Goal: Task Accomplishment & Management: Use online tool/utility

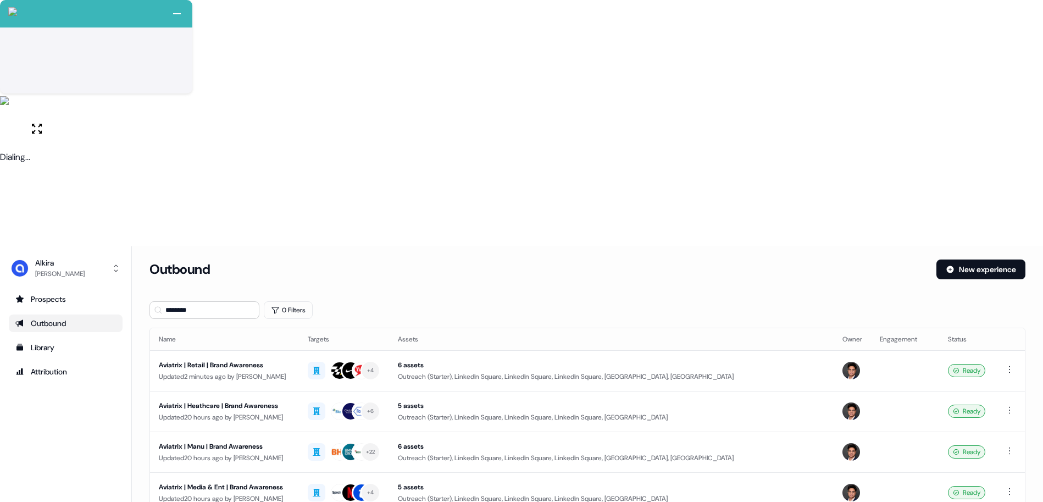
click at [55, 318] on div "Outbound" at bounding box center [65, 323] width 101 height 11
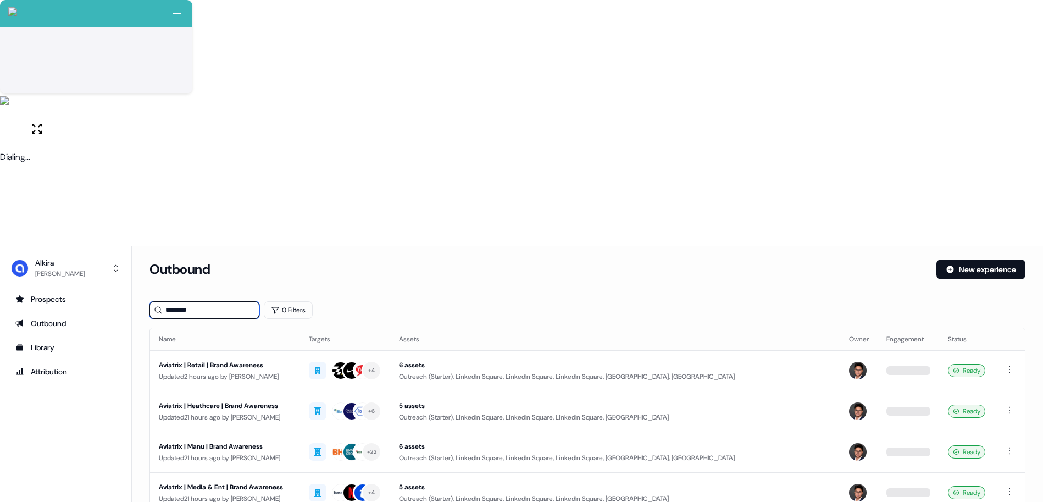
click at [199, 301] on input "********" at bounding box center [204, 310] width 110 height 18
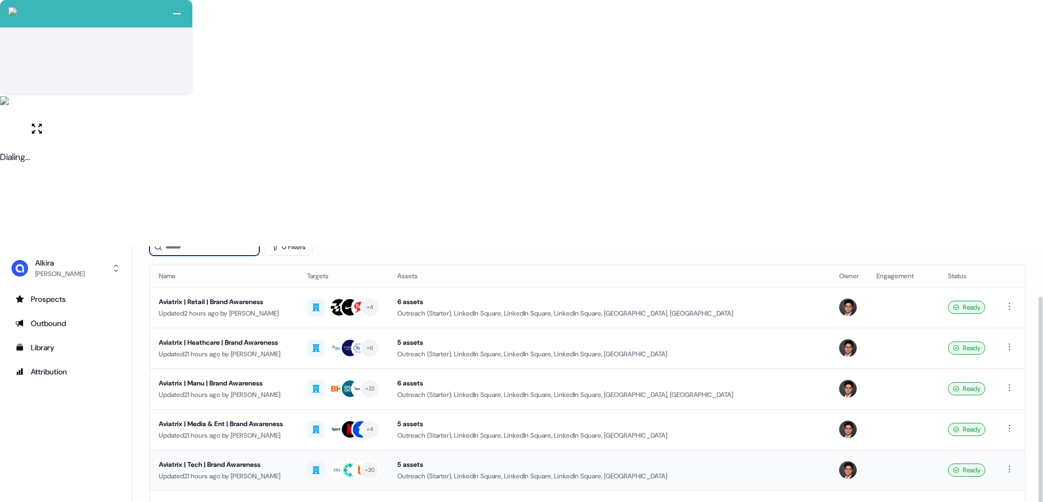
scroll to position [66, 0]
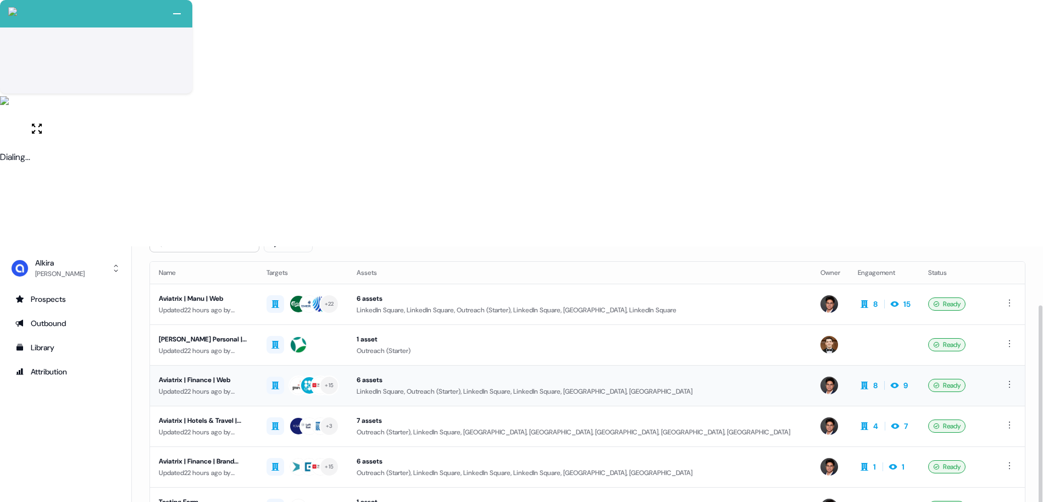
click at [241, 374] on div "Aviatrix | Finance | Web" at bounding box center [204, 379] width 90 height 11
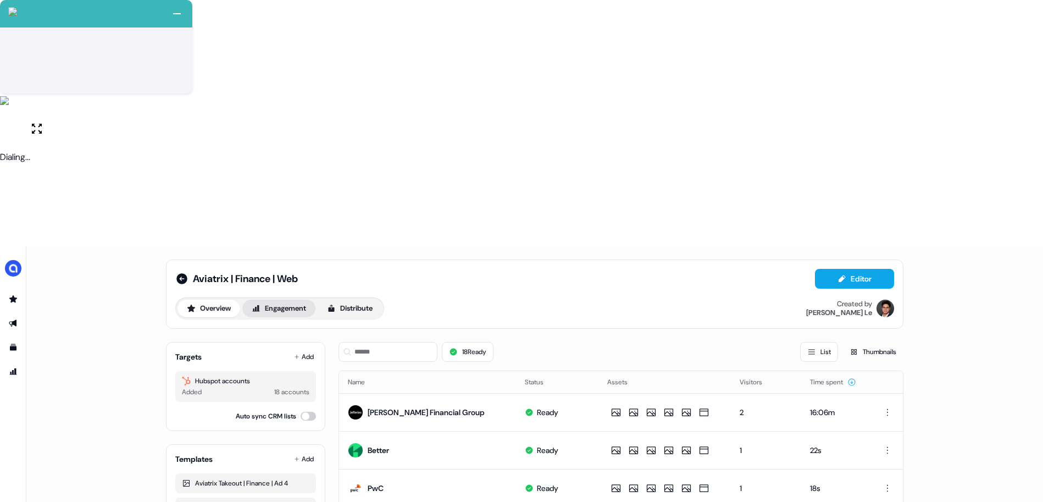
click at [278, 299] on button "Engagement" at bounding box center [278, 308] width 73 height 18
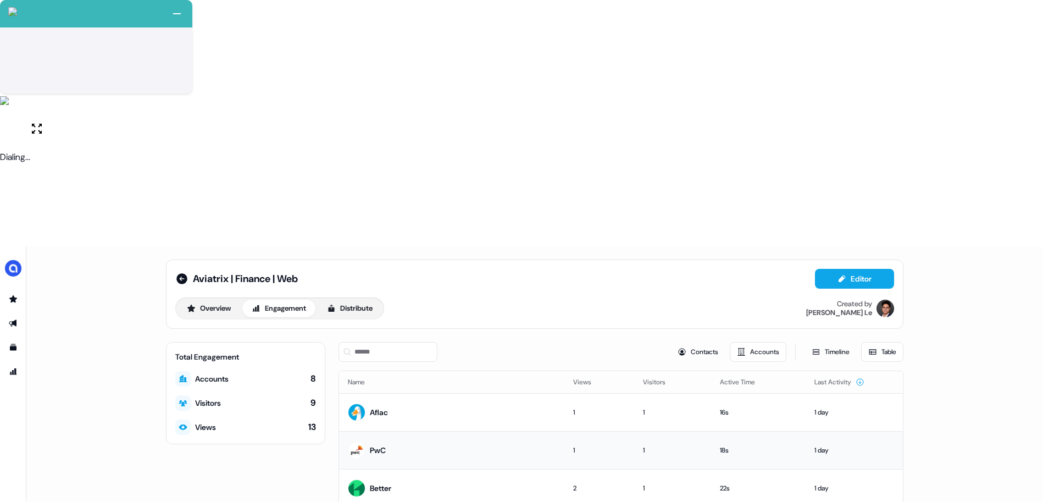
click at [381, 445] on div "PwC" at bounding box center [378, 450] width 16 height 11
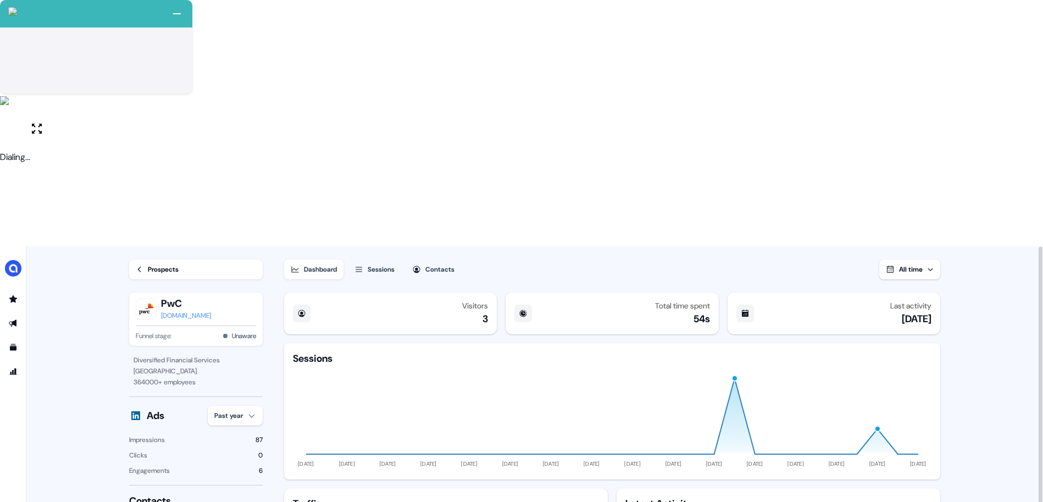
scroll to position [1, 0]
click at [16, 295] on icon "Go to prospects" at bounding box center [13, 298] width 8 height 7
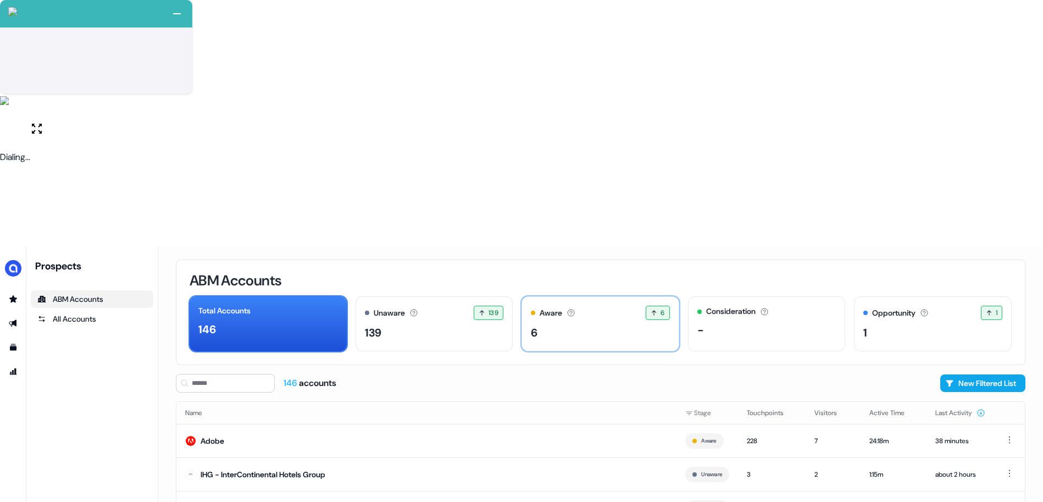
click at [598, 324] on div "6" at bounding box center [600, 332] width 139 height 16
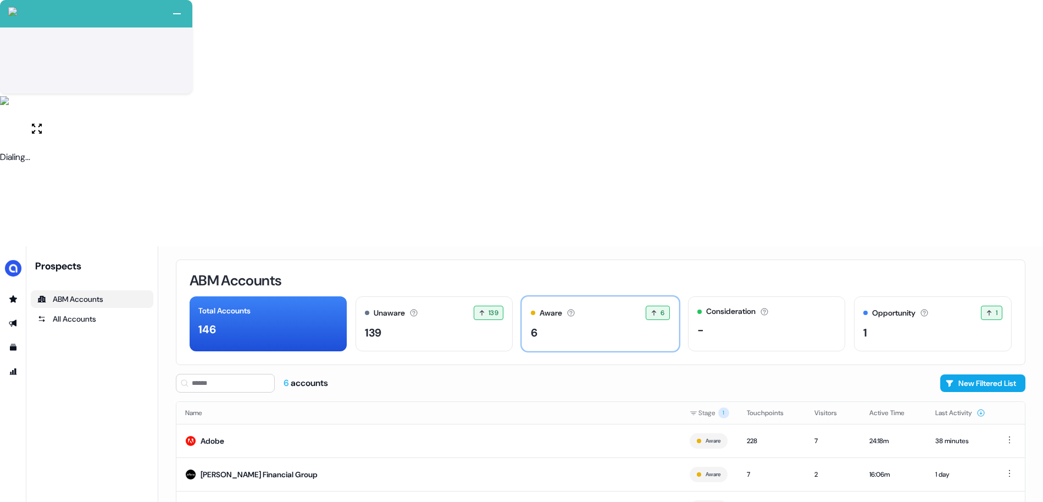
click at [578, 306] on div "Aware Accounts with 5+ minutes of usage or significant LinkedIn ad engagement! …" at bounding box center [600, 313] width 139 height 14
click at [806, 424] on td "7" at bounding box center [833, 441] width 55 height 34
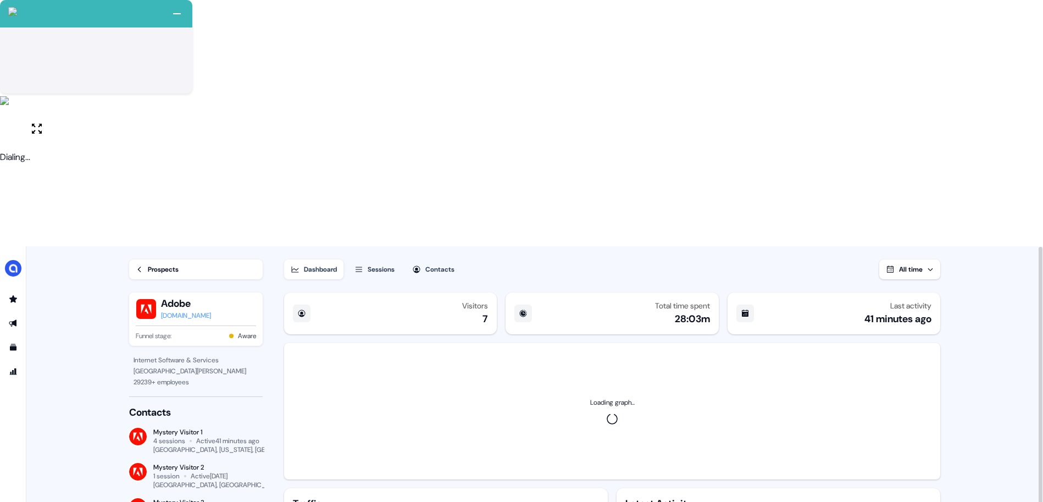
scroll to position [1, 0]
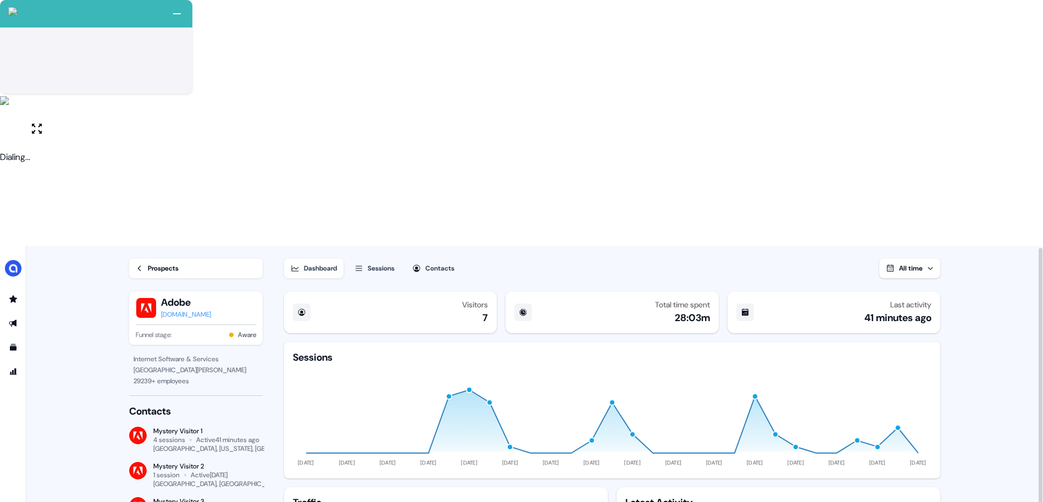
click at [171, 263] on div "Prospects" at bounding box center [163, 268] width 31 height 11
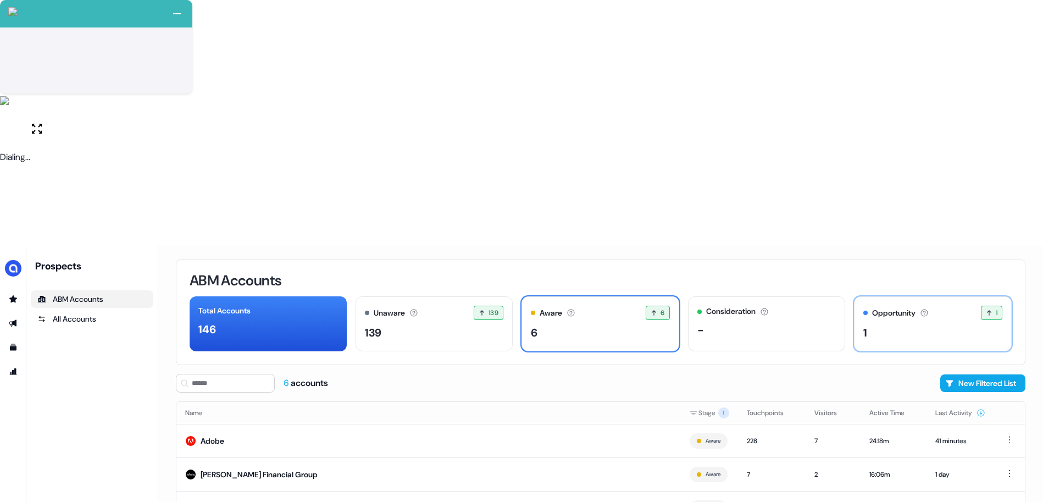
click at [884, 324] on div "1" at bounding box center [932, 332] width 139 height 16
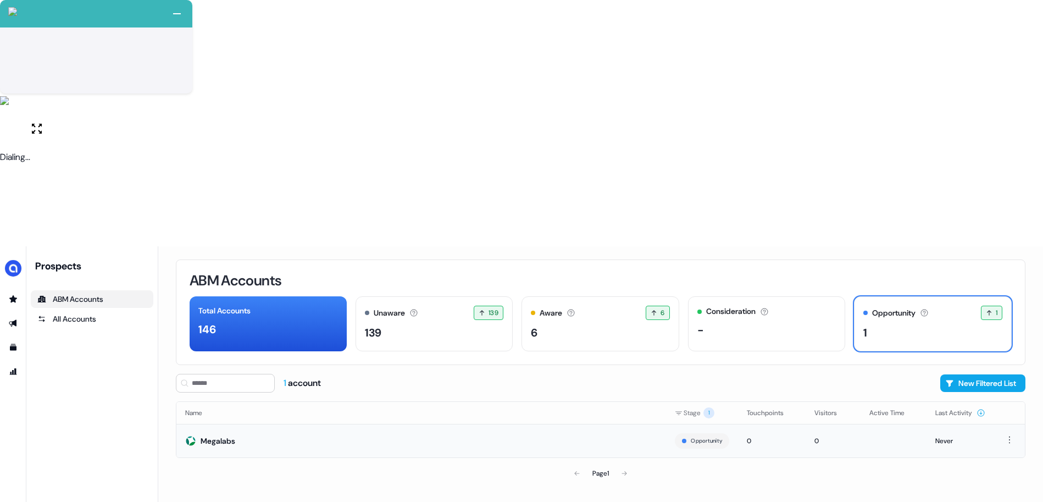
click at [225, 435] on div "Megalabs" at bounding box center [218, 440] width 35 height 11
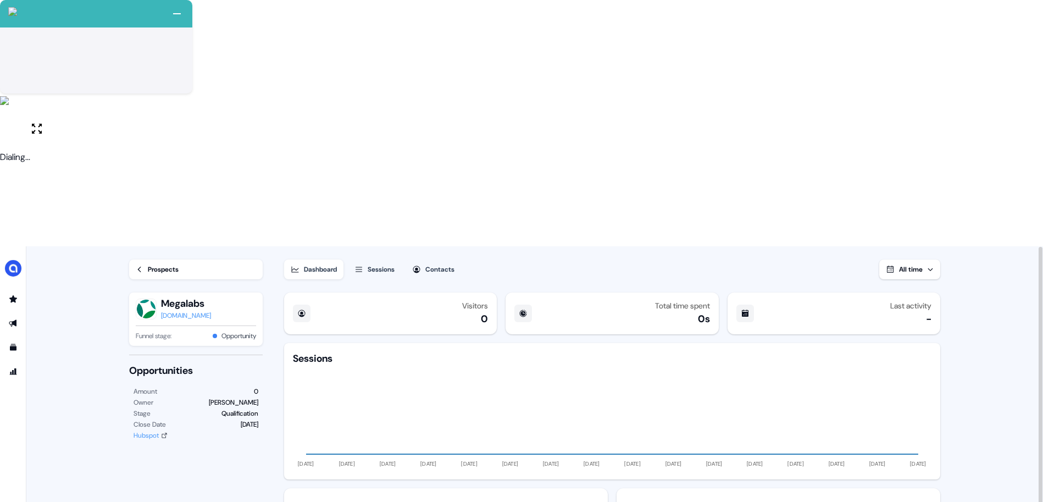
click at [167, 264] on div "Prospects" at bounding box center [163, 269] width 31 height 11
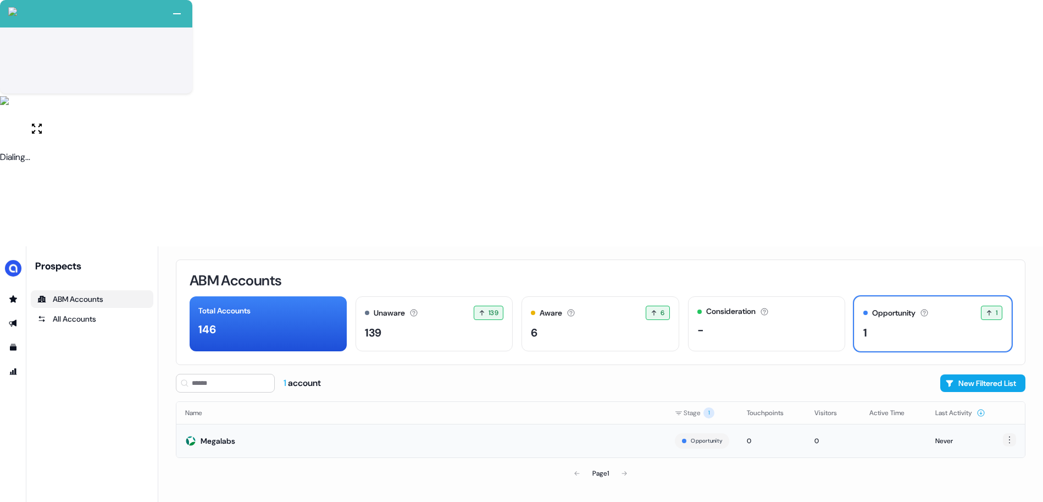
click at [1006, 192] on html "+ Next Auto dialer paused! Go to your dialing tab to continue. 225 Moving To Ne…" at bounding box center [521, 374] width 1043 height 748
click at [994, 216] on div "Hide" at bounding box center [1007, 214] width 65 height 18
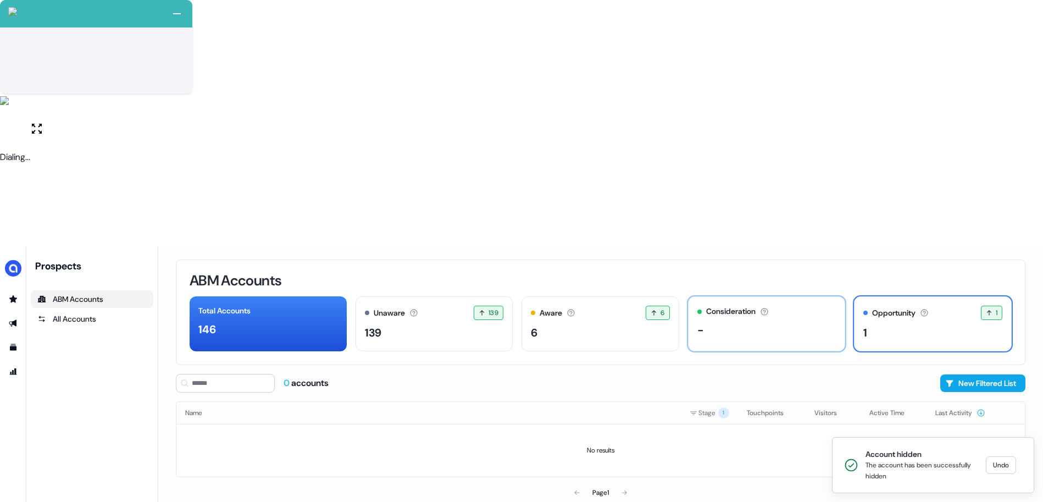
click at [718, 321] on div "-" at bounding box center [766, 329] width 139 height 16
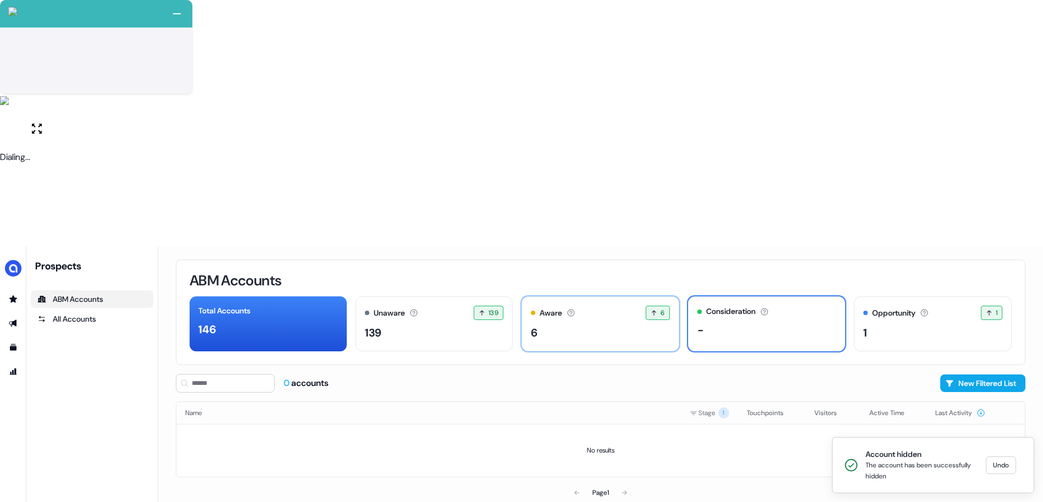
click at [608, 296] on div "Aware Accounts with 5+ minutes of usage or significant LinkedIn ad engagement! …" at bounding box center [600, 323] width 158 height 55
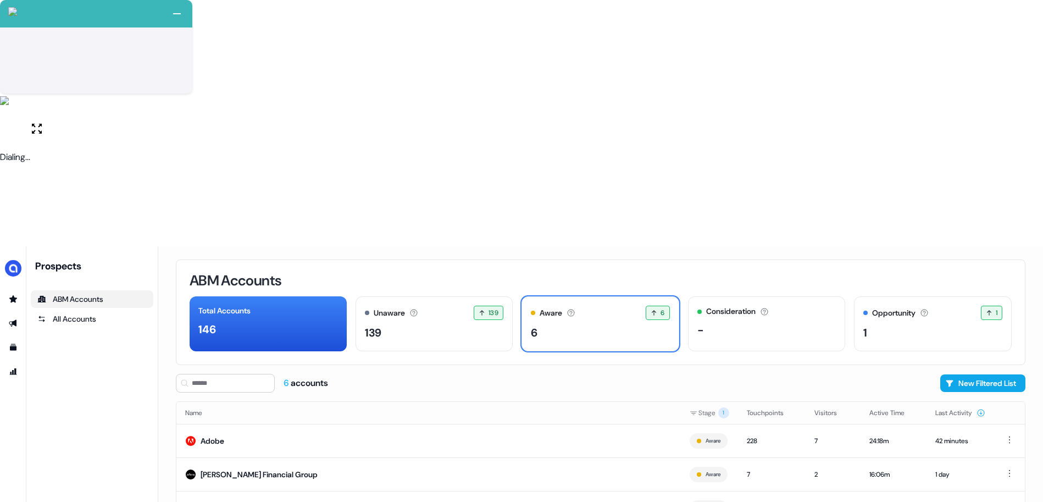
click at [711, 374] on div "6 accounts New Filtered List" at bounding box center [601, 383] width 850 height 19
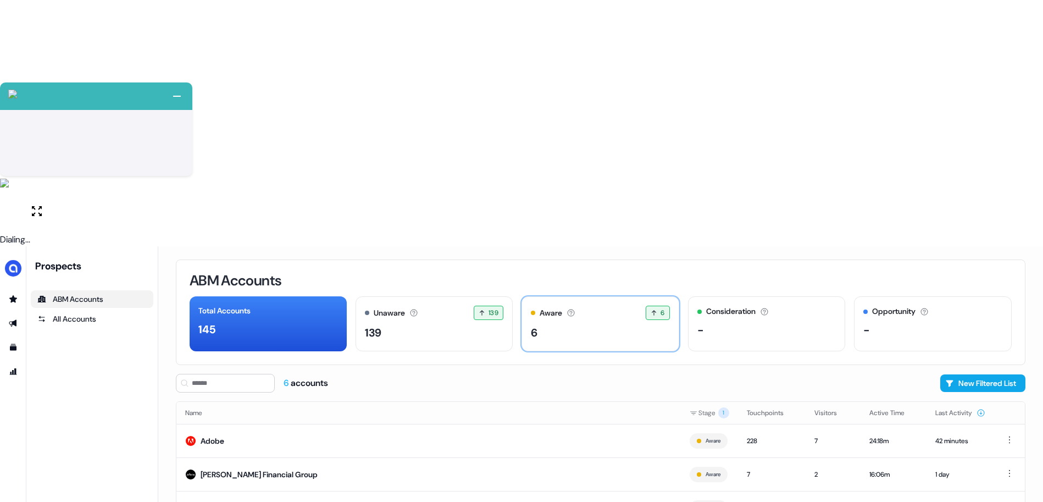
click at [568, 324] on div "6" at bounding box center [600, 332] width 139 height 16
click at [551, 324] on div "6" at bounding box center [600, 332] width 139 height 16
click at [571, 324] on div "6" at bounding box center [600, 332] width 139 height 16
click at [431, 424] on td "Adobe" at bounding box center [428, 441] width 504 height 34
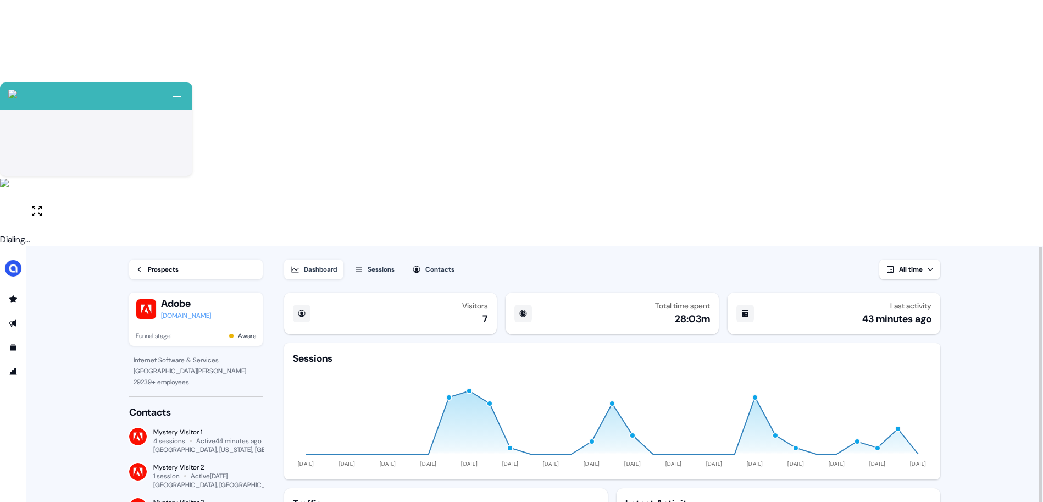
click at [352, 259] on button "Sessions" at bounding box center [374, 269] width 53 height 20
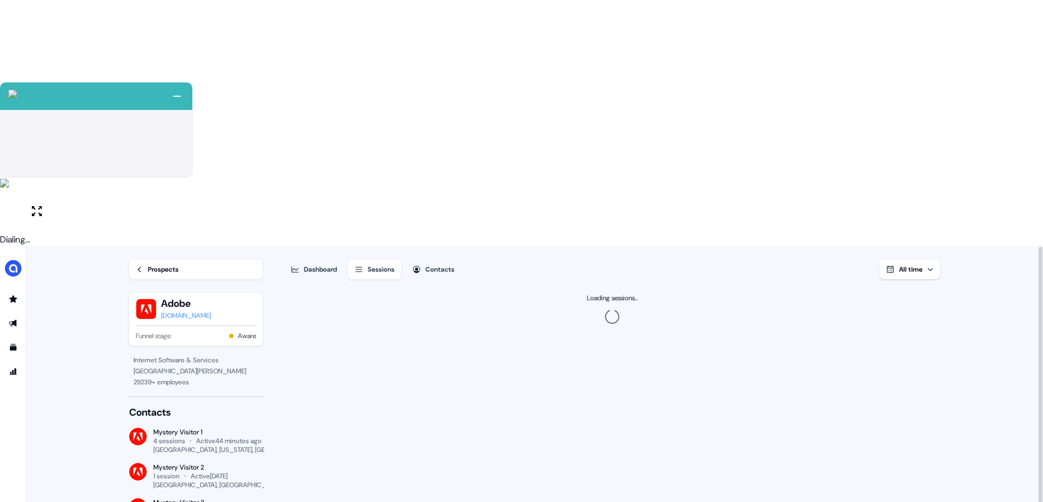
click at [375, 264] on div "Sessions" at bounding box center [381, 269] width 27 height 11
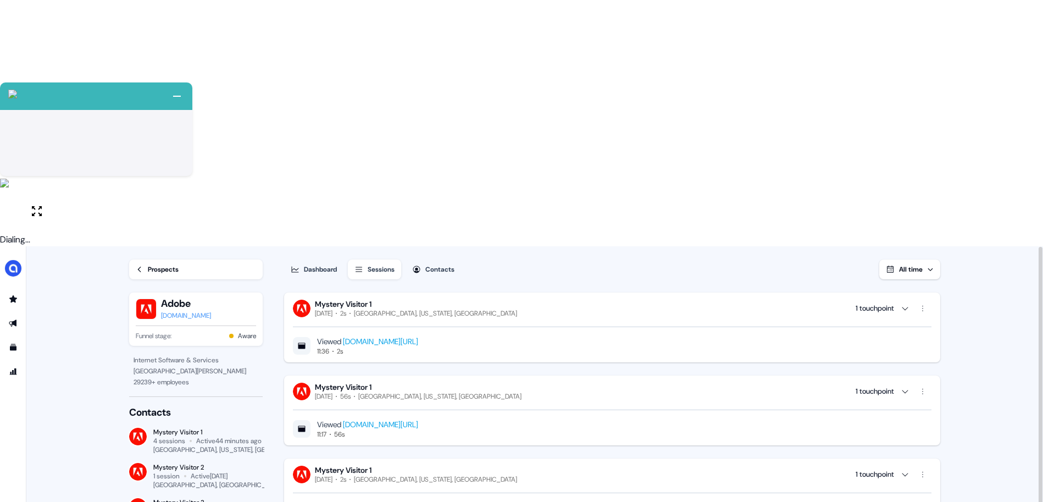
click at [461, 259] on button "Contacts" at bounding box center [434, 269] width 56 height 20
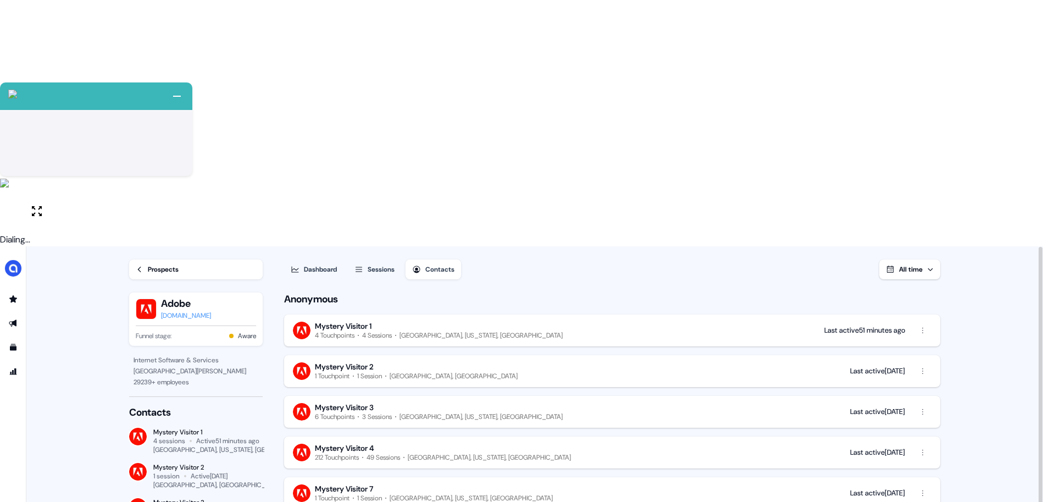
click at [904, 265] on span "All time" at bounding box center [911, 269] width 24 height 9
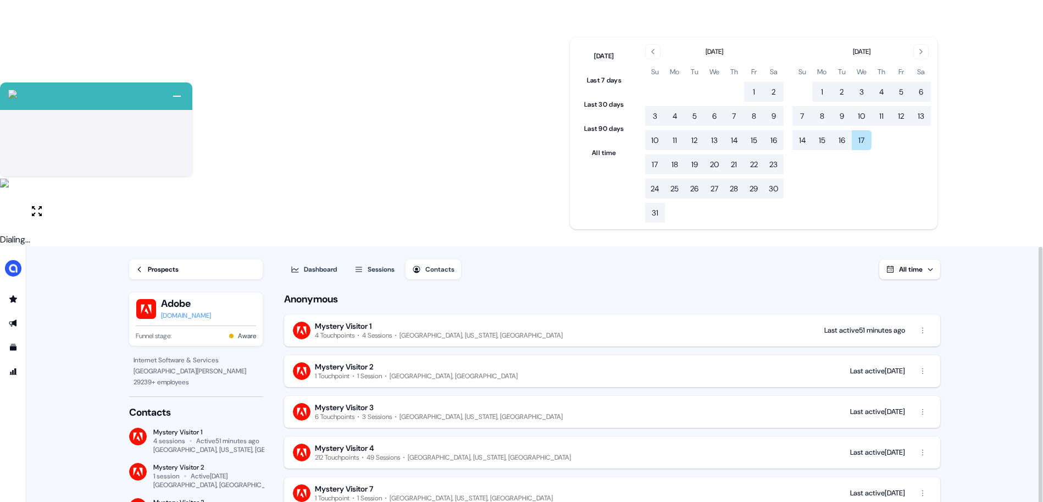
click at [941, 246] on div "Dashboard Sessions Contacts All time Anonymous Mystery Visitor 1 4 Touchpoints …" at bounding box center [621, 497] width 674 height 503
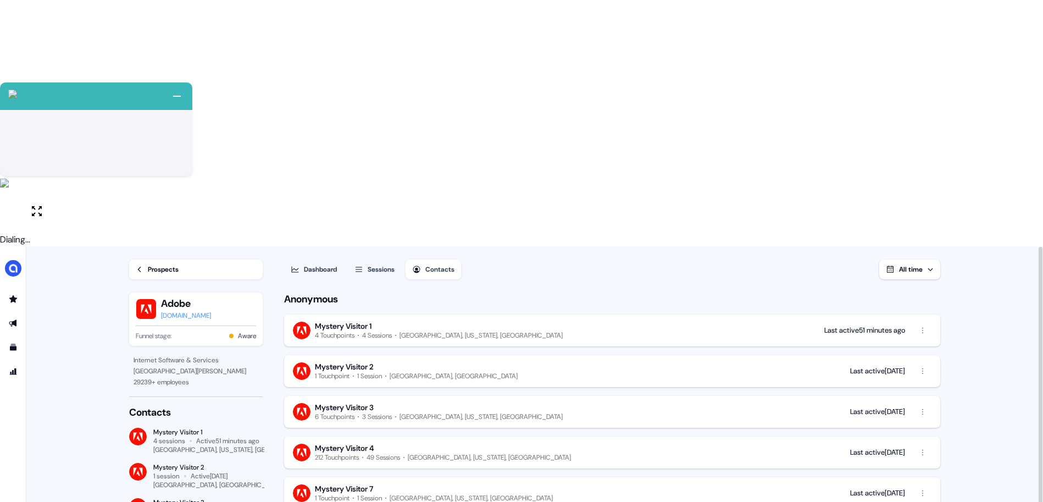
click at [169, 264] on div "Prospects" at bounding box center [163, 269] width 31 height 11
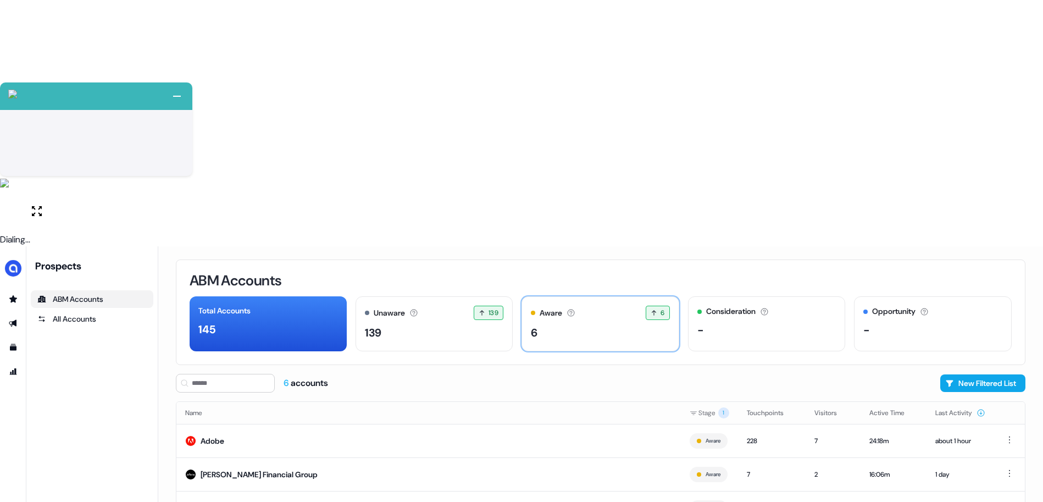
click at [609, 324] on div "6" at bounding box center [600, 332] width 139 height 16
click at [279, 445] on div "ABM Accounts Total Accounts 145 Unaware The default stage all accounts start in…" at bounding box center [600, 497] width 885 height 502
click at [612, 424] on td "Adobe" at bounding box center [428, 441] width 504 height 34
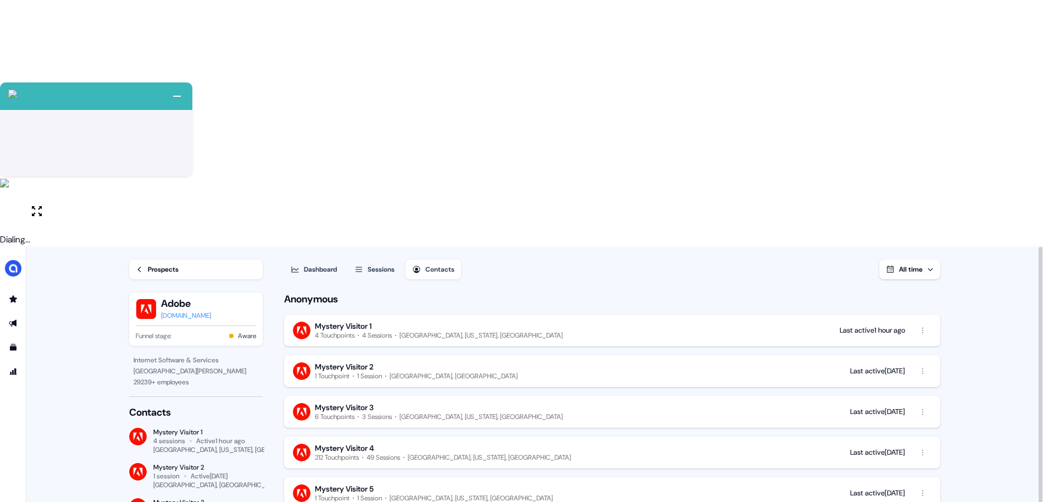
click at [359, 453] on div "212 Touchpoints" at bounding box center [337, 457] width 44 height 9
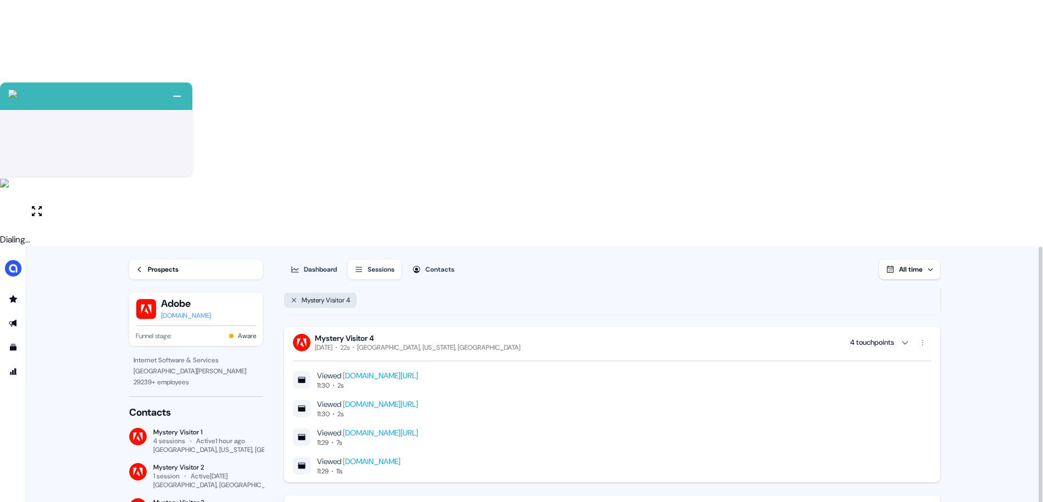
scroll to position [165, 0]
click at [863, 501] on div "2 touchpoints" at bounding box center [872, 508] width 43 height 11
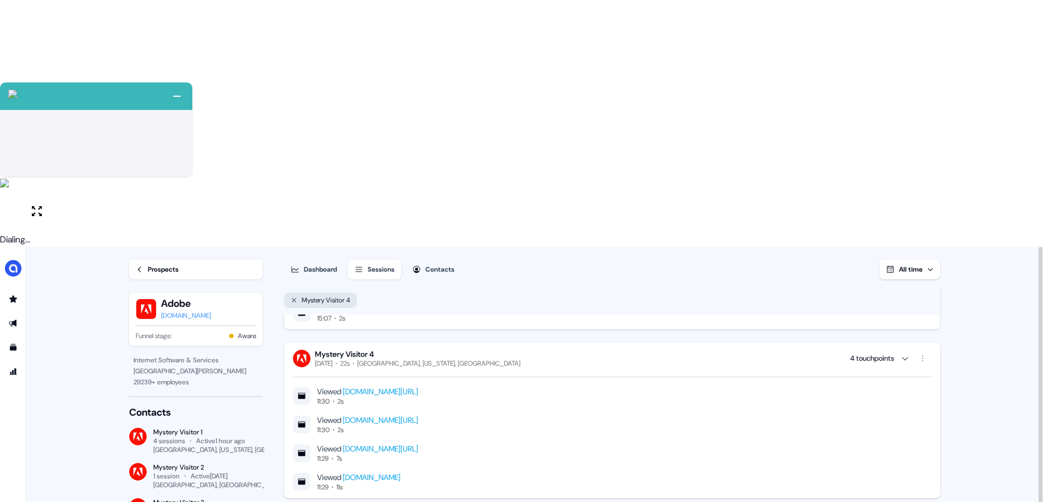
scroll to position [0, 0]
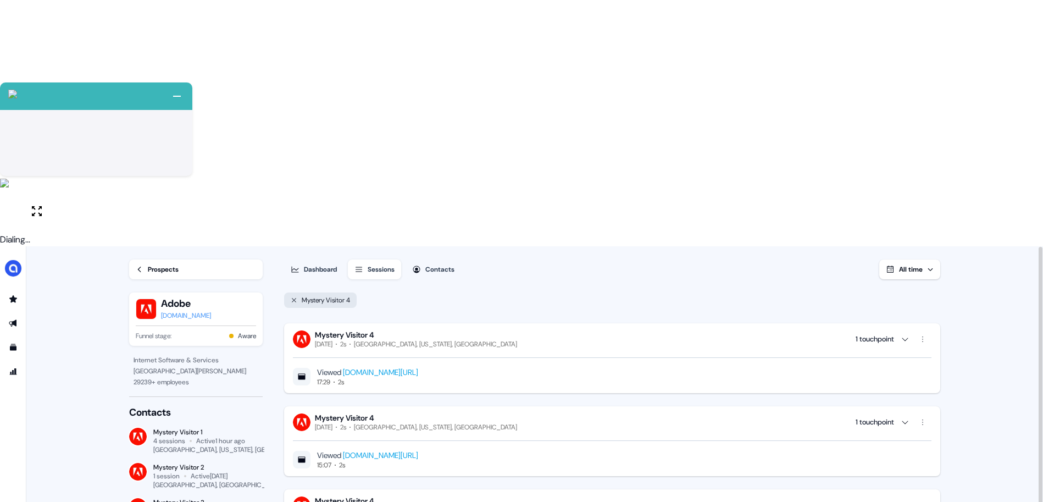
click at [951, 246] on div "Dashboard Sessions Contacts All time Mystery Visitor 4 Mystery Visitor 4 Thursd…" at bounding box center [621, 497] width 674 height 503
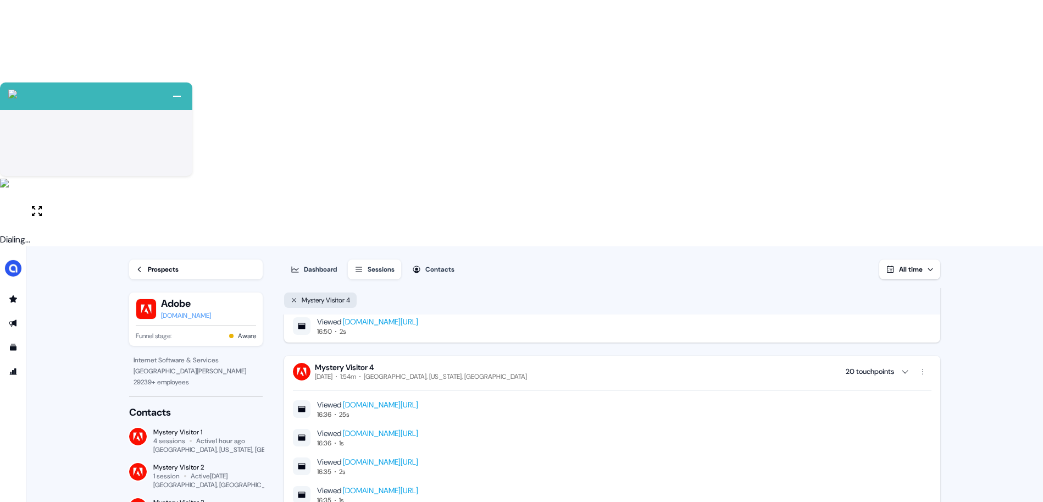
scroll to position [1307, 0]
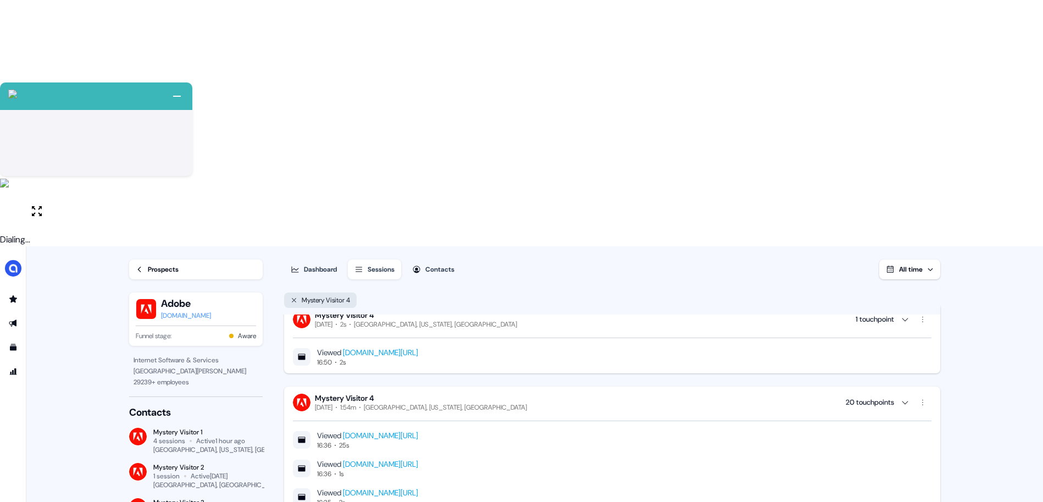
click at [161, 264] on div "Prospects" at bounding box center [163, 269] width 31 height 11
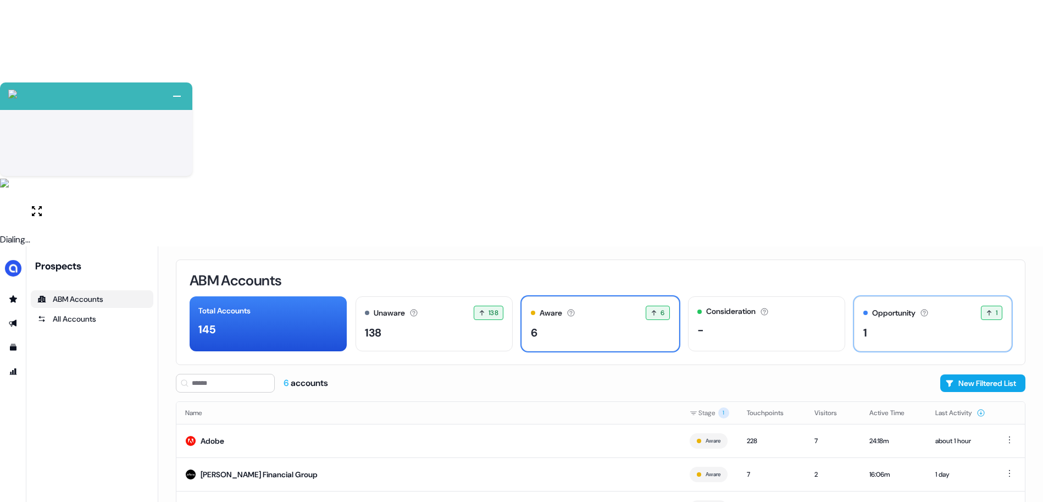
click at [881, 324] on div "1" at bounding box center [932, 332] width 139 height 16
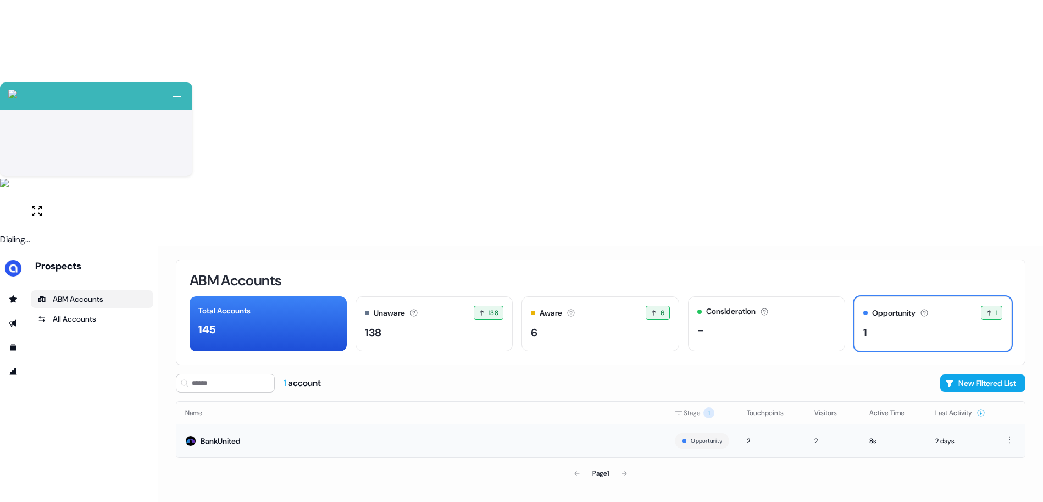
click at [343, 424] on td "BankUnited" at bounding box center [421, 441] width 490 height 34
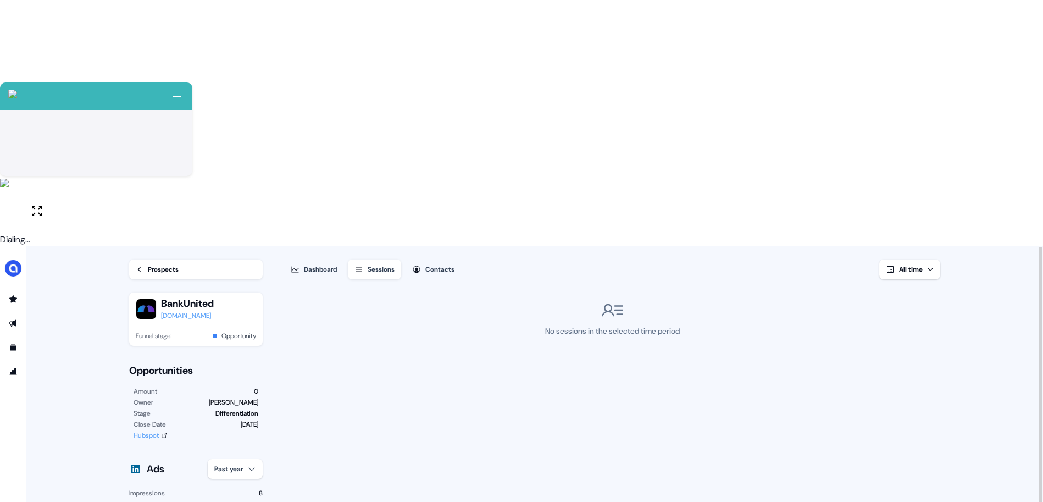
click at [228, 408] on div "Differentiation" at bounding box center [236, 413] width 43 height 11
click at [150, 430] on div "Hubspot" at bounding box center [146, 435] width 25 height 11
click at [165, 432] on icon at bounding box center [164, 435] width 7 height 7
click at [378, 264] on div "Sessions" at bounding box center [381, 269] width 27 height 11
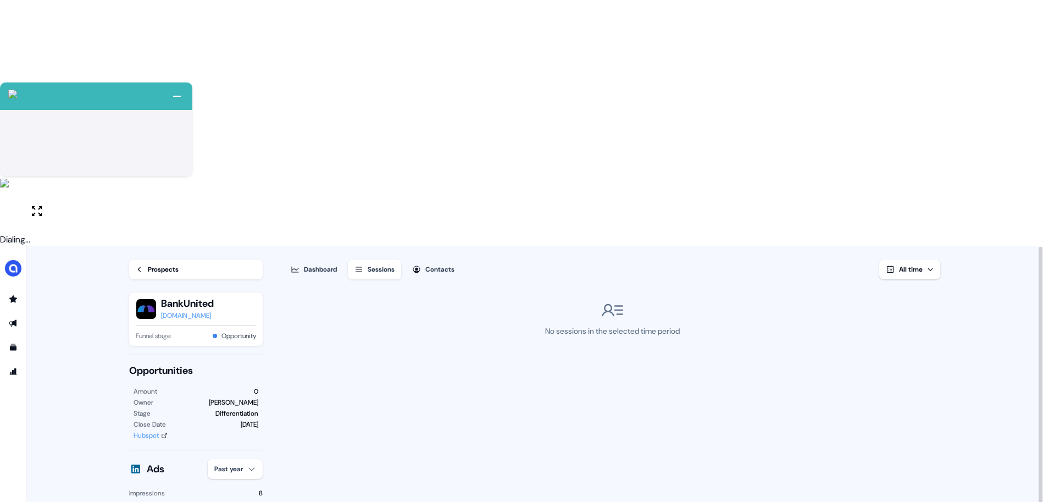
click at [319, 264] on div "Dashboard" at bounding box center [320, 269] width 33 height 11
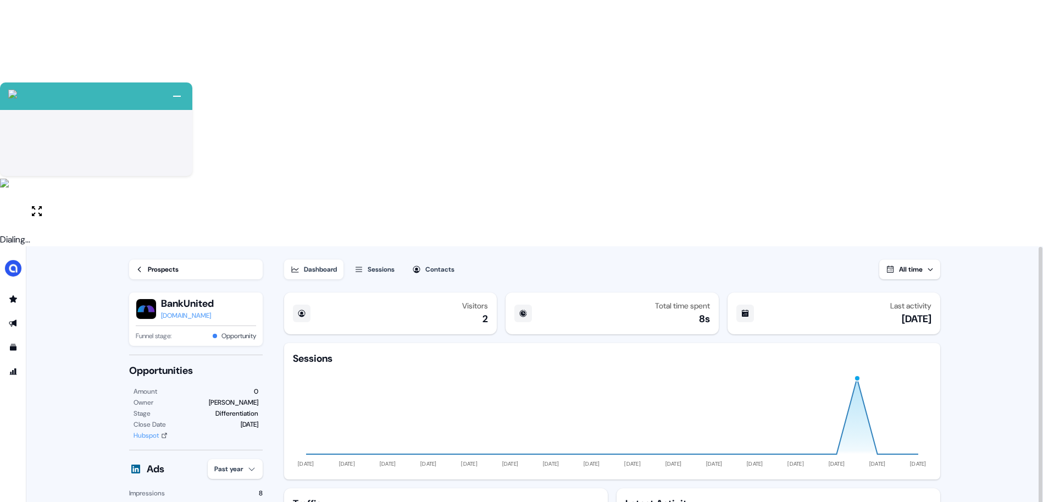
click at [153, 264] on div "Prospects" at bounding box center [163, 269] width 31 height 11
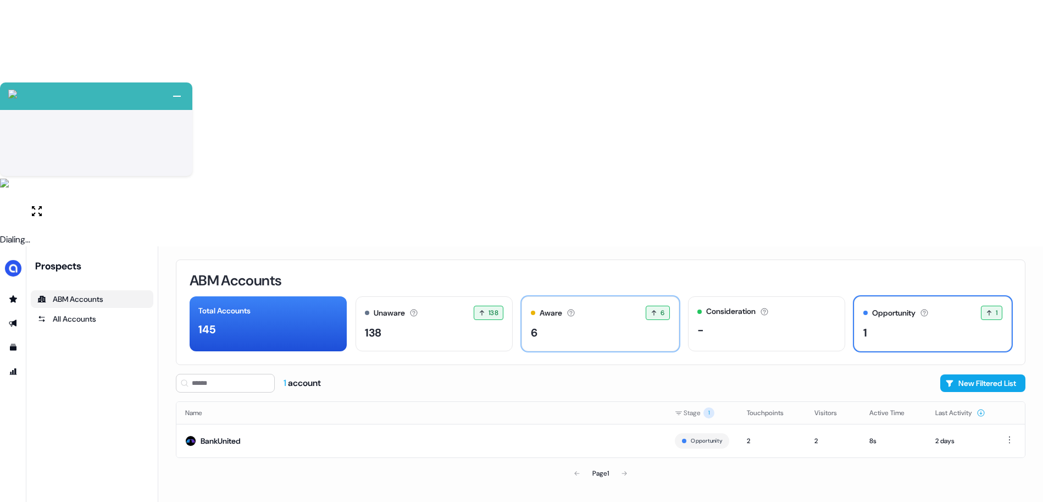
click at [598, 324] on div "6" at bounding box center [600, 332] width 139 height 16
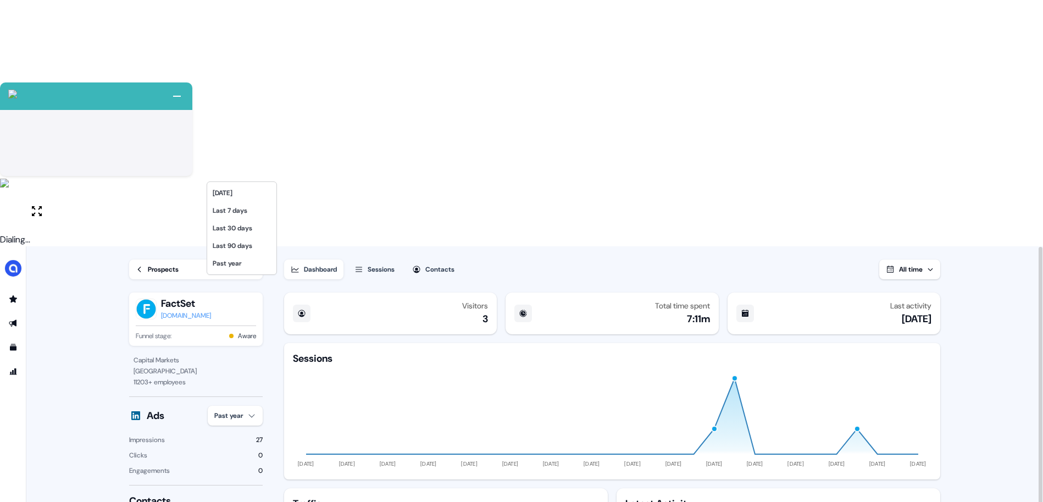
click at [243, 168] on html "+ Next Auto dialer paused! Go to your dialing tab to continue. 225 Paused" at bounding box center [521, 374] width 1043 height 748
click at [225, 208] on div "Last 7 days" at bounding box center [241, 211] width 65 height 18
click at [165, 264] on div "Prospects" at bounding box center [163, 269] width 31 height 11
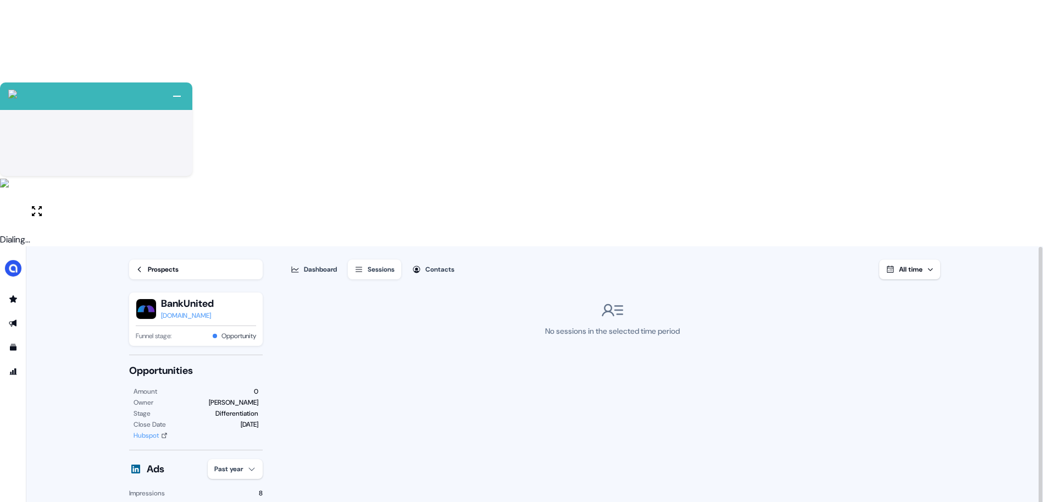
click at [200, 364] on div "Opportunities Amount 0 Owner Jesse Morrow Stage Differentiation Close Date 15 J…" at bounding box center [196, 402] width 134 height 77
click at [159, 264] on div "Prospects" at bounding box center [163, 269] width 31 height 11
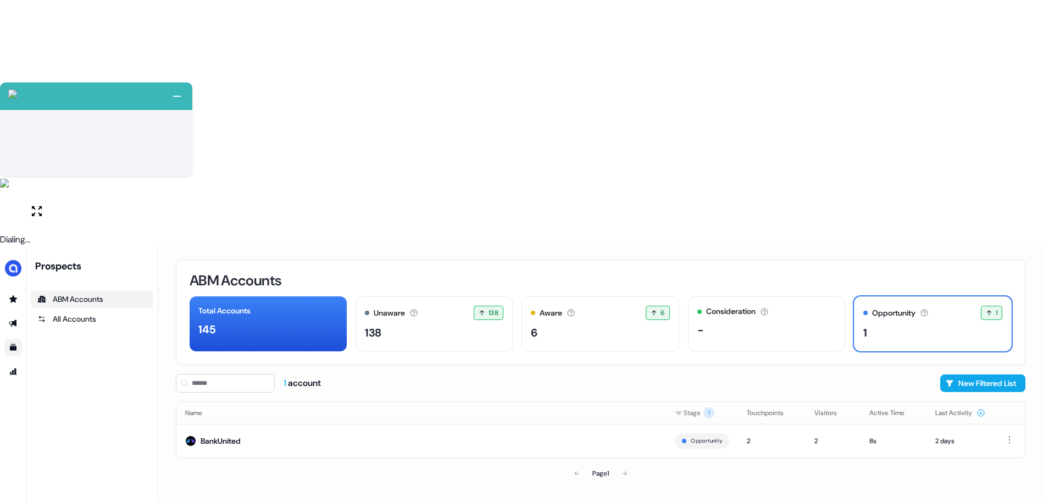
click at [16, 339] on link "Go to templates" at bounding box center [13, 348] width 18 height 18
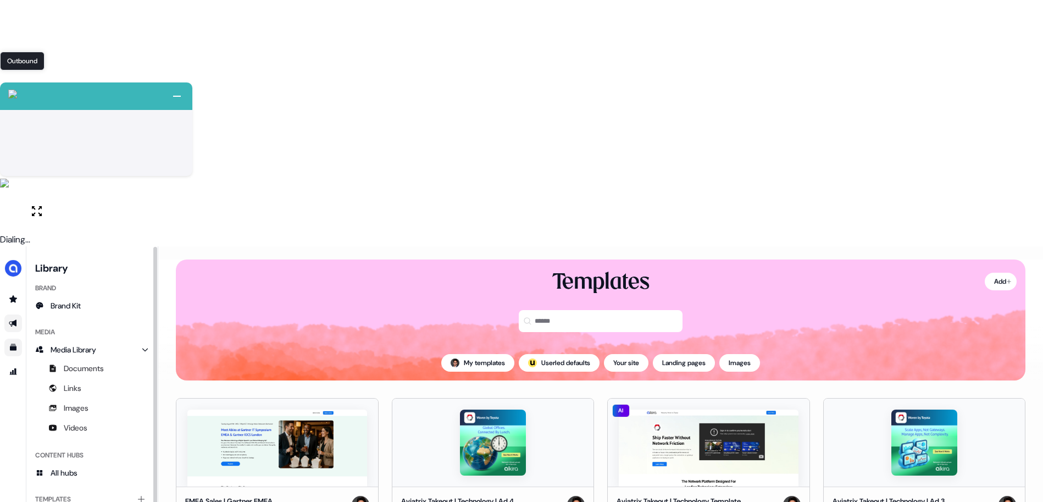
click at [16, 320] on icon "Go to outbound experience" at bounding box center [13, 323] width 8 height 7
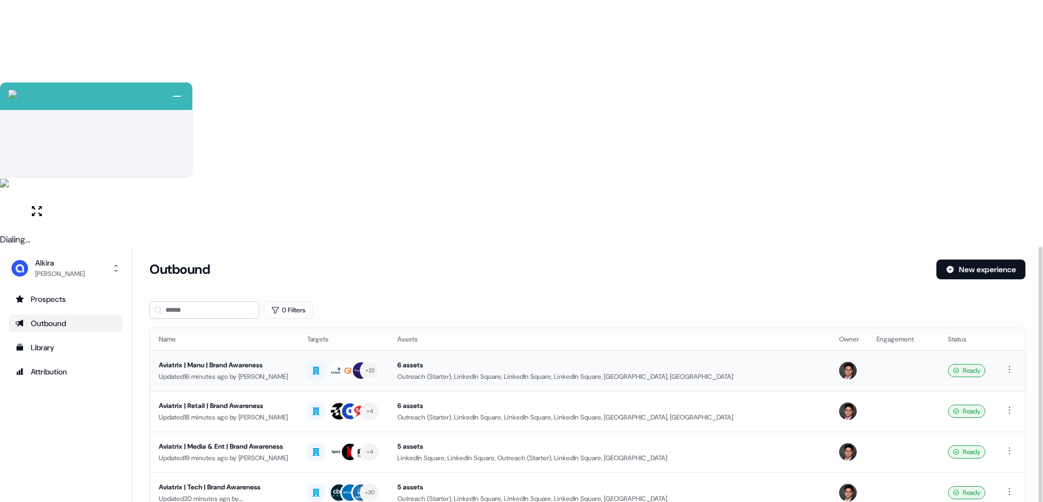
click at [283, 371] on div "Updated 16 minutes ago by [PERSON_NAME]" at bounding box center [224, 376] width 131 height 11
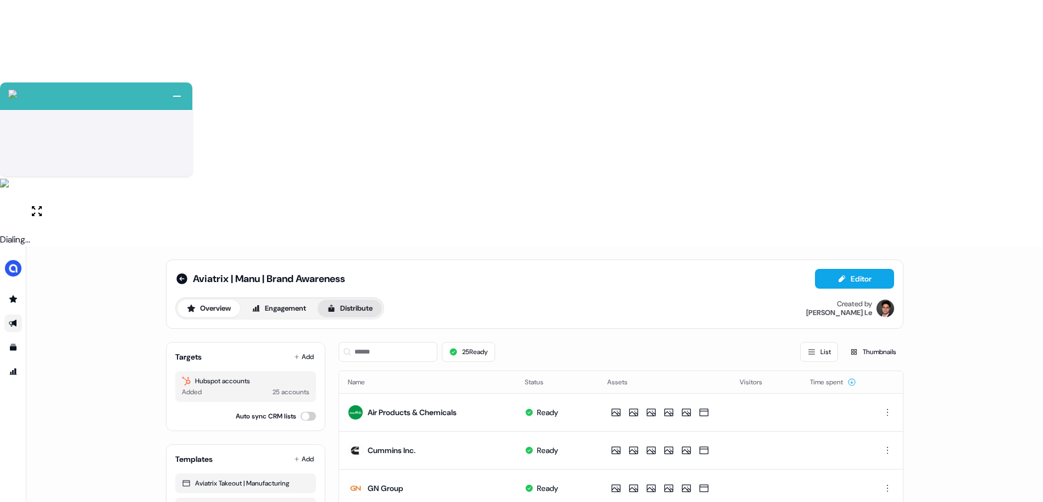
click at [347, 299] on button "Distribute" at bounding box center [350, 308] width 64 height 18
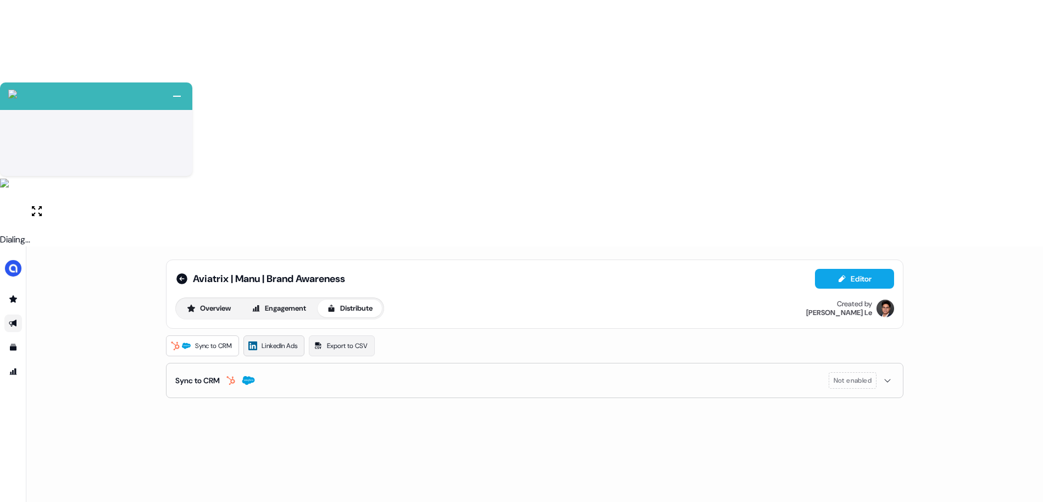
click at [278, 340] on span "LinkedIn Ads" at bounding box center [280, 345] width 36 height 11
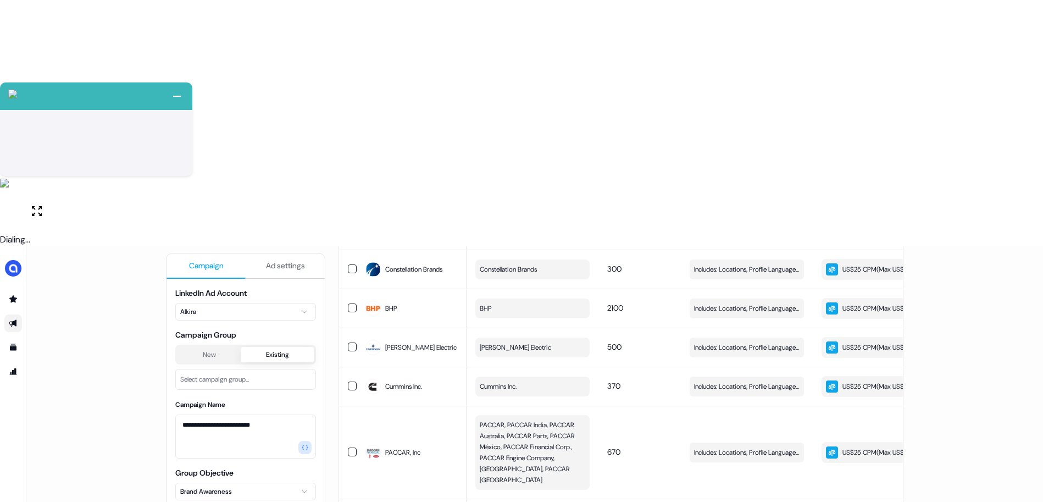
click at [270, 347] on button "Existing" at bounding box center [277, 354] width 73 height 15
click at [209, 347] on button "New" at bounding box center [208, 354] width 63 height 15
click at [247, 68] on html "+ Next Auto dialer paused! Go to your dialing tab to continue. 225 Paused" at bounding box center [521, 374] width 1043 height 748
click at [245, 62] on html "+ Next Auto dialer paused! Go to your dialing tab to continue. 225 Paused" at bounding box center [521, 374] width 1043 height 748
click at [285, 253] on button "Ad settings" at bounding box center [285, 265] width 79 height 25
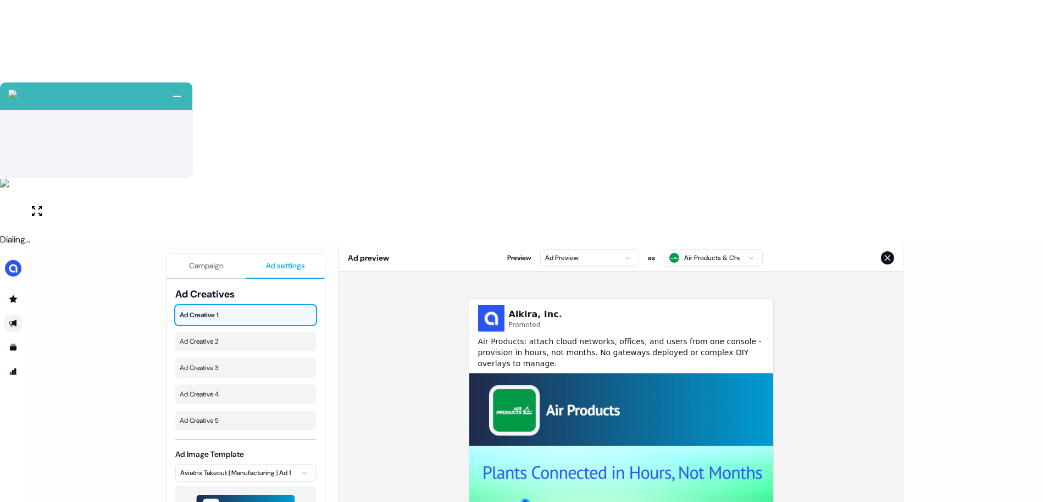
scroll to position [110, 0]
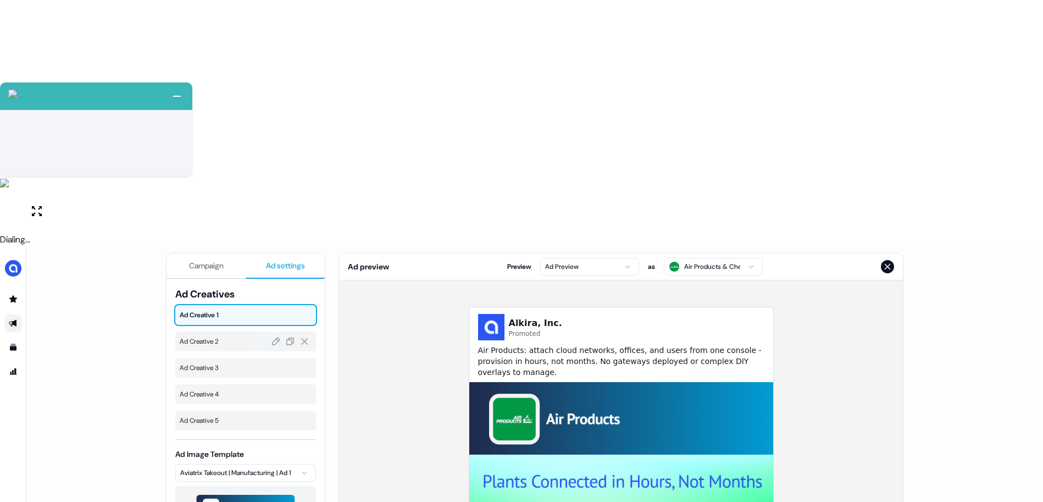
click at [218, 336] on span "Ad Creative 2" at bounding box center [246, 341] width 132 height 11
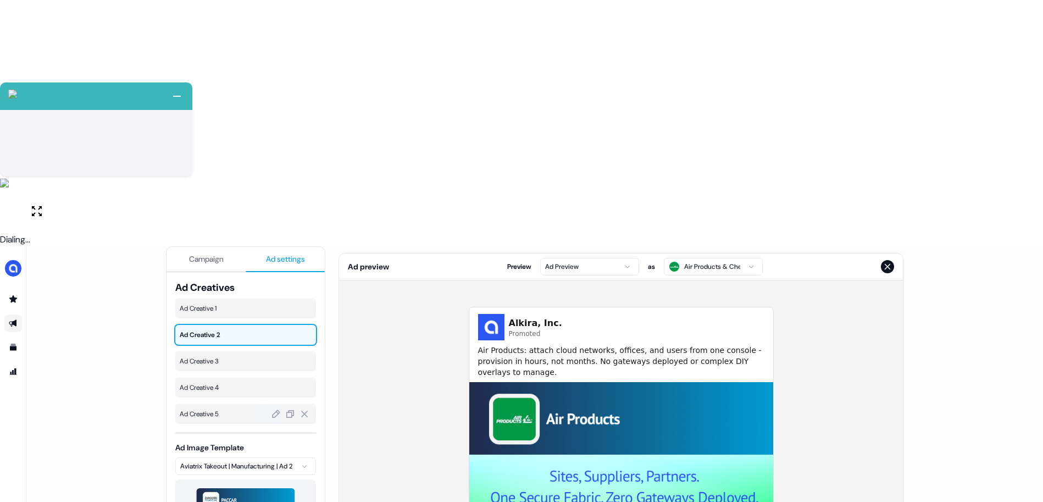
scroll to position [0, 0]
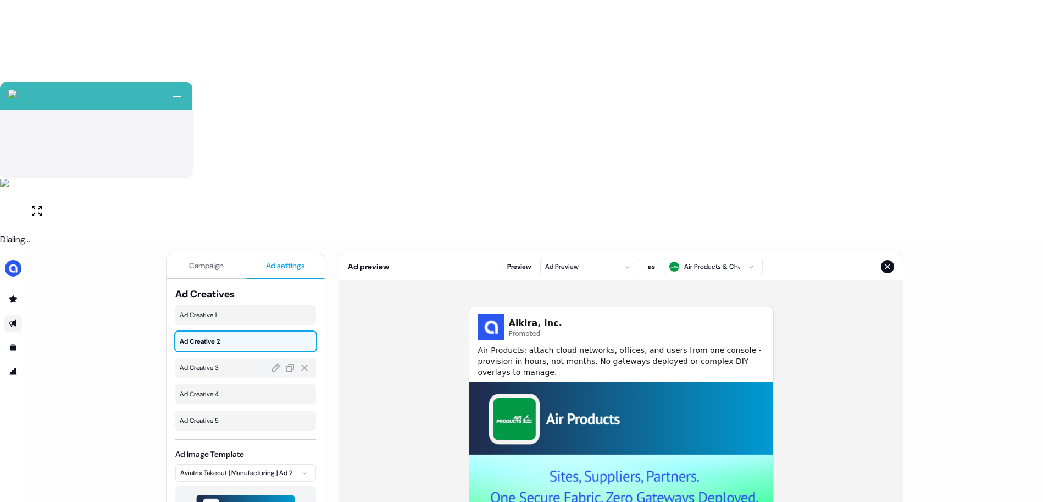
click at [216, 362] on span "Ad Creative 3" at bounding box center [246, 367] width 132 height 11
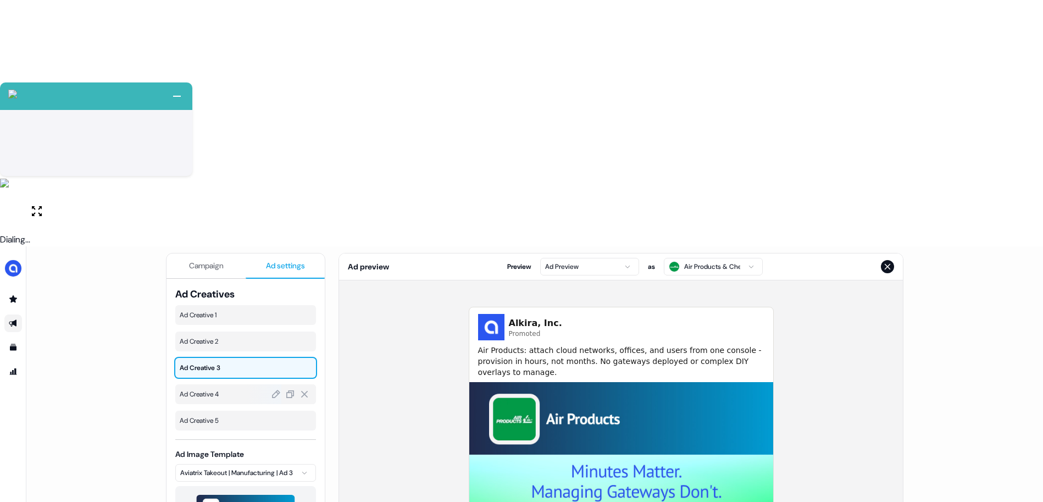
click at [210, 389] on span "Ad Creative 4" at bounding box center [246, 394] width 132 height 11
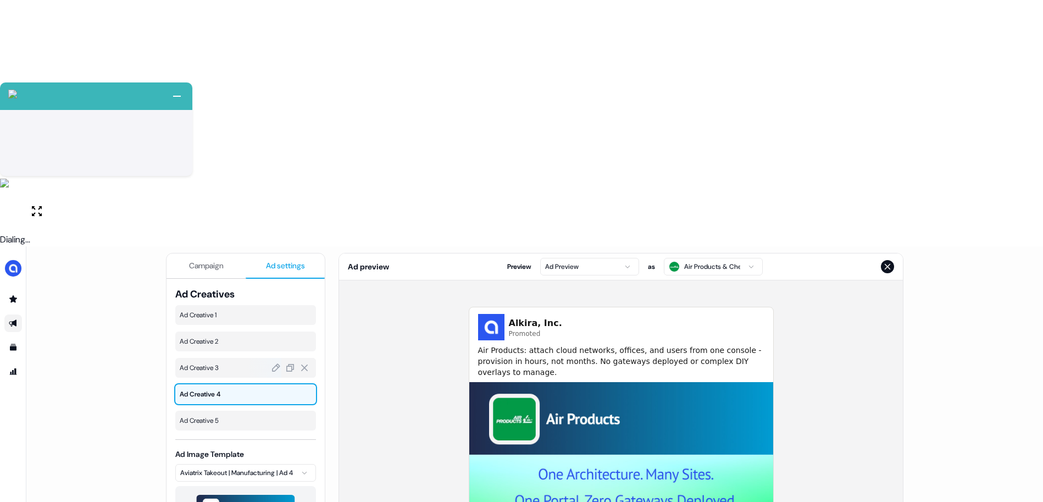
click at [215, 362] on span "Ad Creative 3" at bounding box center [246, 367] width 132 height 11
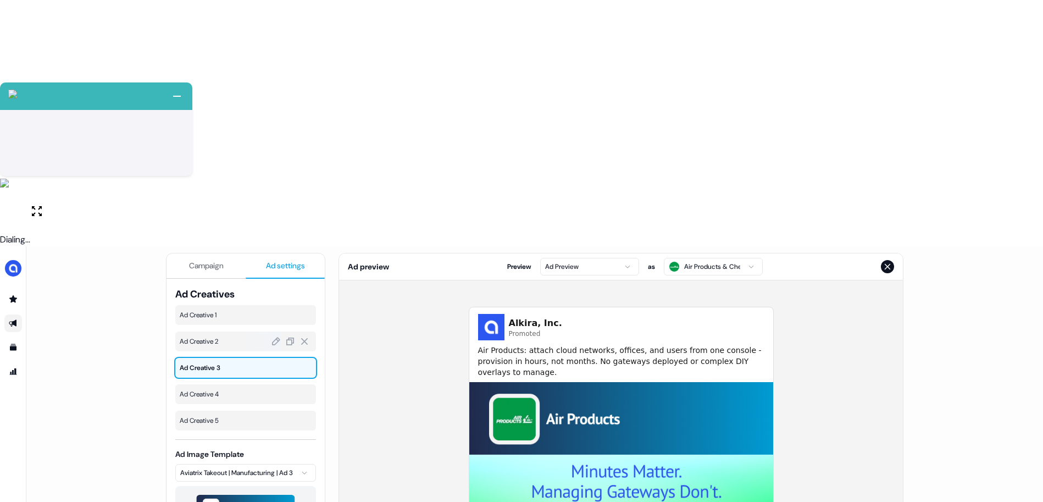
click at [216, 336] on span "Ad Creative 2" at bounding box center [246, 341] width 132 height 11
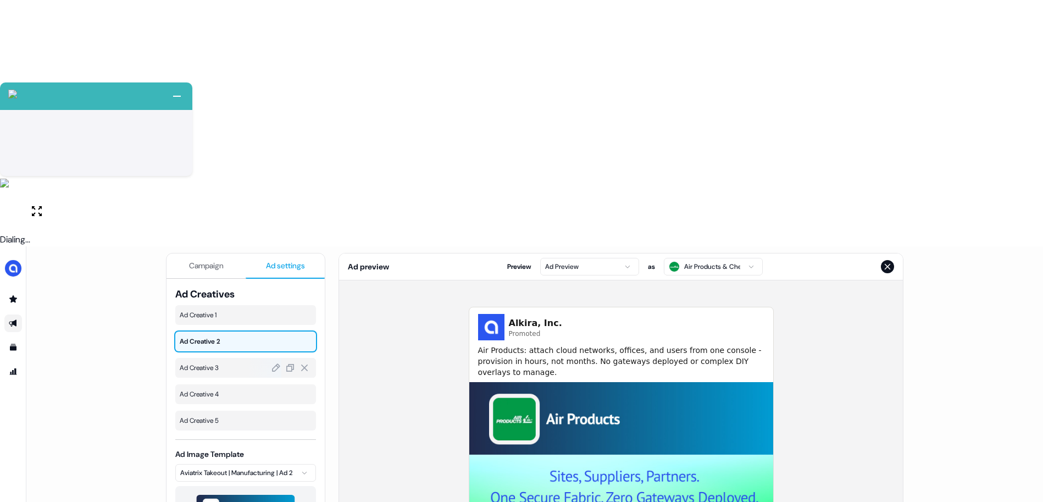
click at [218, 362] on span "Ad Creative 3" at bounding box center [246, 367] width 132 height 11
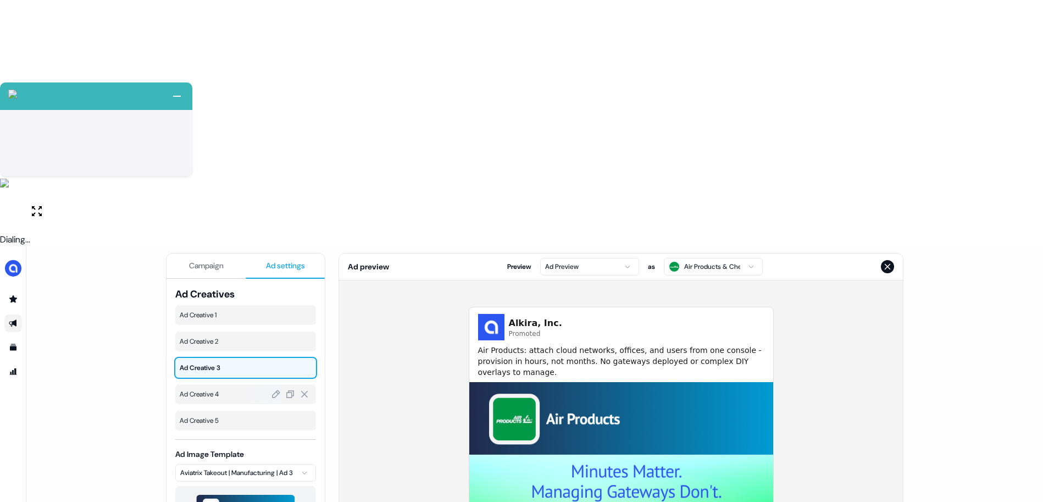
click at [219, 389] on span "Ad Creative 4" at bounding box center [246, 394] width 132 height 11
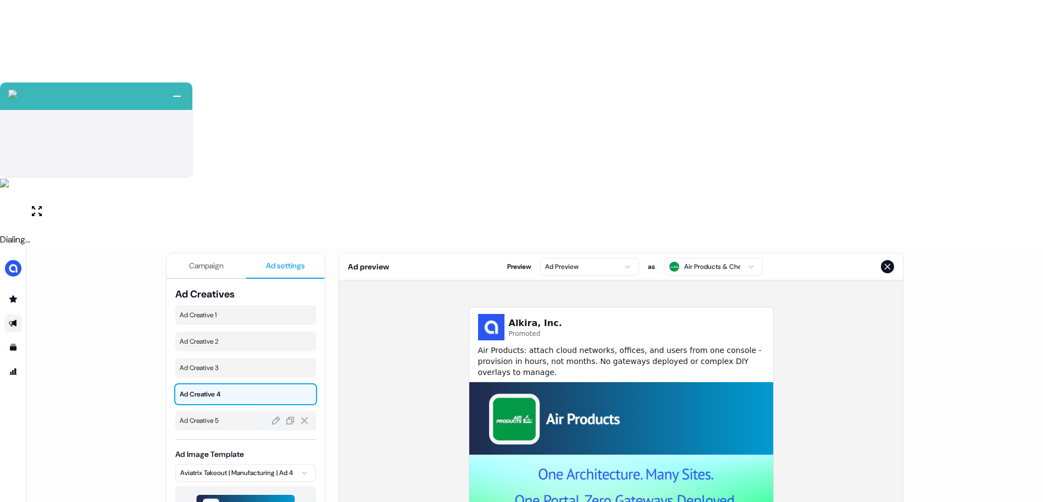
click at [209, 410] on div "Ad Creative 5" at bounding box center [245, 420] width 141 height 20
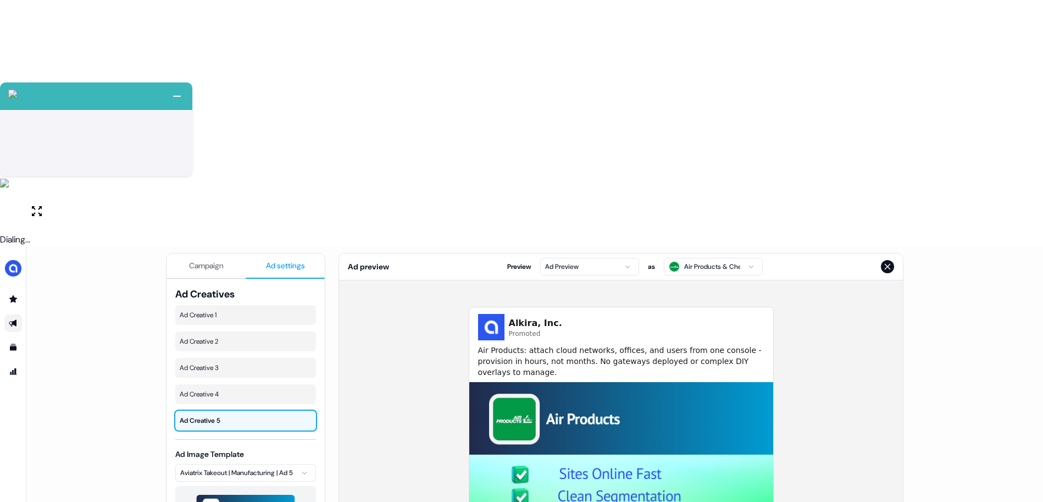
click at [223, 253] on button "Campaign" at bounding box center [206, 265] width 79 height 25
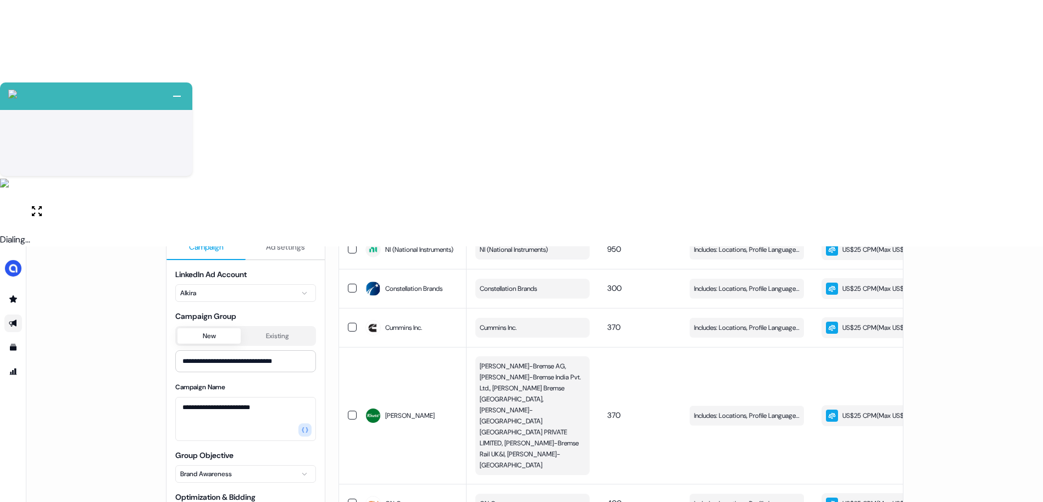
scroll to position [199, 0]
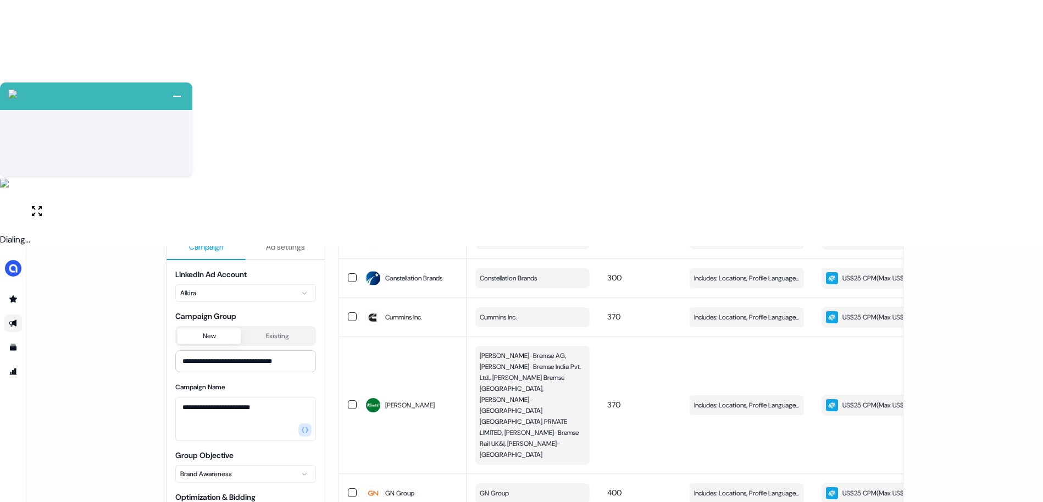
click at [270, 362] on html "+ Next Auto dialer paused! Go to your dialing tab to continue. 225 Paused" at bounding box center [521, 374] width 1043 height 748
type input "**********"
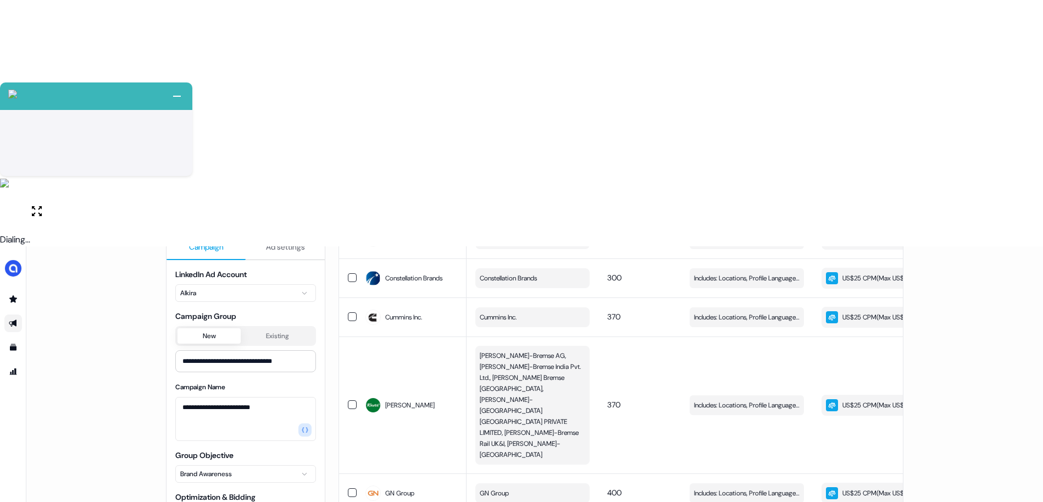
type input "**********"
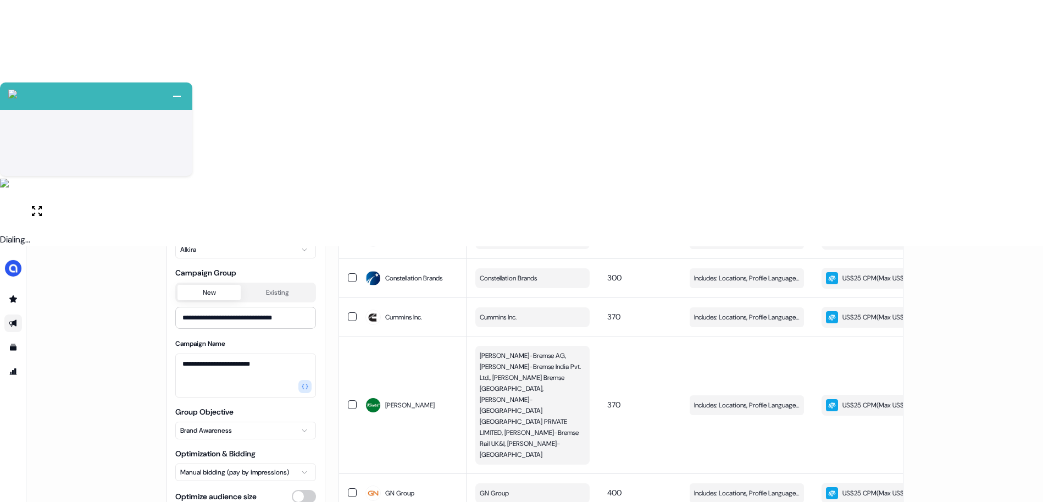
scroll to position [65, 0]
type input "****"
click at [131, 360] on div "**********" at bounding box center [534, 497] width 1017 height 502
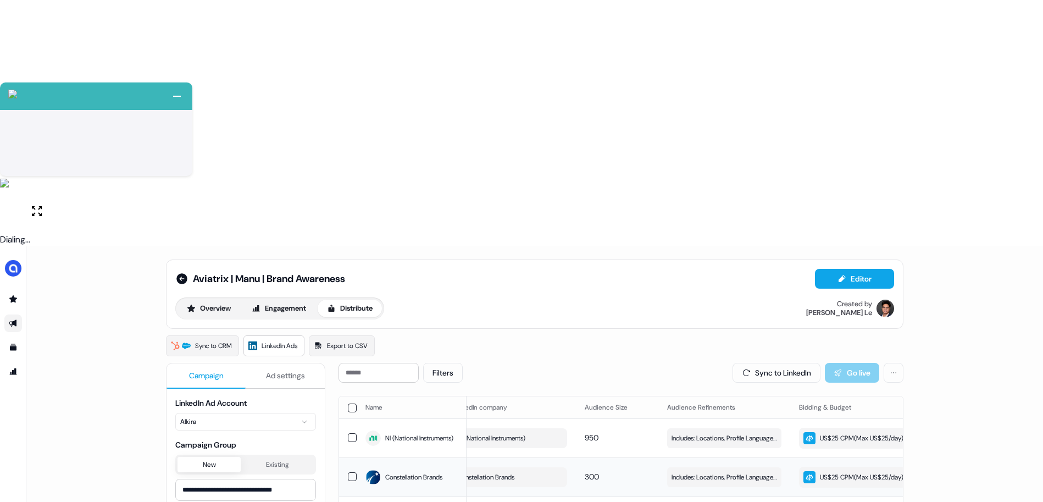
scroll to position [0, 26]
click at [627, 363] on div "Filters Sync to LinkedIn Go live" at bounding box center [621, 373] width 565 height 20
click at [733, 363] on button "Sync to LinkedIn" at bounding box center [777, 373] width 88 height 20
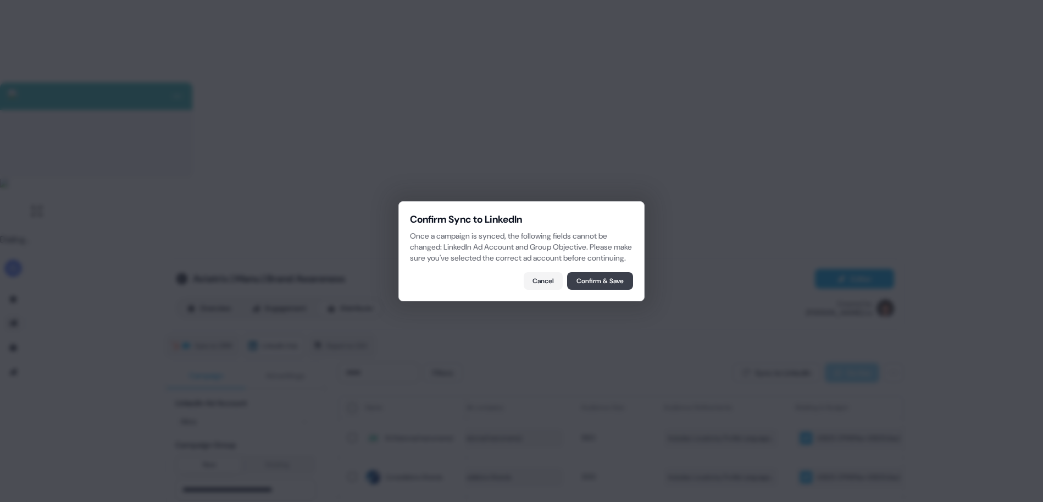
click at [602, 290] on button "Confirm & Save" at bounding box center [600, 281] width 66 height 18
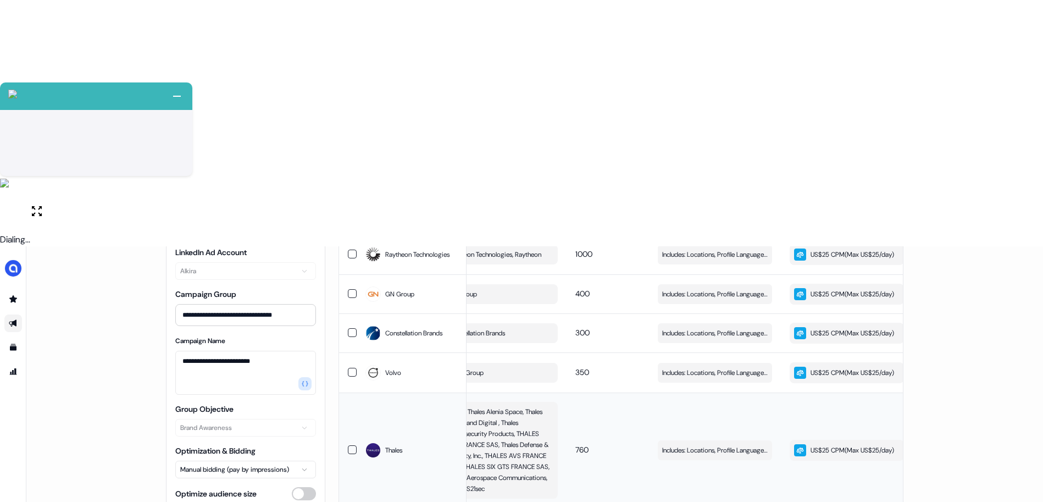
scroll to position [0, 0]
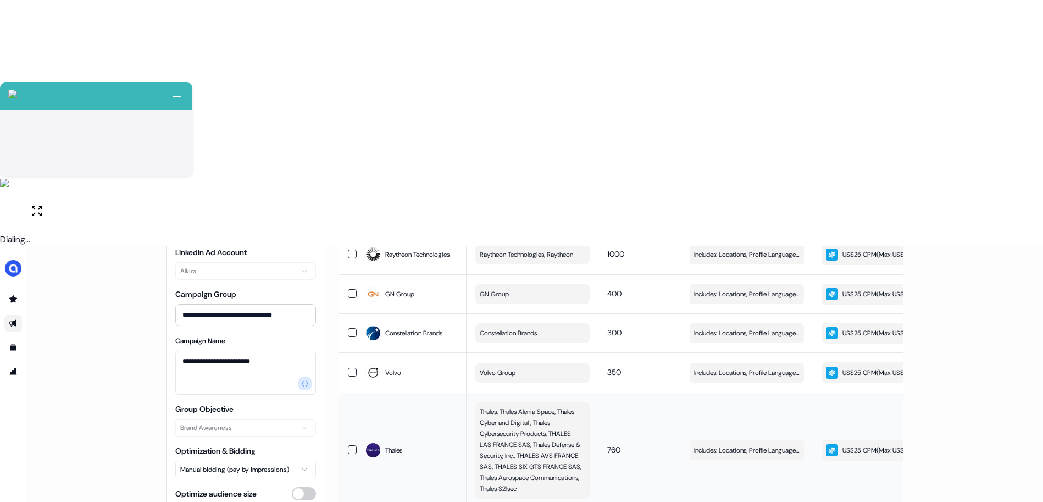
click at [661, 392] on td "760" at bounding box center [639, 449] width 82 height 115
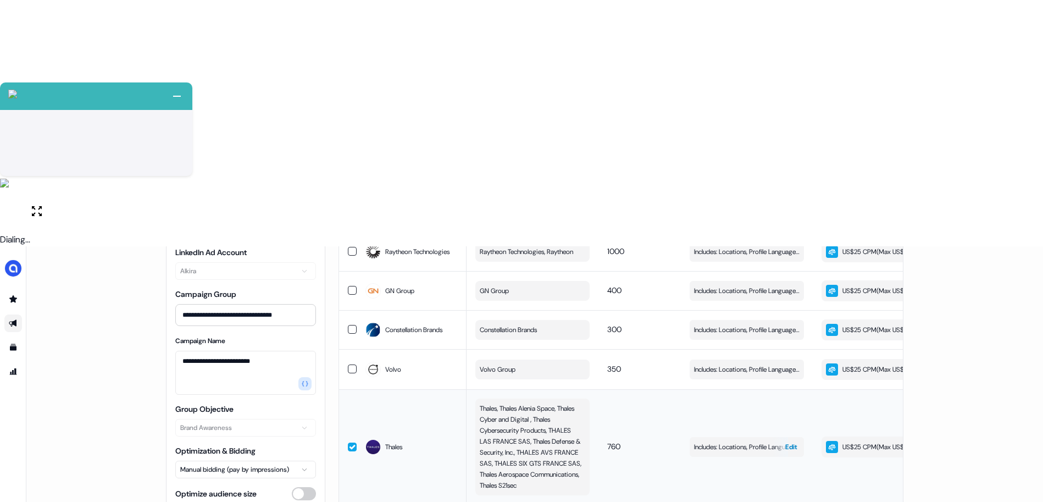
click at [727, 437] on button "Includes: Locations, Profile Language, Job Functions, Years of Experience, Job …" at bounding box center [747, 447] width 114 height 20
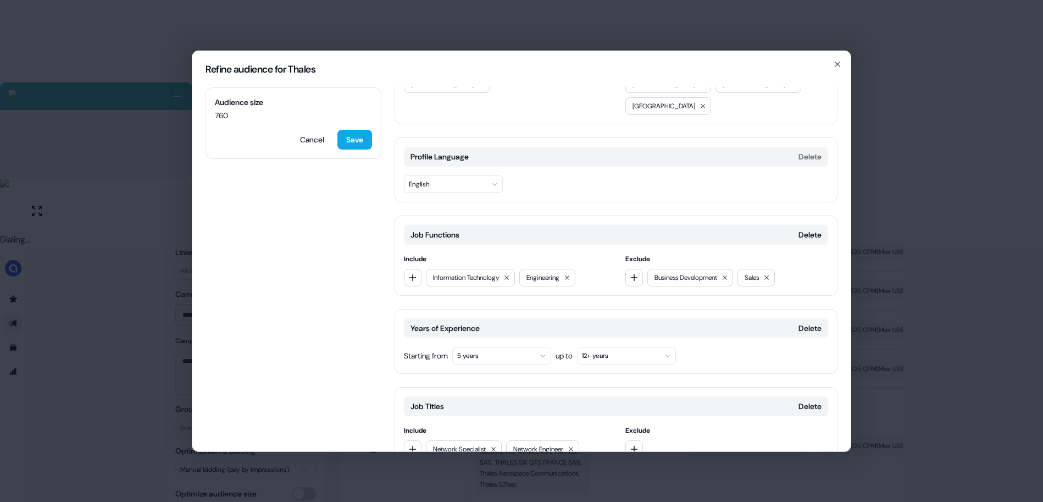
scroll to position [71, 0]
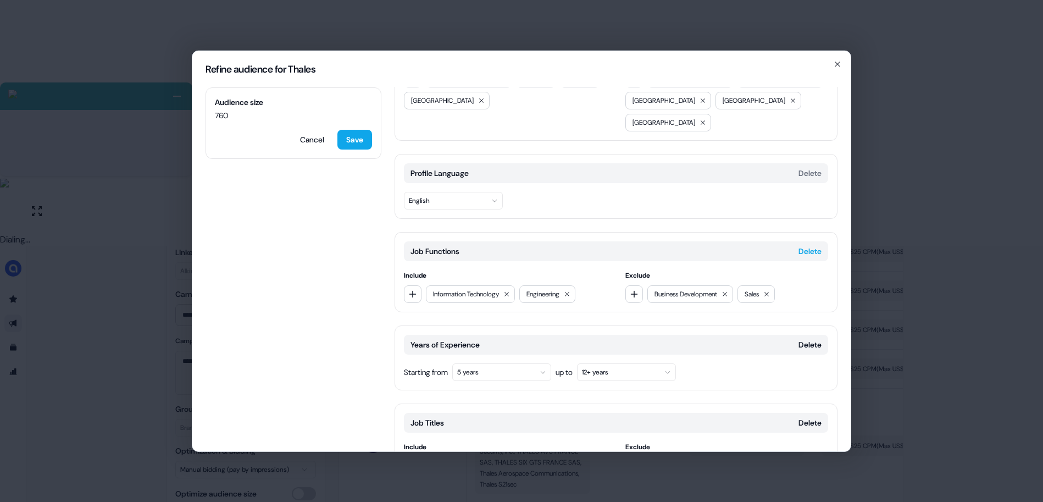
click at [813, 245] on button "Delete" at bounding box center [809, 250] width 23 height 11
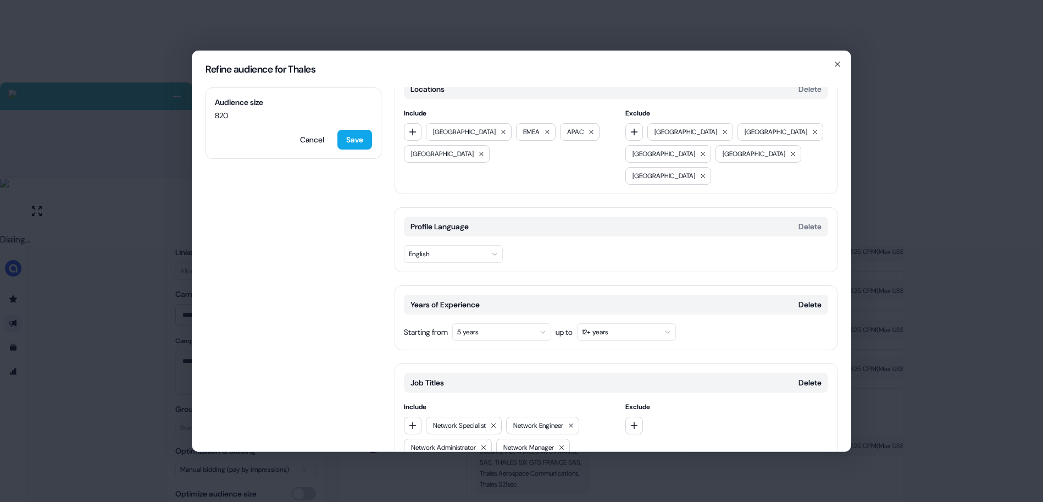
scroll to position [0, 0]
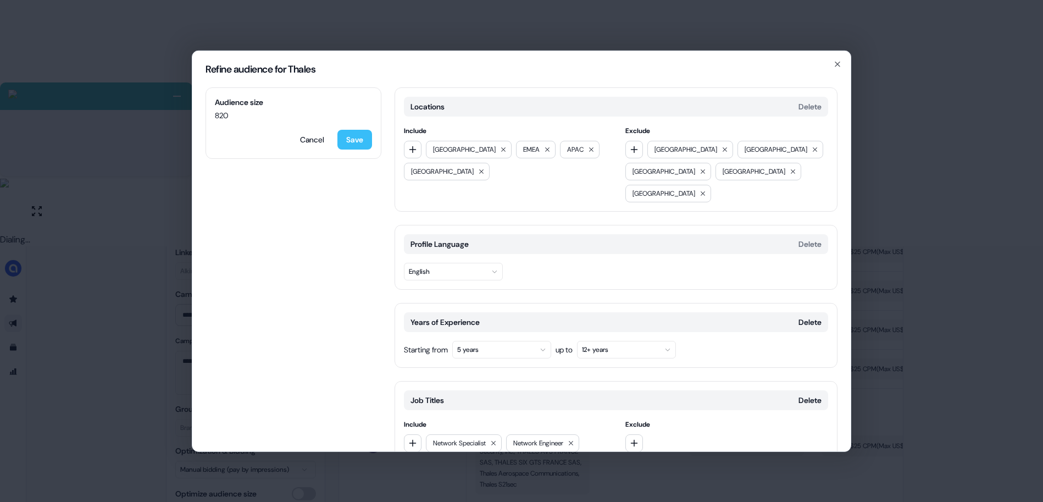
click at [365, 144] on button "Save" at bounding box center [354, 139] width 35 height 20
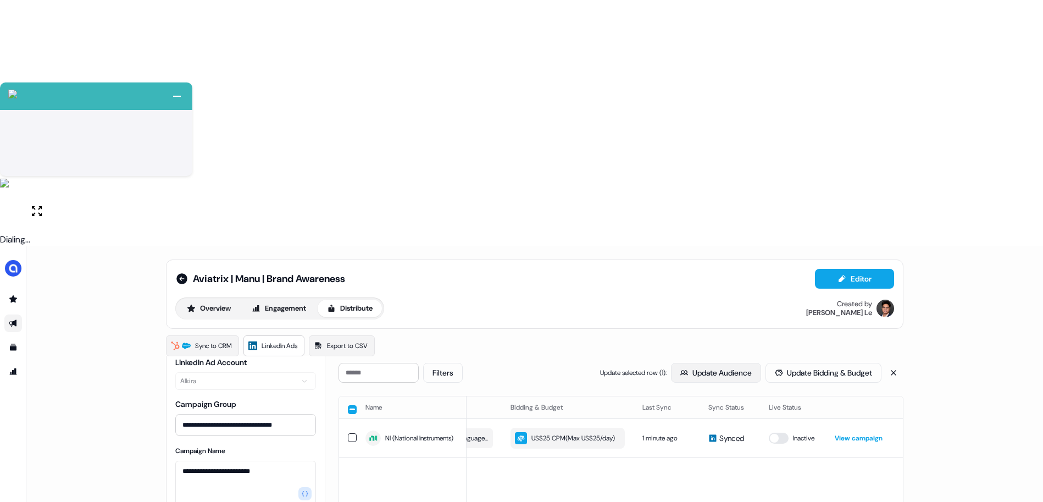
click at [715, 363] on button "Update Audience" at bounding box center [716, 373] width 90 height 20
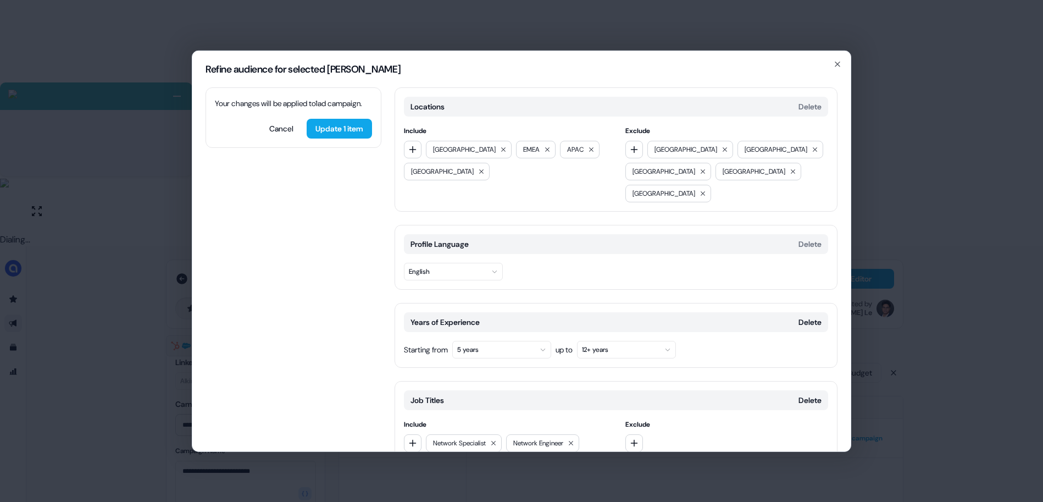
click at [832, 62] on div "Refine audience for selected ad campaigns" at bounding box center [521, 69] width 658 height 36
click at [835, 62] on icon "button" at bounding box center [837, 63] width 9 height 9
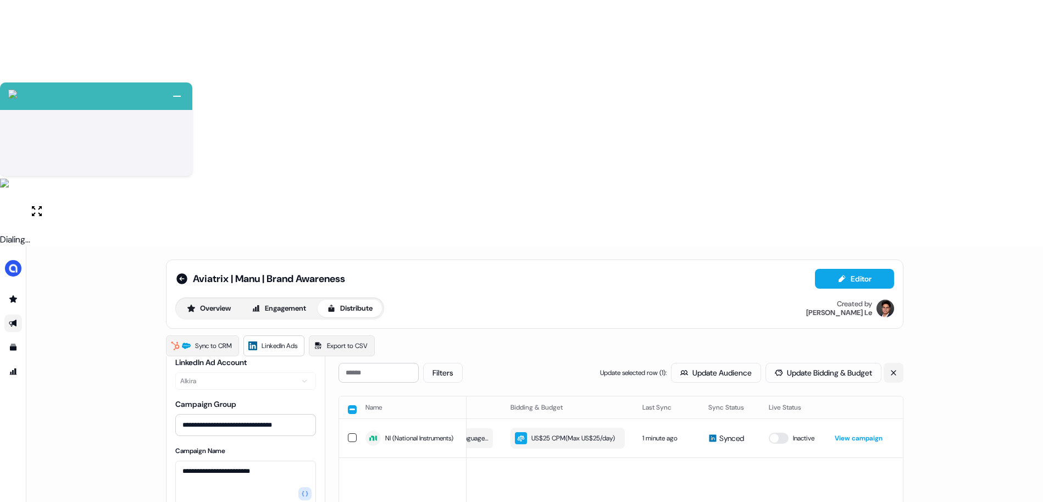
click at [892, 370] on icon at bounding box center [893, 372] width 5 height 5
click at [746, 363] on button "Sync to LinkedIn" at bounding box center [777, 373] width 88 height 20
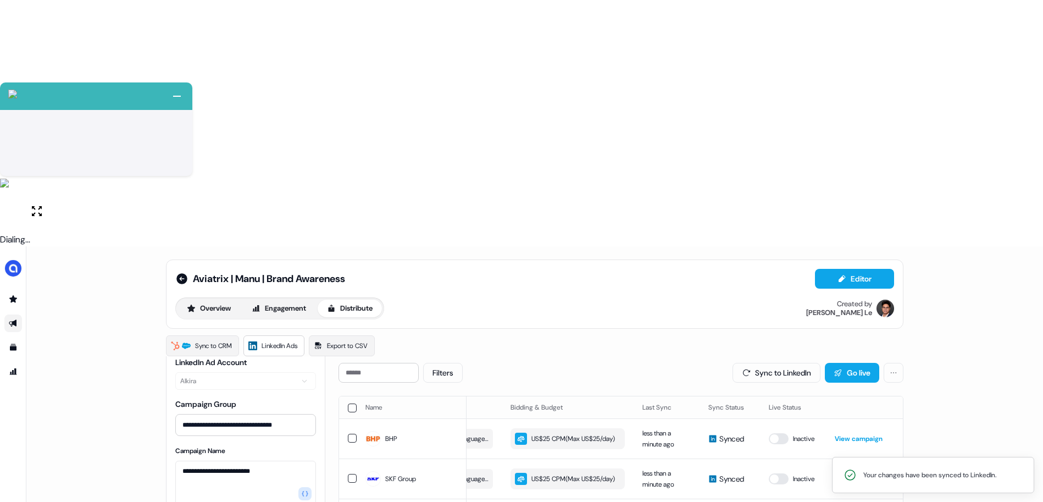
click at [850, 363] on button "Go live" at bounding box center [852, 373] width 54 height 20
click at [183, 273] on icon at bounding box center [181, 278] width 11 height 11
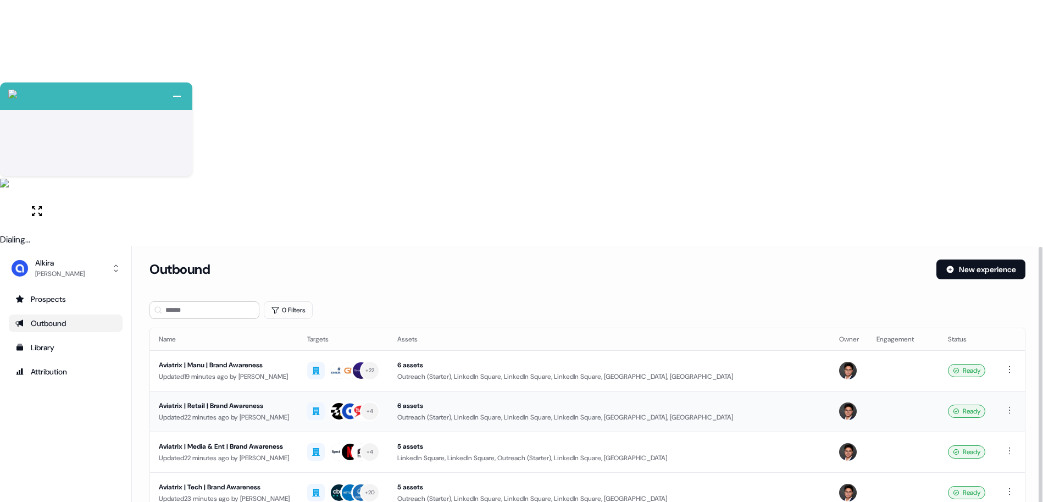
click at [265, 400] on div "Aviatrix | Retail | Brand Awareness" at bounding box center [224, 405] width 131 height 11
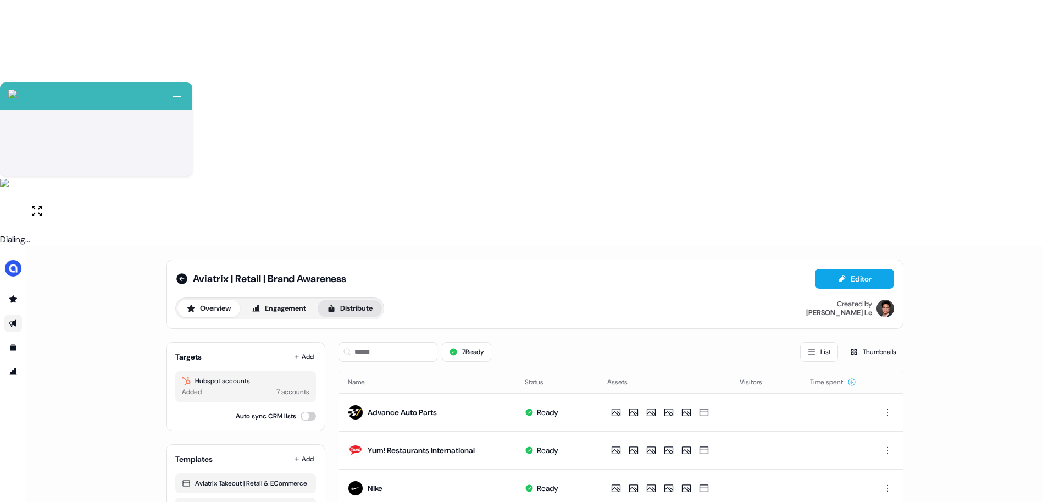
click at [350, 299] on button "Distribute" at bounding box center [350, 308] width 64 height 18
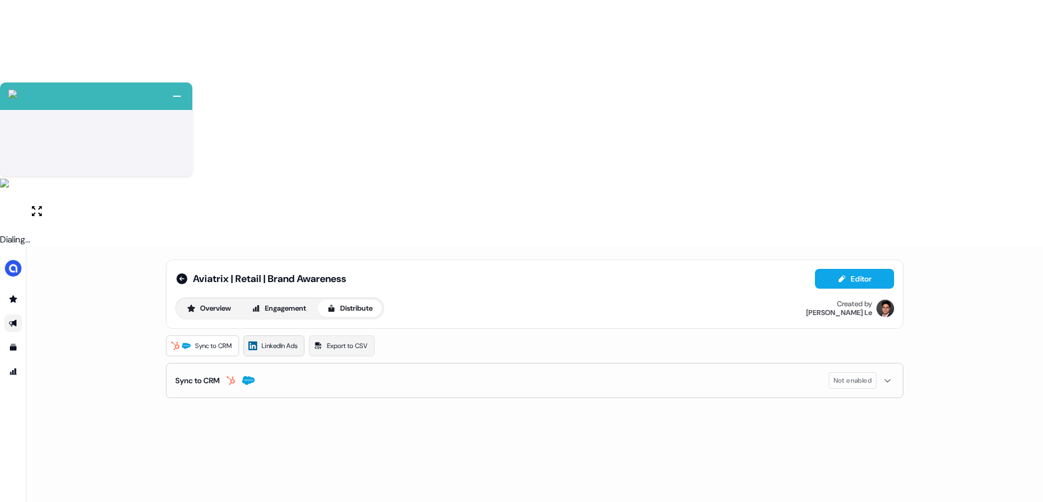
click at [289, 340] on span "LinkedIn Ads" at bounding box center [280, 345] width 36 height 11
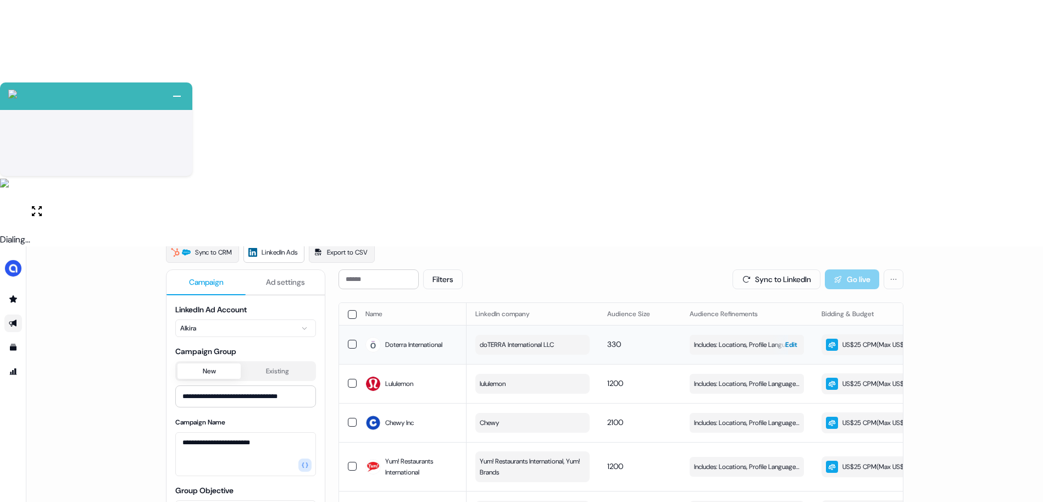
scroll to position [92, 0]
click at [772, 271] on button "Sync to LinkedIn" at bounding box center [777, 281] width 88 height 20
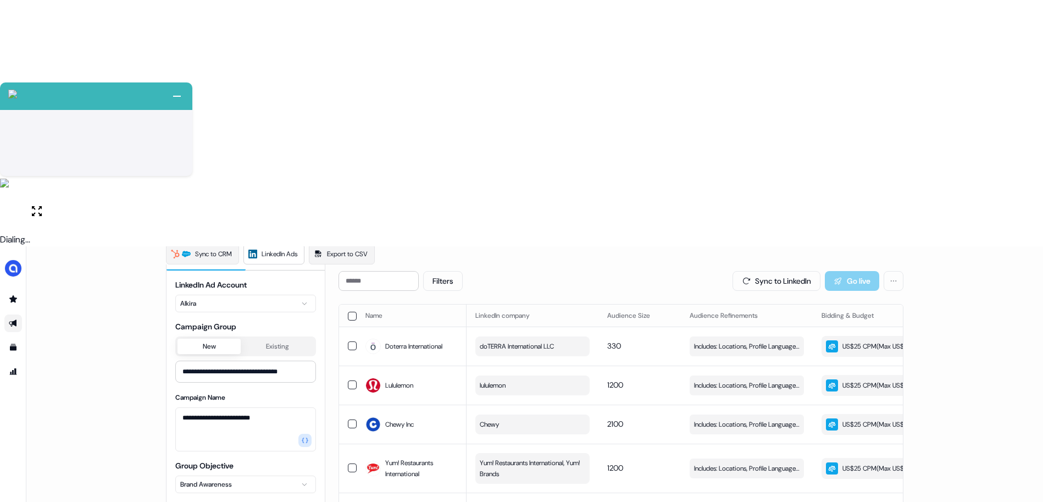
scroll to position [34, 0]
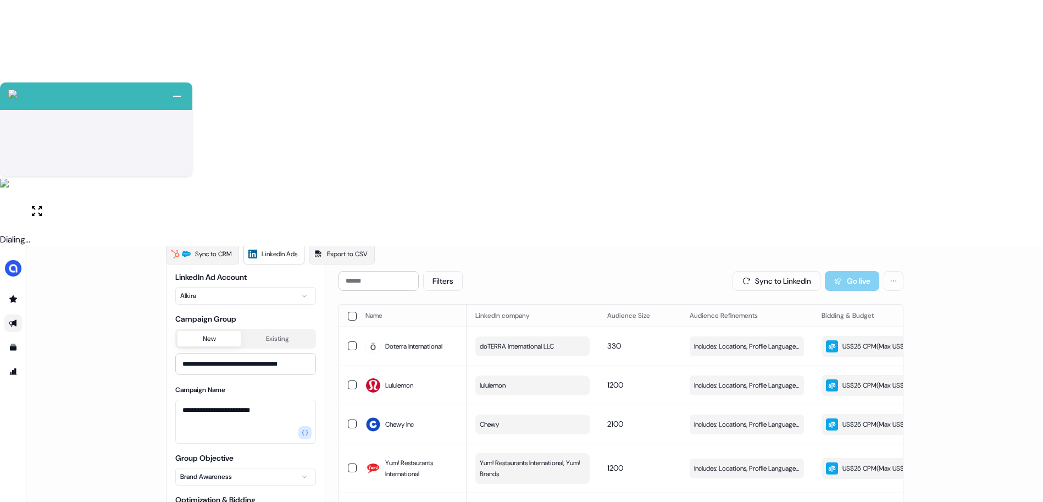
click at [257, 369] on html "+ Next Auto dialer paused! Go to your dialing tab to continue. 225 Paused" at bounding box center [521, 374] width 1043 height 748
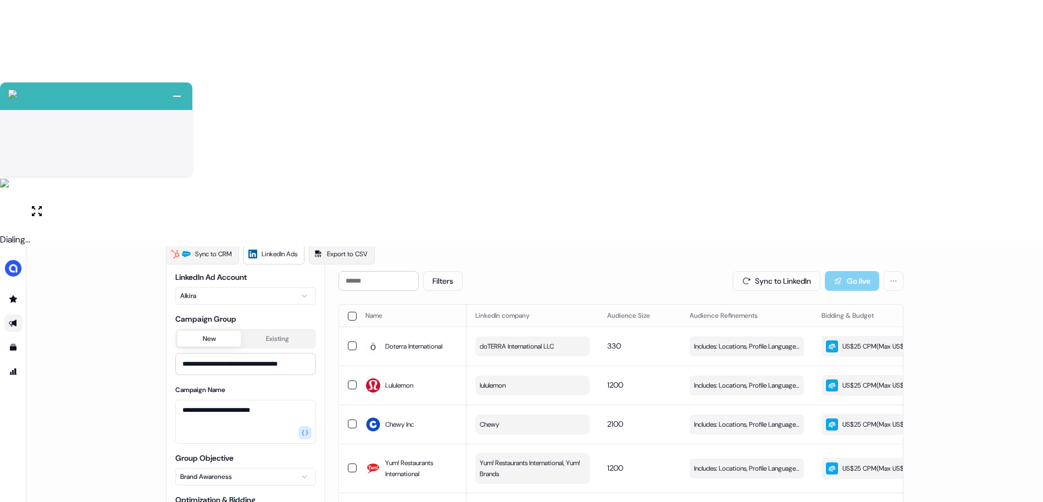
type input "**********"
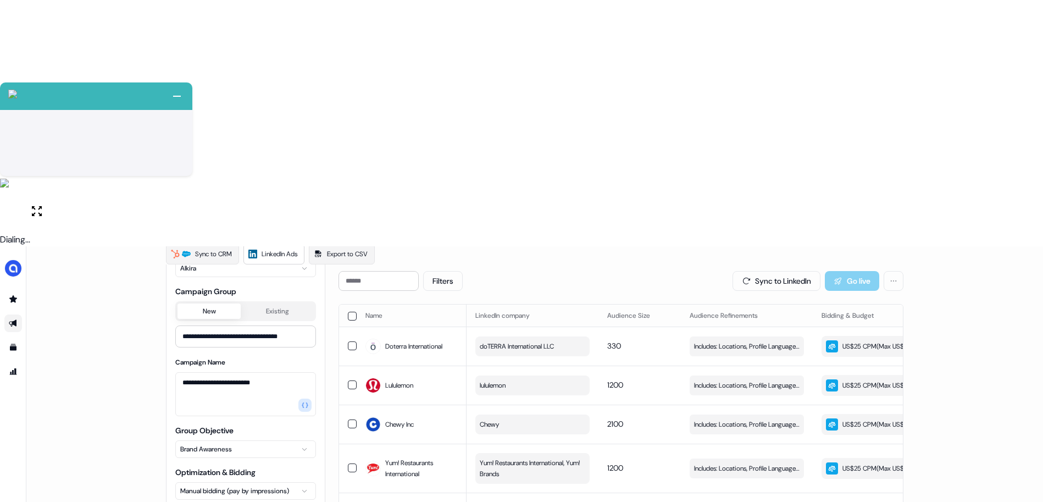
scroll to position [65, 0]
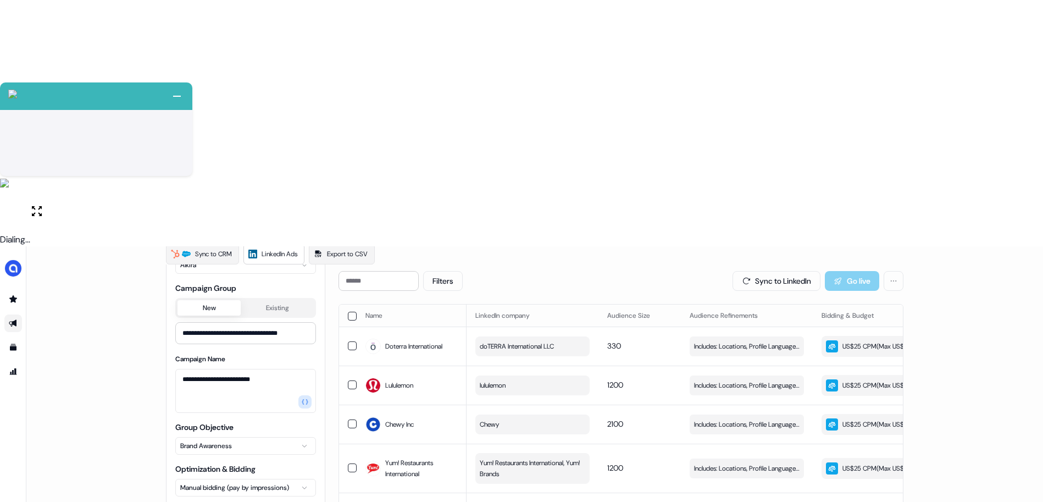
type input "***"
click at [167, 382] on div "**********" at bounding box center [246, 504] width 158 height 527
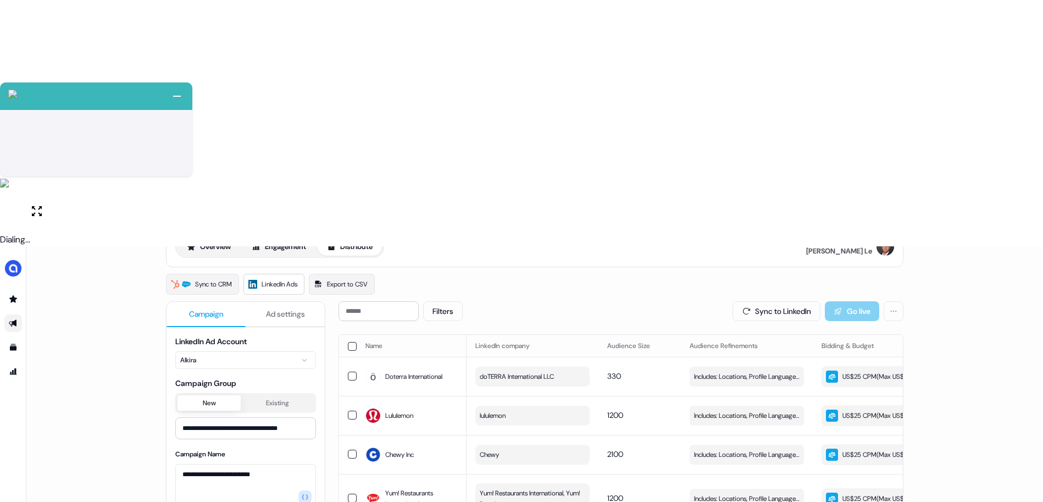
scroll to position [0, 0]
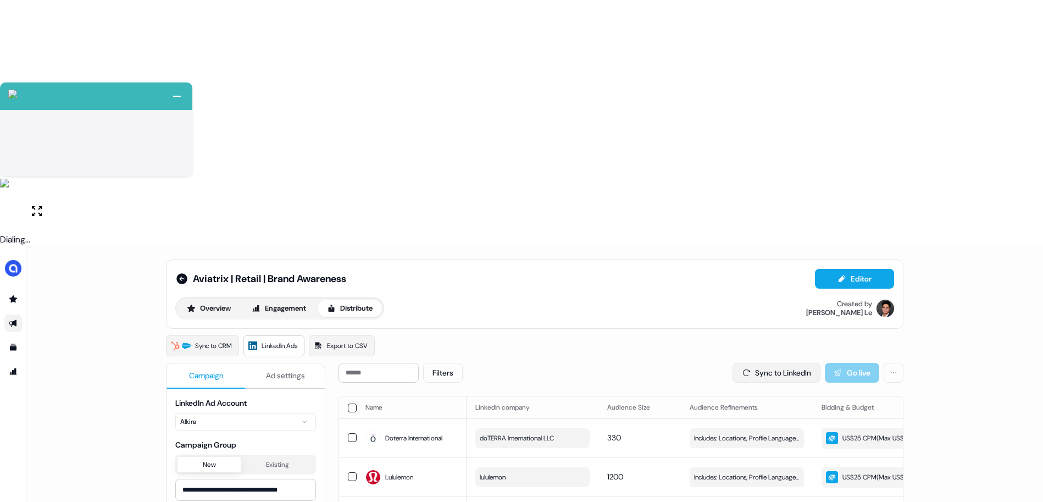
click at [761, 363] on button "Sync to LinkedIn" at bounding box center [777, 373] width 88 height 20
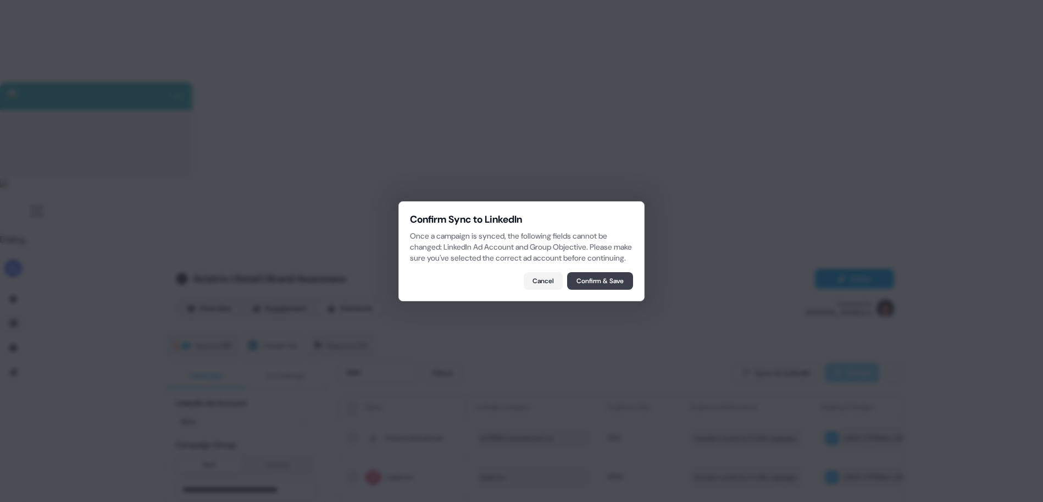
click at [612, 287] on button "Confirm & Save" at bounding box center [600, 281] width 66 height 18
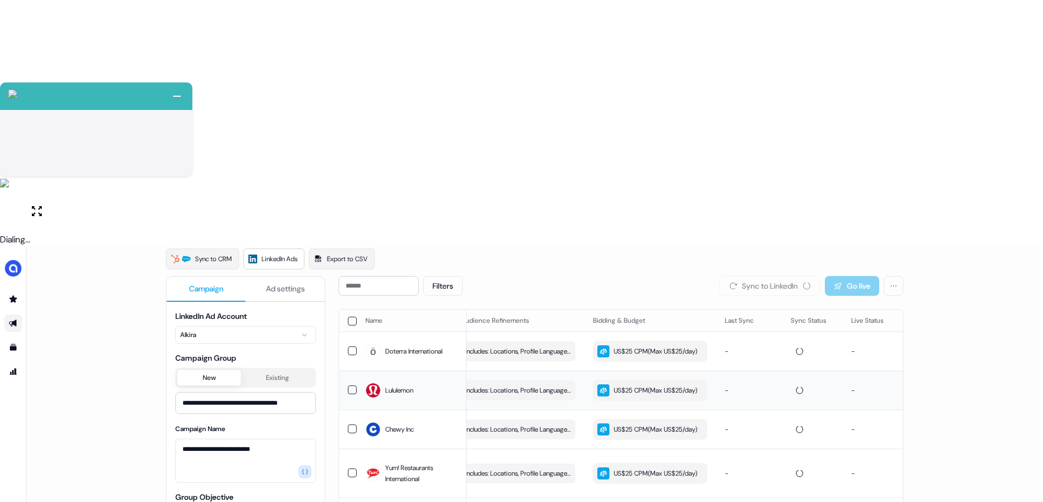
scroll to position [92, 0]
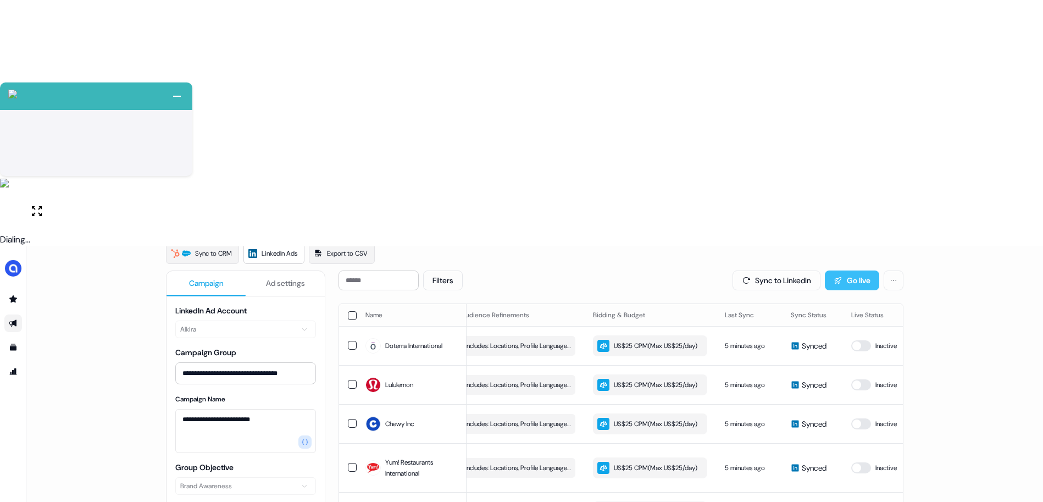
click at [847, 270] on button "Go live" at bounding box center [852, 280] width 54 height 20
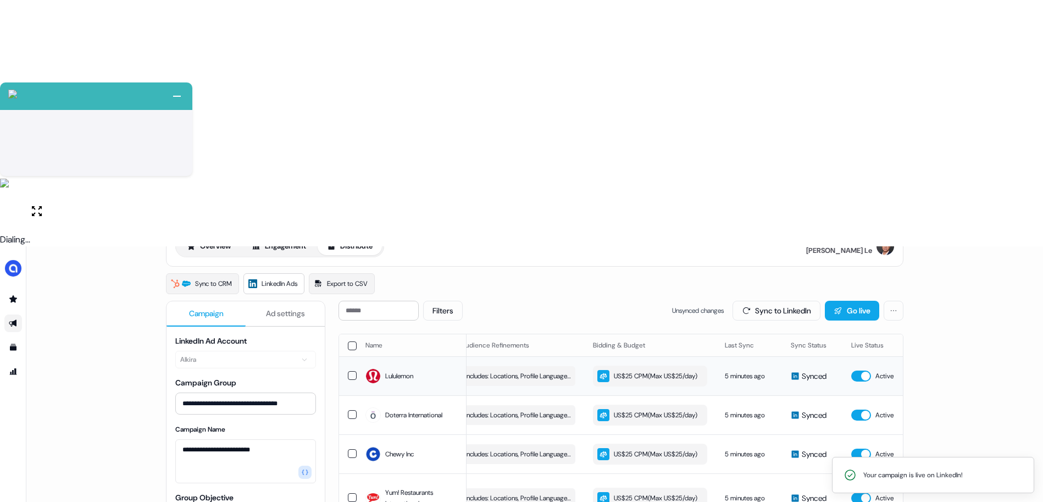
scroll to position [0, 0]
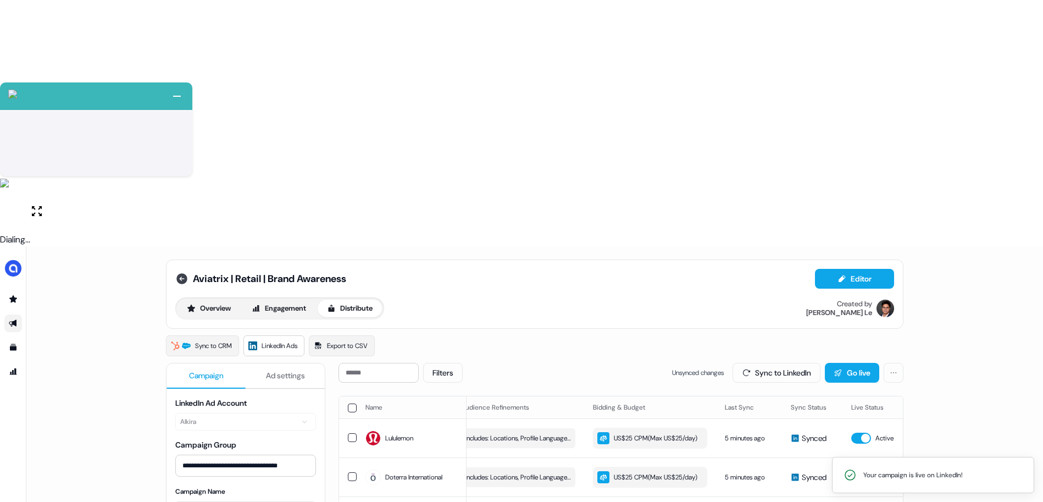
click at [178, 273] on icon at bounding box center [181, 278] width 11 height 11
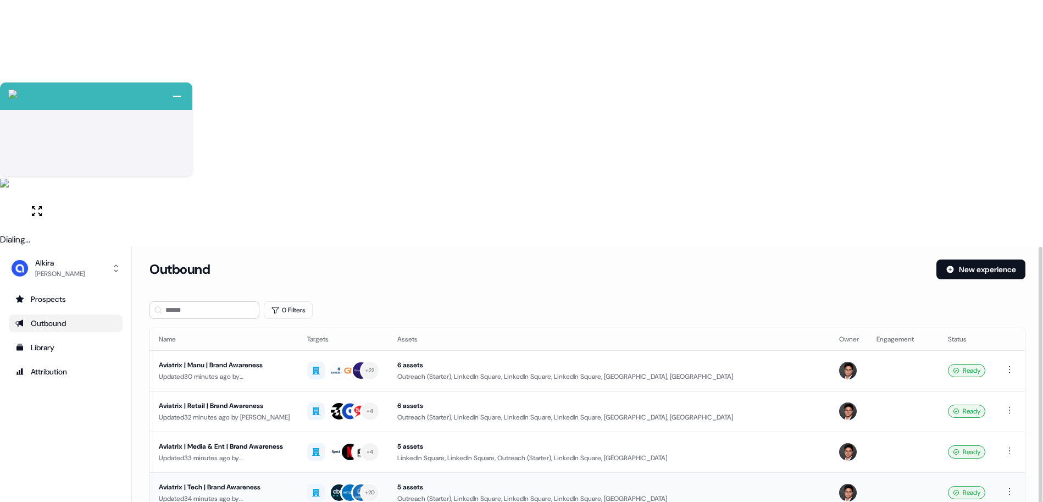
click at [290, 481] on div "Aviatrix | Tech | Brand Awareness" at bounding box center [224, 486] width 131 height 11
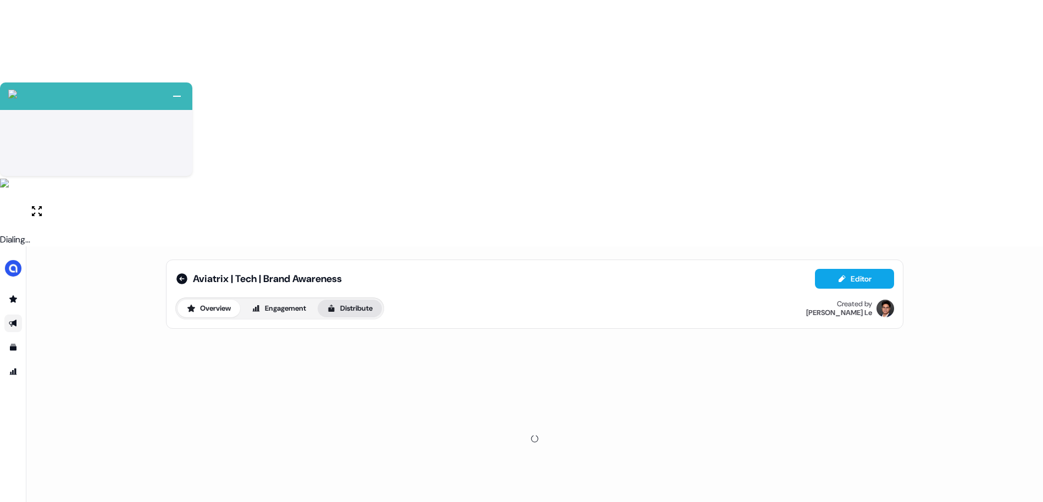
click at [342, 299] on button "Distribute" at bounding box center [350, 308] width 64 height 18
click at [492, 293] on div "Aviatrix | Tech | Brand Awareness Editor Overview Engagement Distribute Created…" at bounding box center [534, 497] width 1017 height 502
click at [286, 340] on span "LinkedIn Ads" at bounding box center [280, 345] width 36 height 11
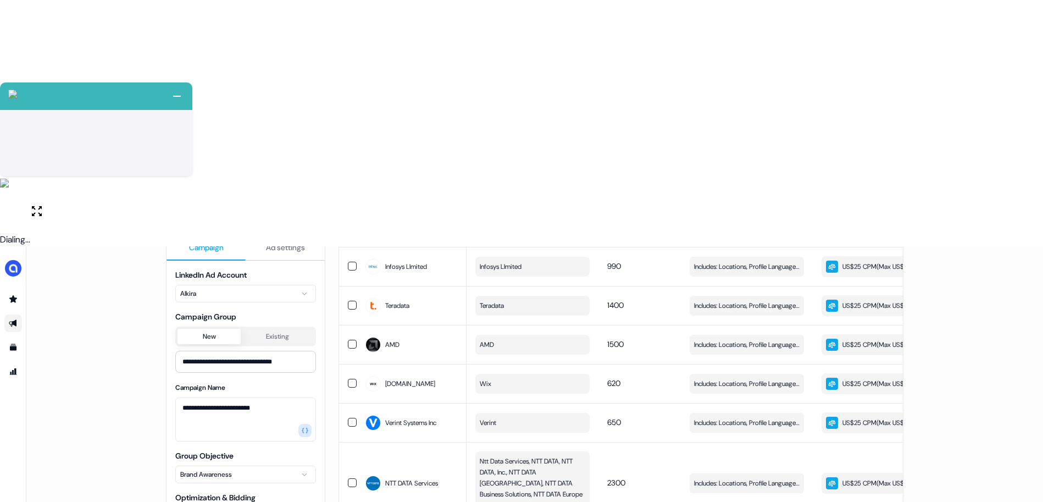
scroll to position [19, 0]
click at [285, 368] on html "+ Next Auto dialer paused! Go to your dialing tab to continue. 225 Paused" at bounding box center [521, 374] width 1043 height 748
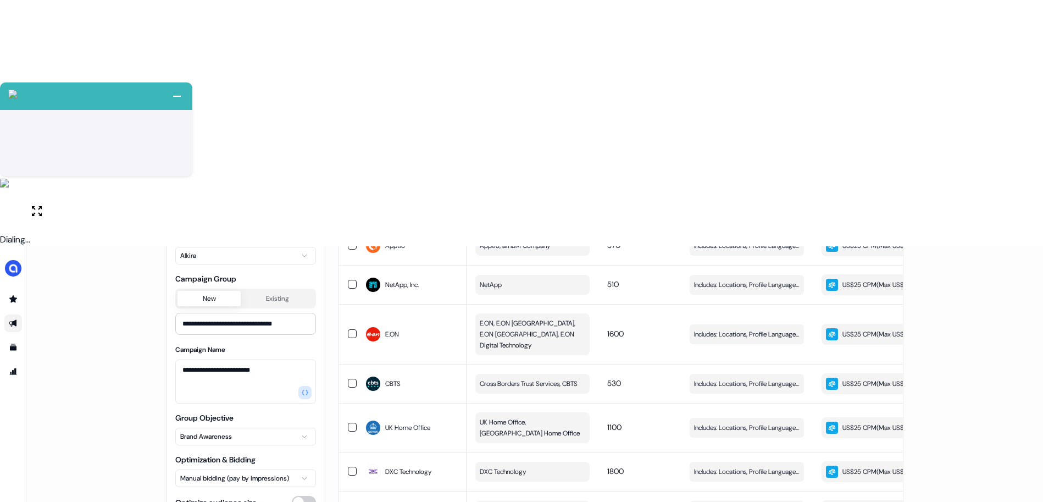
scroll to position [65, 0]
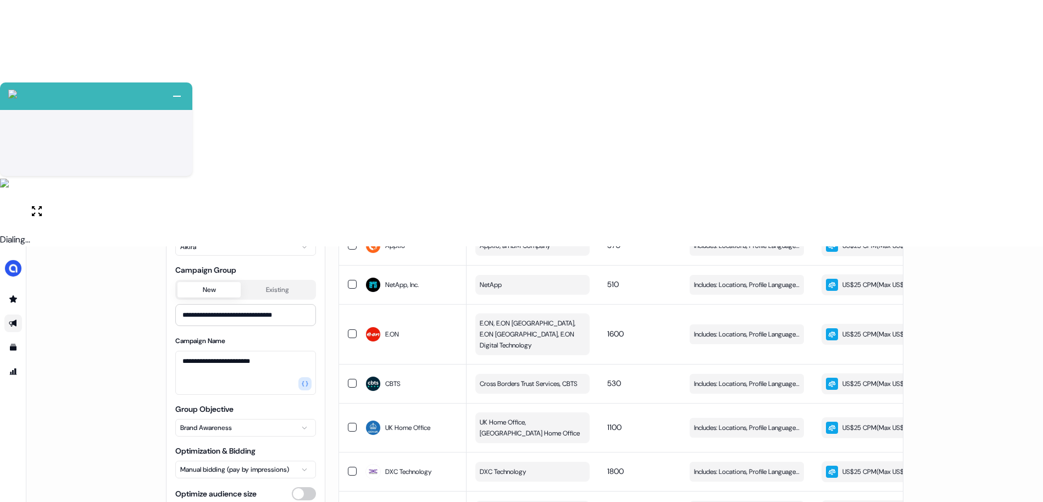
type input "**********"
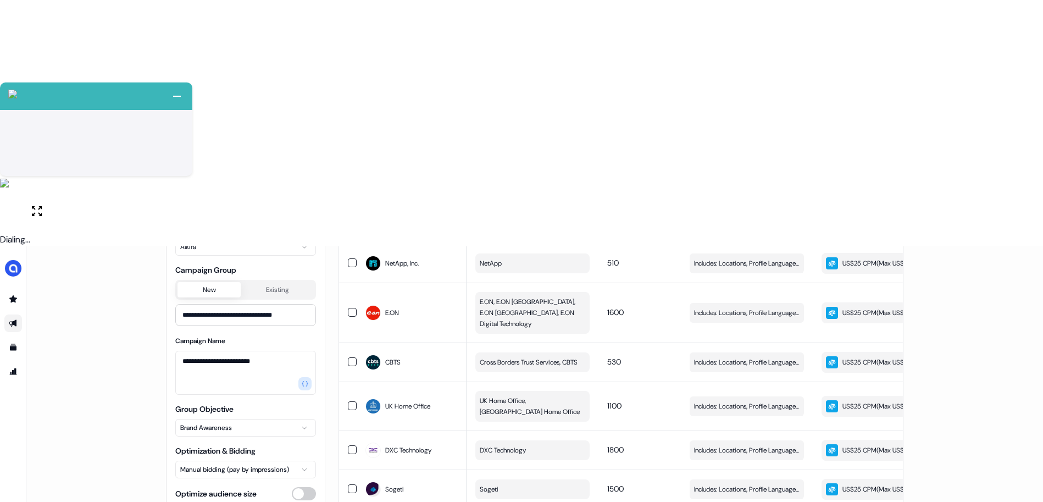
scroll to position [468, 0]
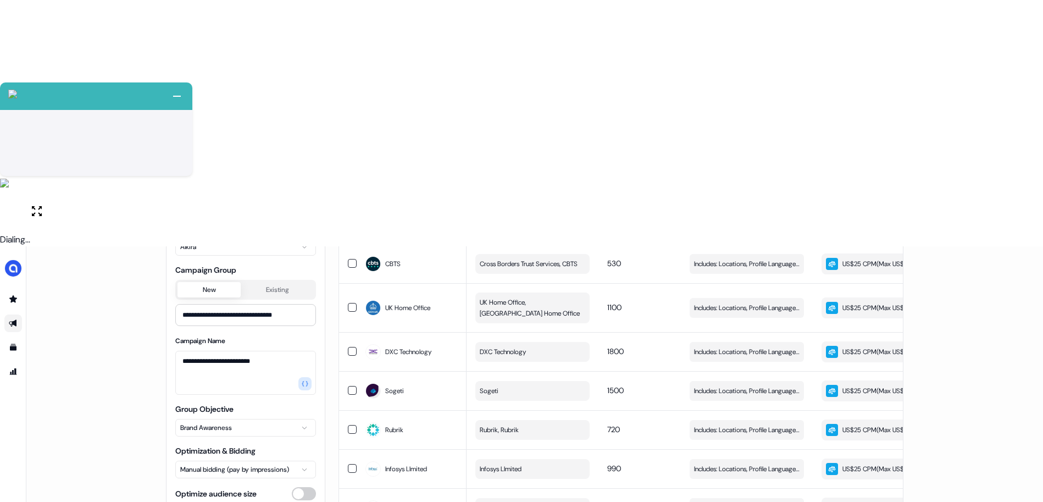
type input "****"
click at [109, 382] on div "**********" at bounding box center [534, 497] width 1017 height 502
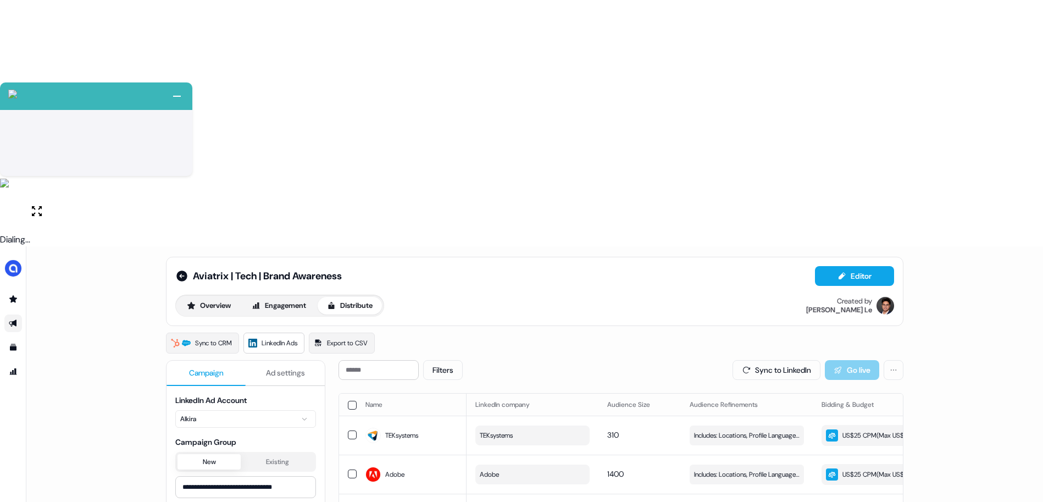
scroll to position [0, 0]
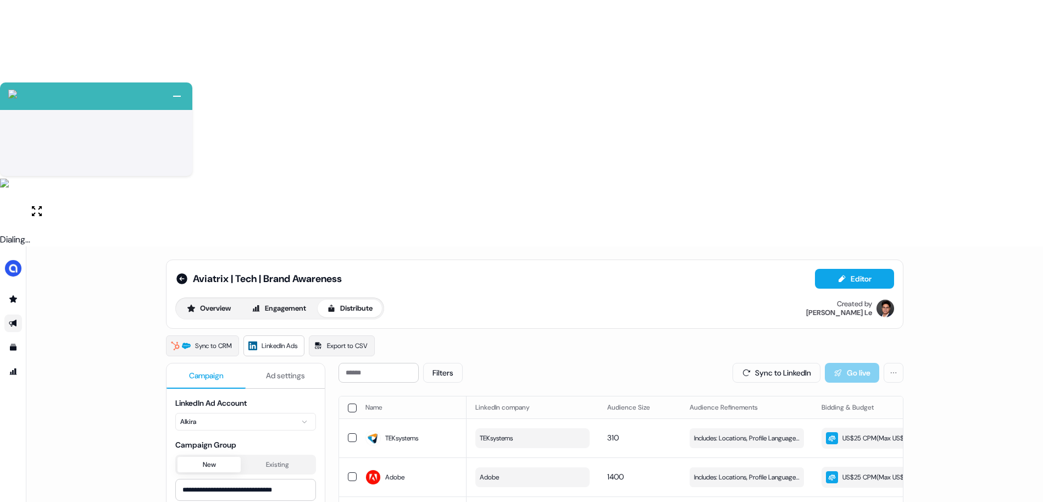
click at [292, 370] on span "Ad settings" at bounding box center [285, 375] width 39 height 11
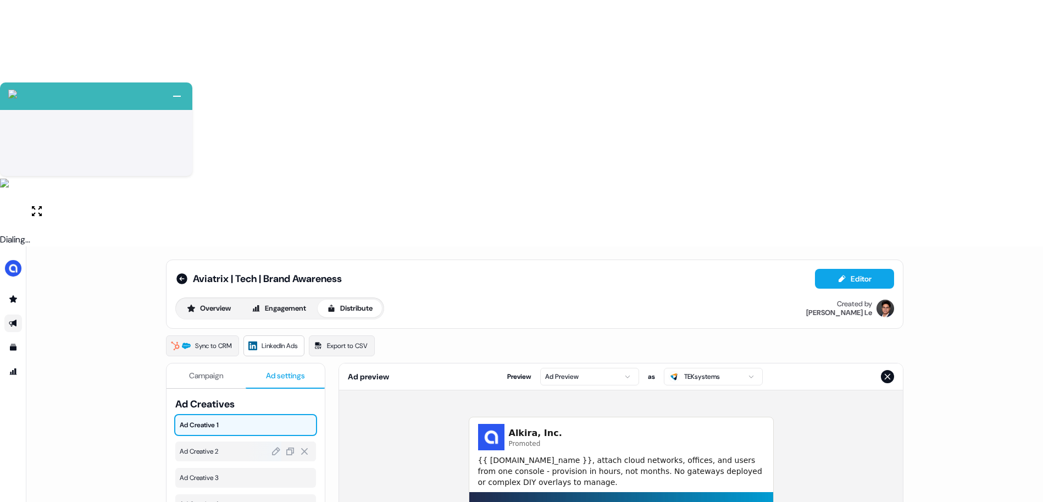
click at [226, 446] on span "Ad Creative 2" at bounding box center [246, 451] width 132 height 11
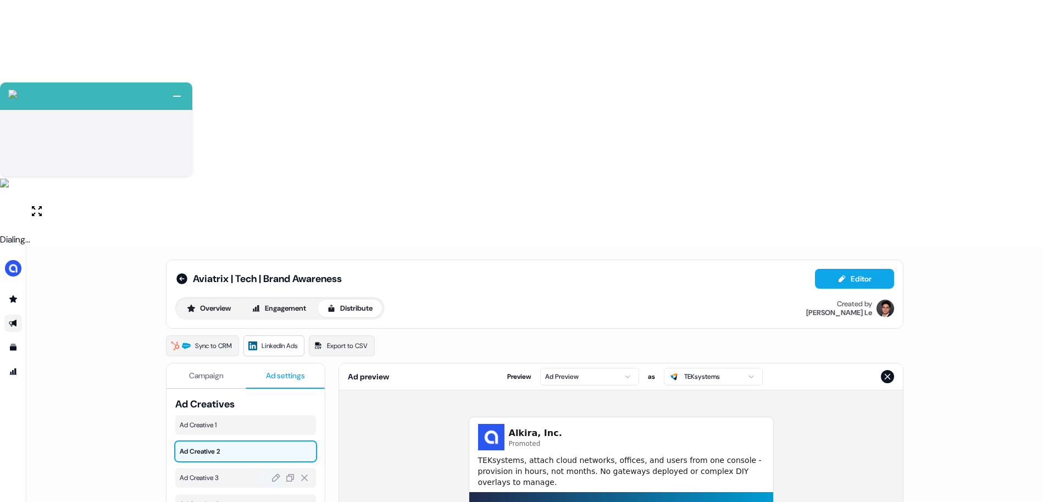
click at [227, 472] on span "Ad Creative 3" at bounding box center [246, 477] width 132 height 11
click at [224, 494] on div "Ad Creative 4" at bounding box center [245, 504] width 141 height 20
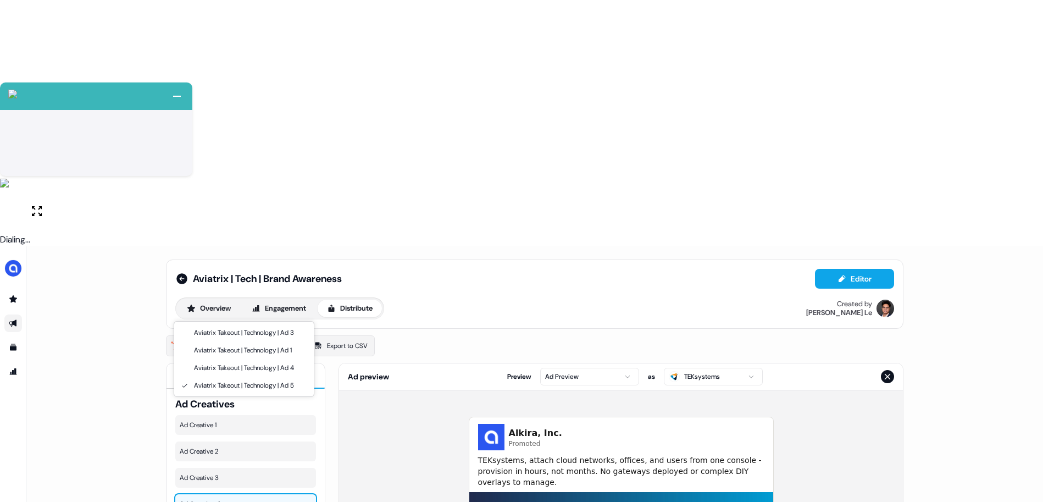
click at [236, 309] on html "+ Next Auto dialer paused! Go to your dialing tab to continue. 225 Paused" at bounding box center [521, 374] width 1043 height 748
click at [238, 309] on html "+ Next Auto dialer paused! Go to your dialing tab to continue. 225 Paused" at bounding box center [521, 374] width 1043 height 748
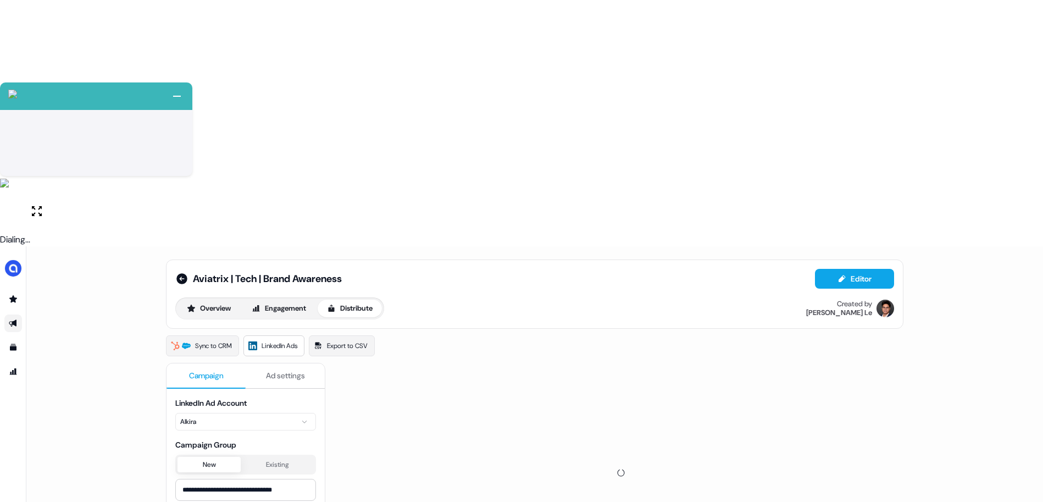
click at [219, 370] on span "Campaign" at bounding box center [206, 375] width 35 height 11
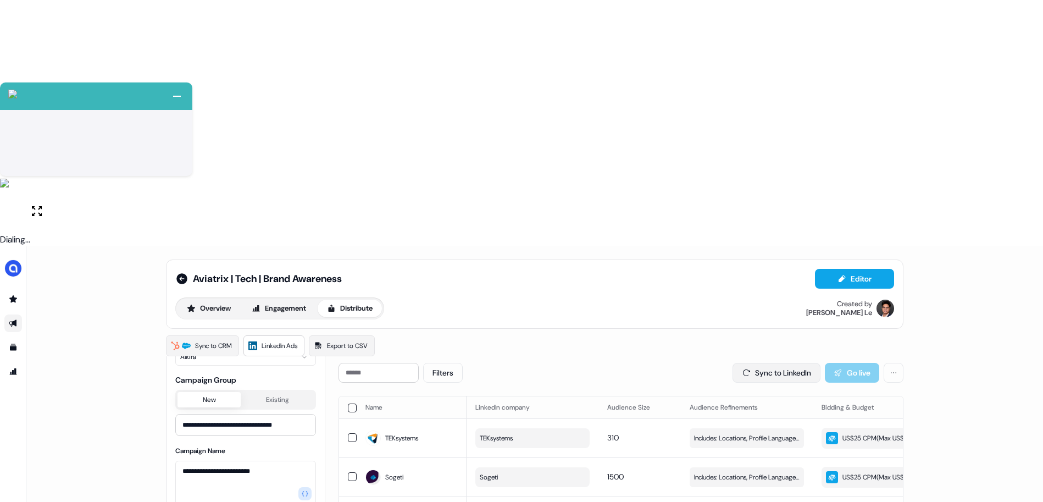
click at [762, 363] on button "Sync to LinkedIn" at bounding box center [777, 373] width 88 height 20
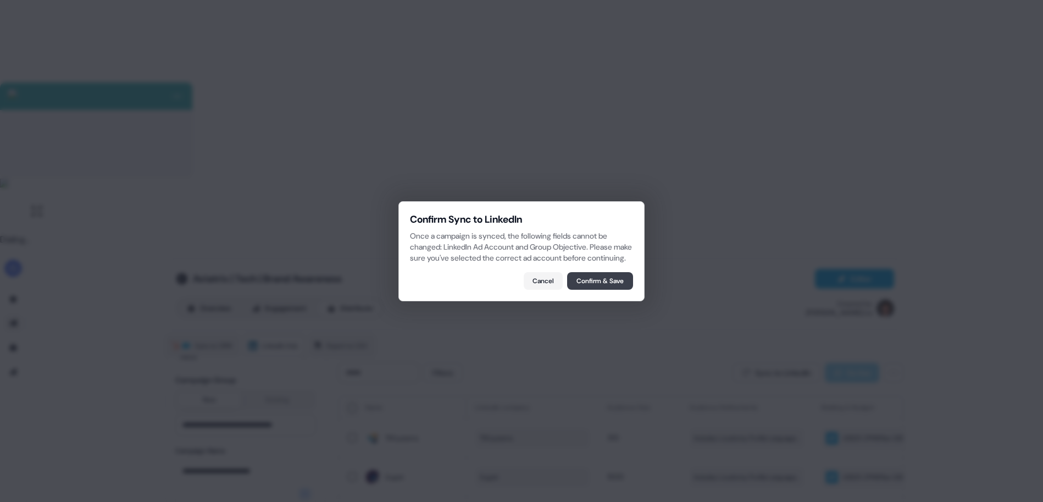
click at [601, 290] on button "Confirm & Save" at bounding box center [600, 281] width 66 height 18
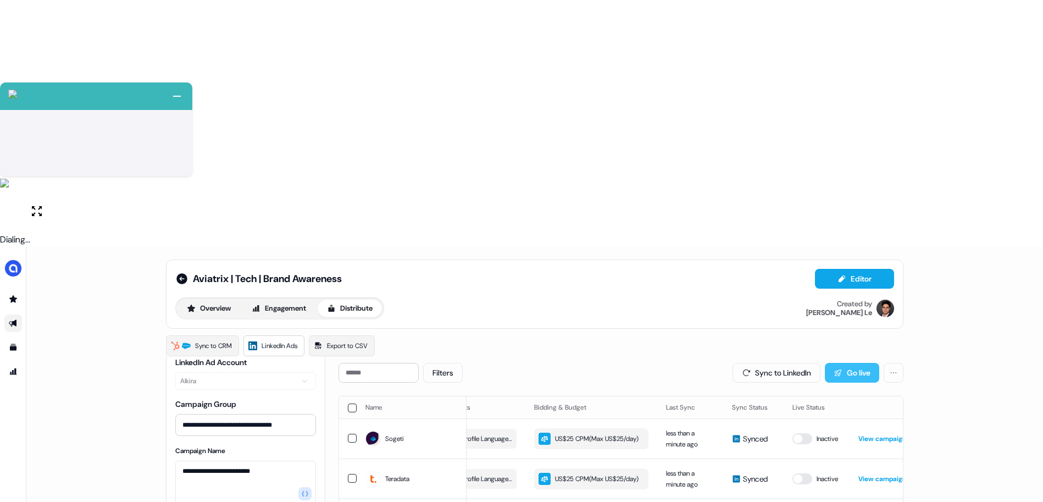
click at [839, 363] on button "Go live" at bounding box center [852, 373] width 54 height 20
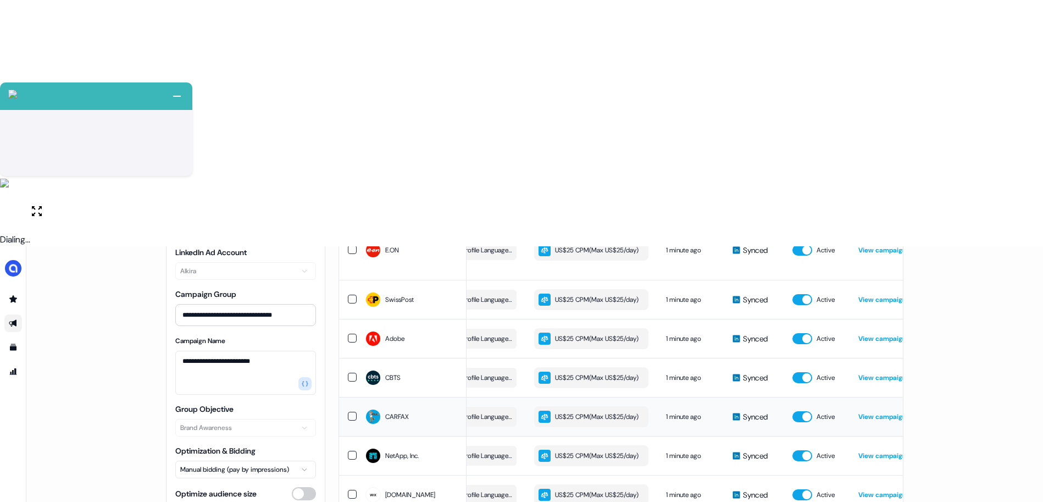
scroll to position [747, 0]
click at [498, 333] on span "Edit" at bounding box center [504, 338] width 12 height 11
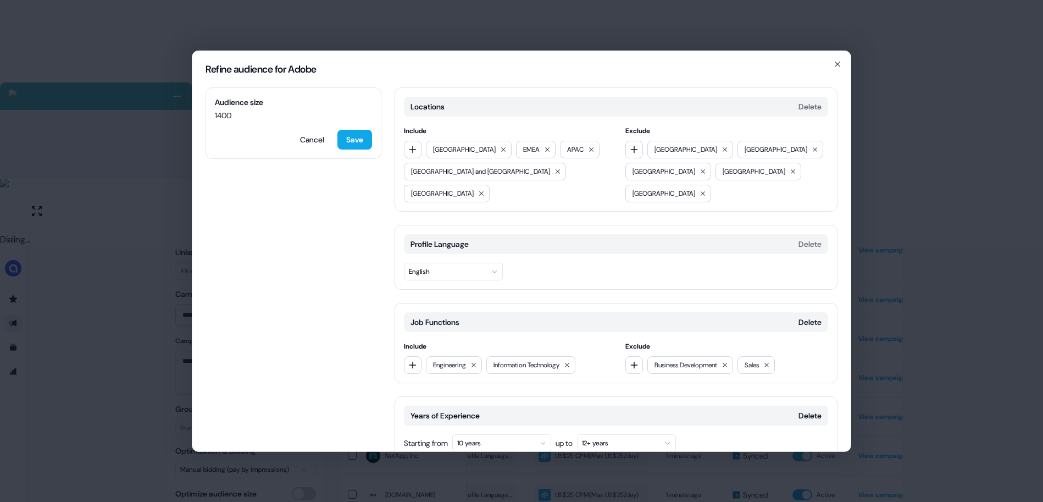
click at [913, 163] on div "Refine audience for Adobe Audience size 1400 Cancel Save Locations Delete Inclu…" at bounding box center [521, 251] width 1043 height 502
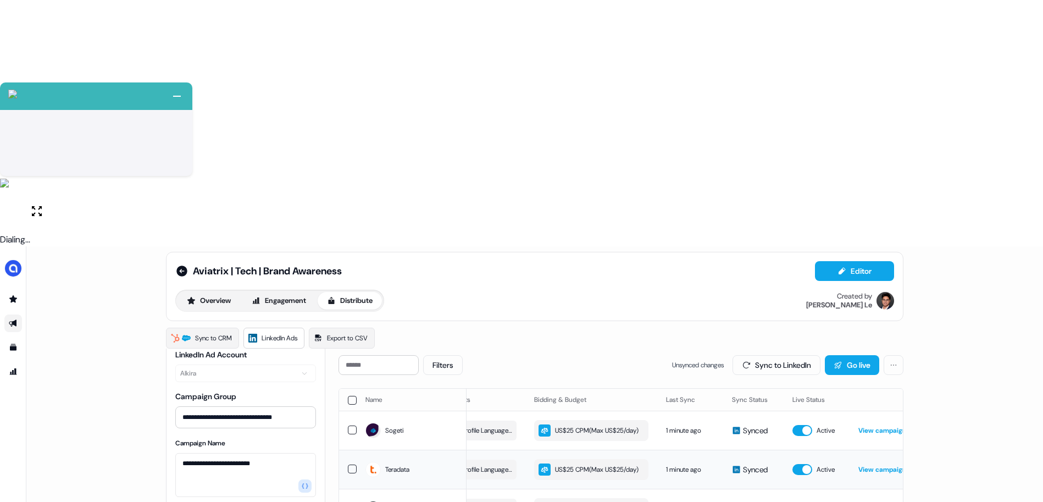
scroll to position [0, 0]
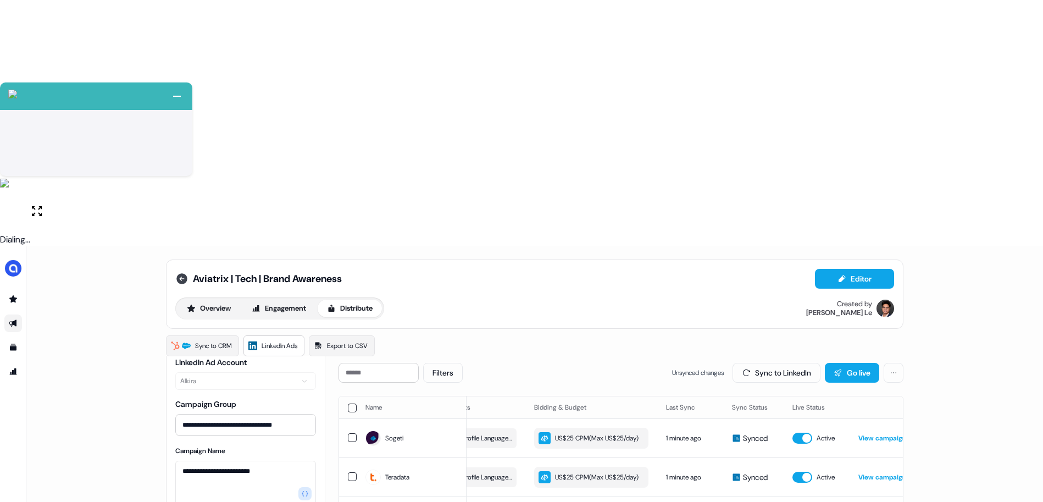
click at [180, 273] on icon at bounding box center [181, 278] width 11 height 11
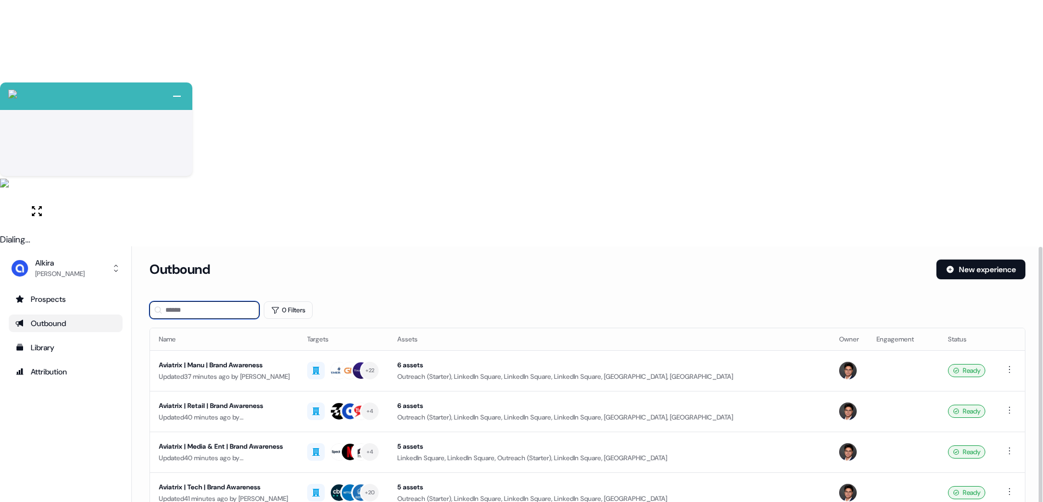
click at [224, 301] on input at bounding box center [204, 310] width 110 height 18
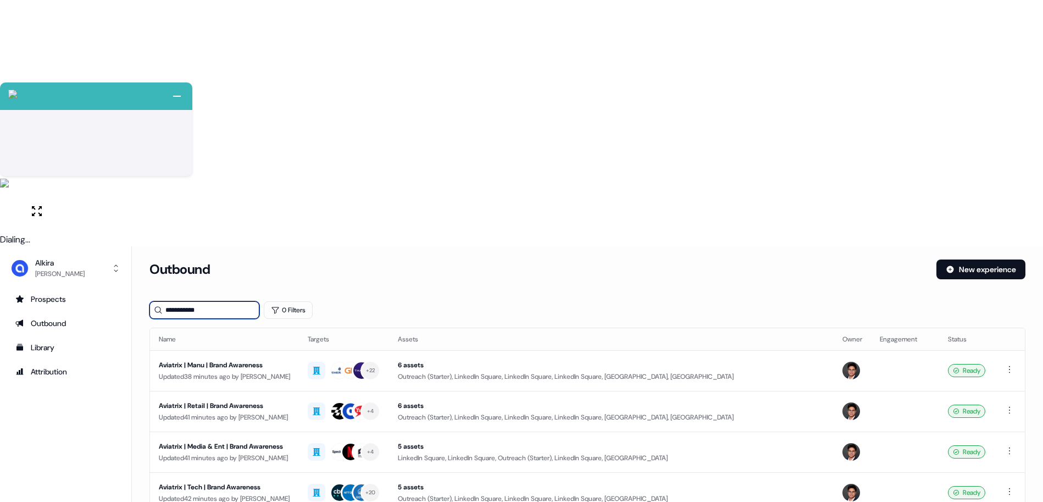
type input "**********"
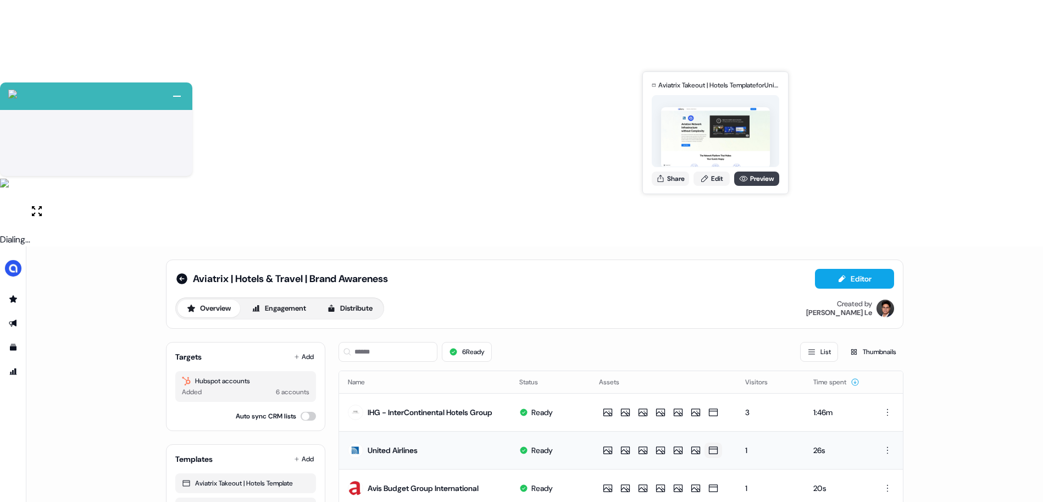
click at [754, 182] on link "Preview" at bounding box center [756, 178] width 45 height 14
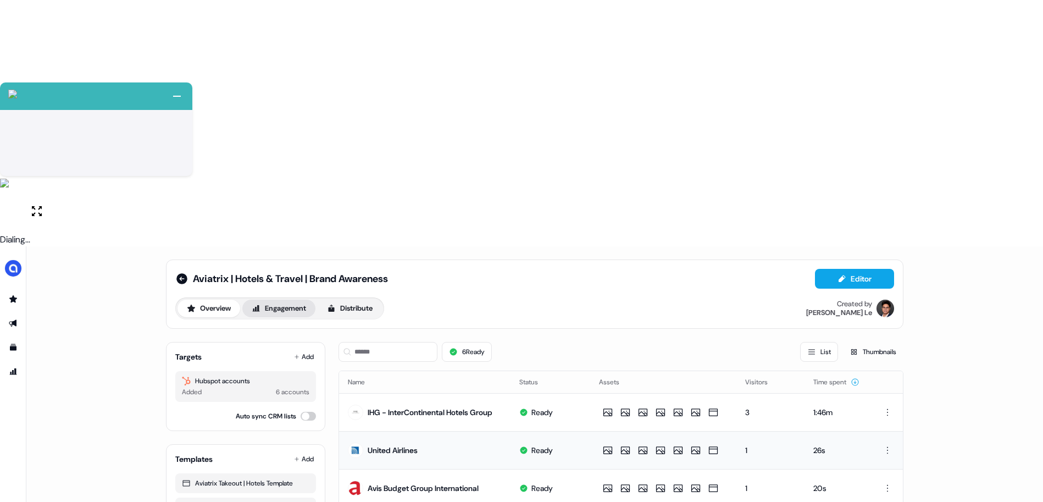
click at [301, 299] on button "Engagement" at bounding box center [278, 308] width 73 height 18
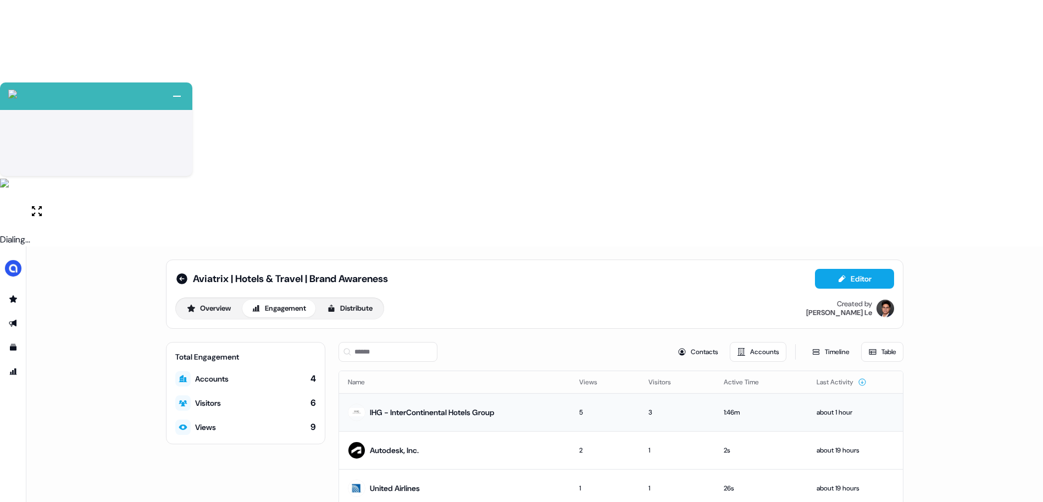
click at [491, 407] on div "IHG - InterContinental Hotels Group" at bounding box center [432, 412] width 125 height 11
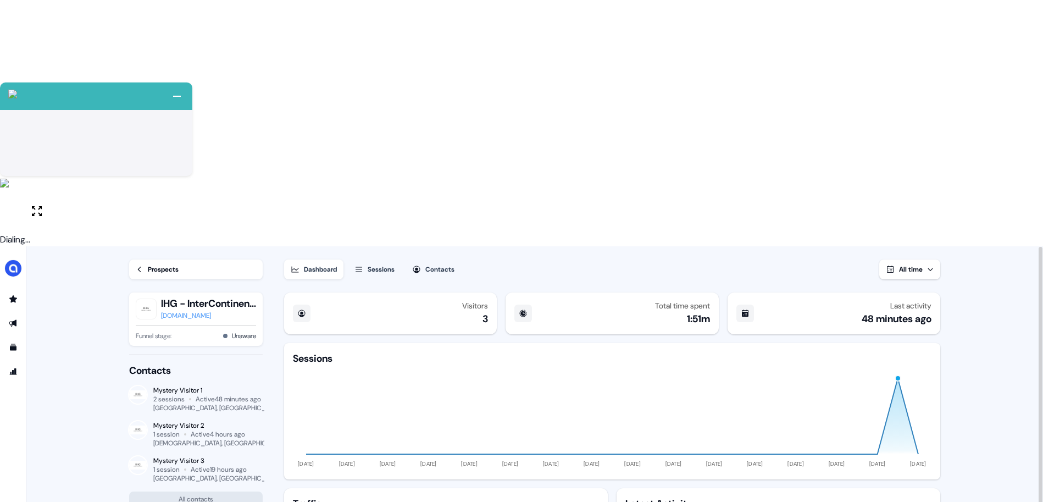
click at [140, 265] on icon at bounding box center [140, 269] width 8 height 8
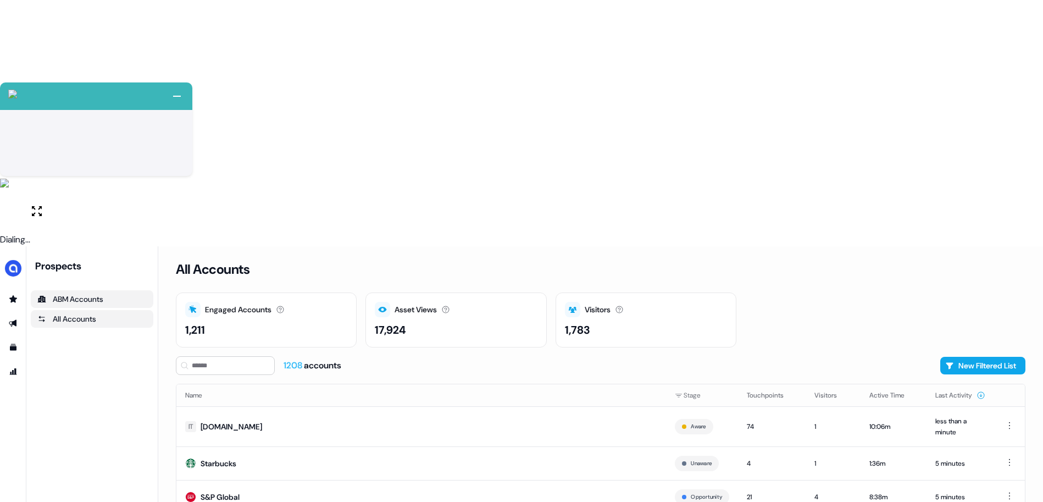
click at [79, 293] on div "ABM Accounts" at bounding box center [91, 298] width 109 height 11
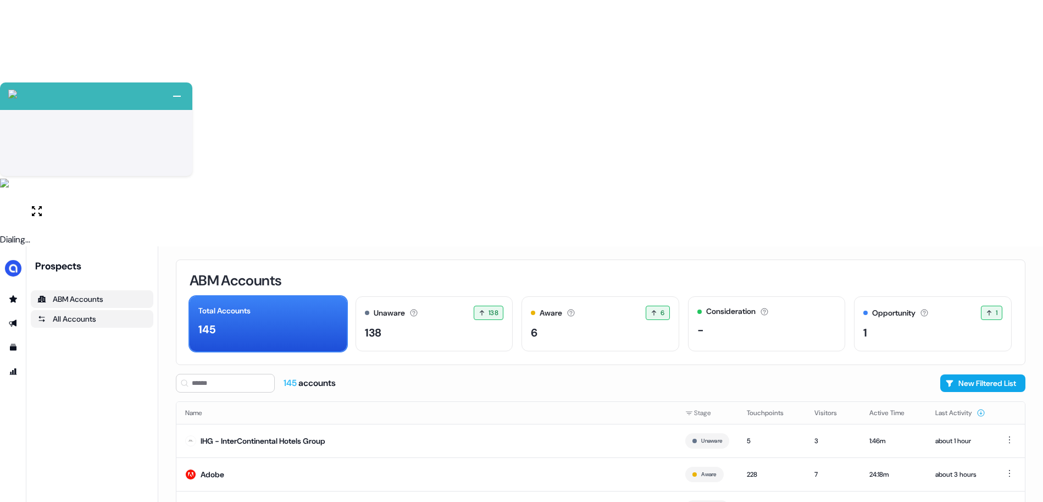
click at [82, 313] on div "All Accounts" at bounding box center [91, 318] width 109 height 11
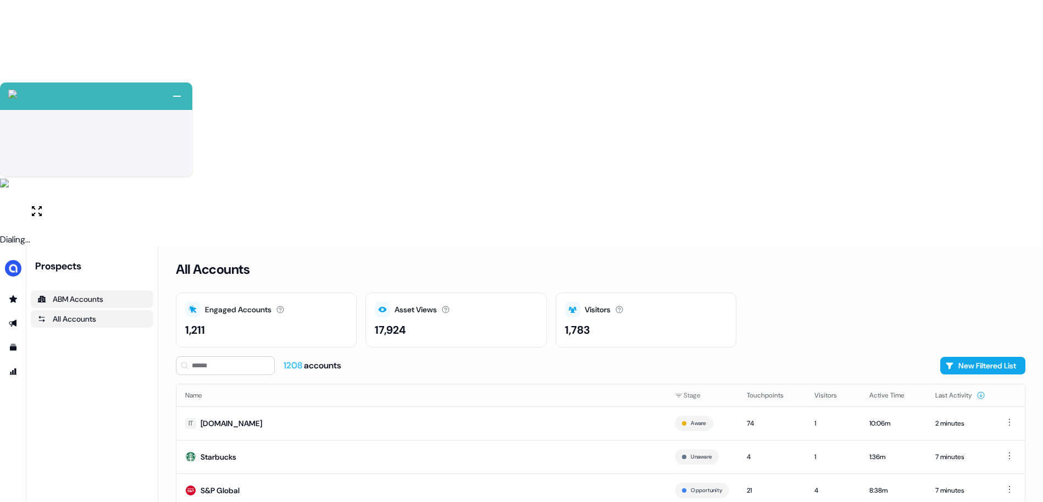
click at [53, 293] on div "ABM Accounts" at bounding box center [91, 298] width 109 height 11
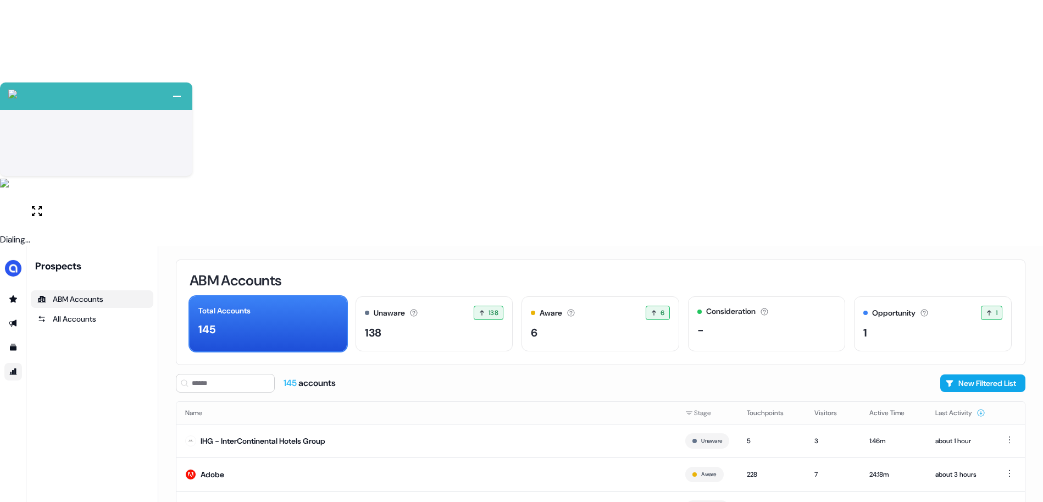
click at [14, 367] on icon "Go to attribution" at bounding box center [13, 371] width 9 height 9
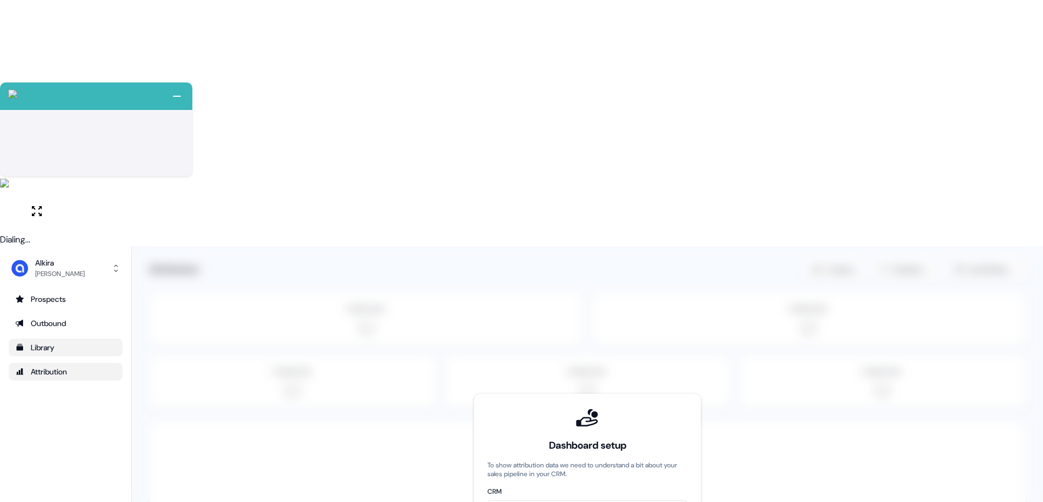
click at [37, 342] on div "Library" at bounding box center [65, 347] width 101 height 11
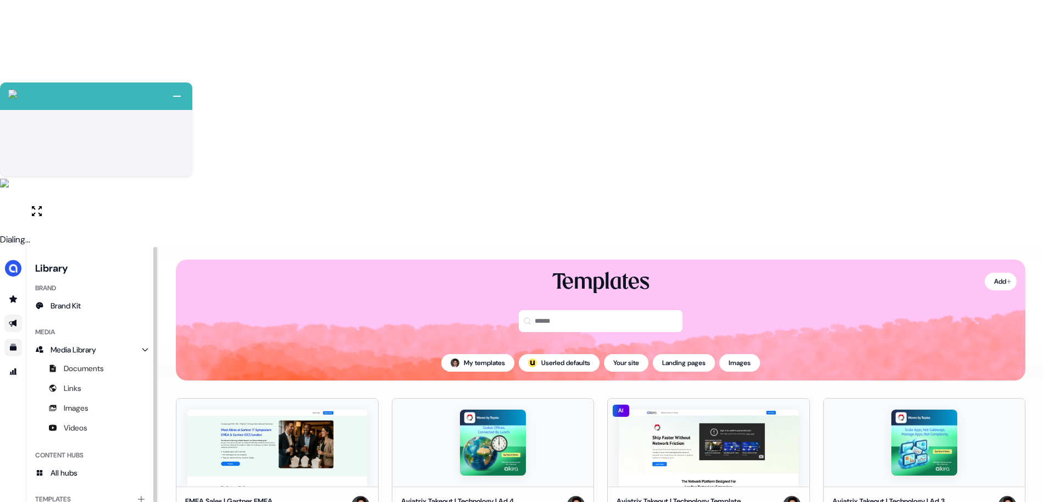
click at [15, 320] on icon "Go to outbound experience" at bounding box center [13, 323] width 8 height 7
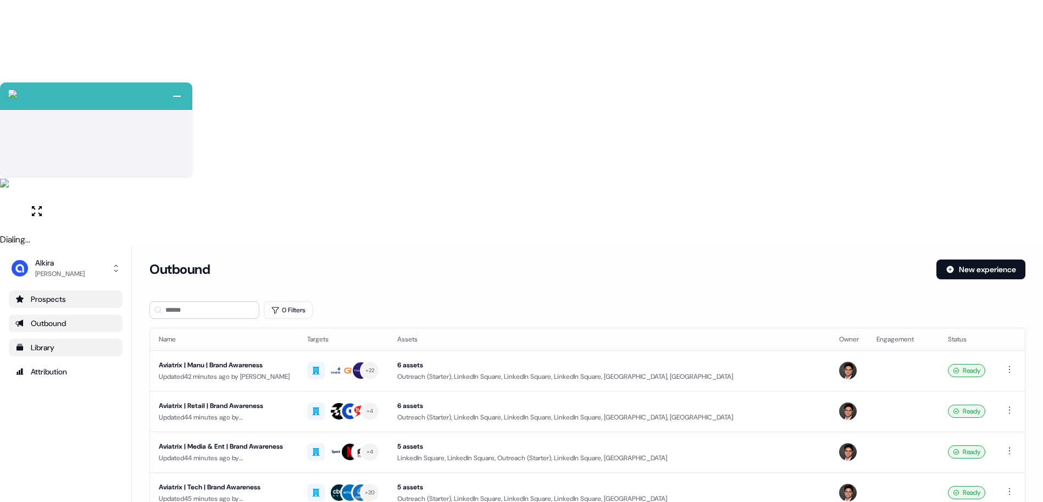
click at [66, 290] on link "Prospects" at bounding box center [66, 299] width 114 height 18
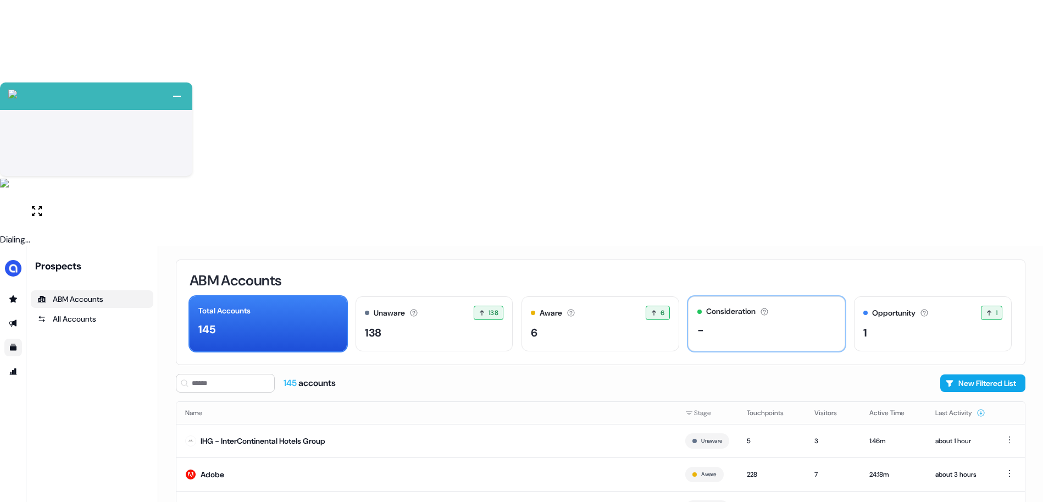
click at [752, 321] on div "-" at bounding box center [766, 329] width 139 height 16
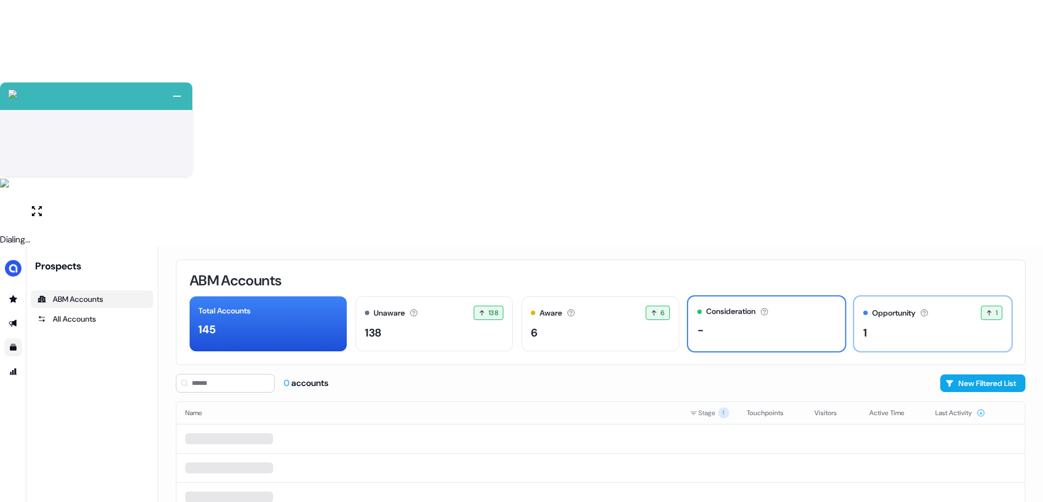
click at [864, 324] on div "1" at bounding box center [865, 332] width 4 height 16
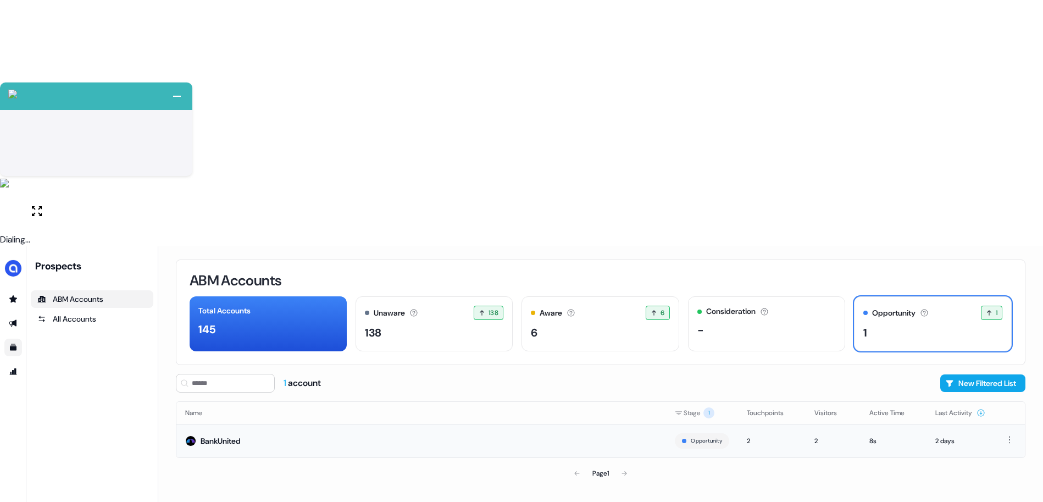
click at [231, 435] on div "BankUnited" at bounding box center [221, 440] width 40 height 11
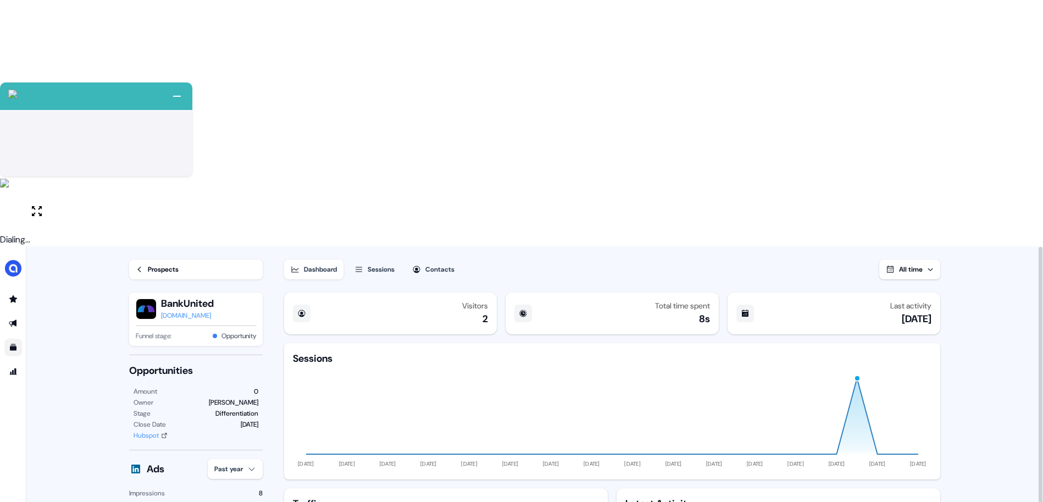
click at [162, 264] on div "Prospects" at bounding box center [163, 269] width 31 height 11
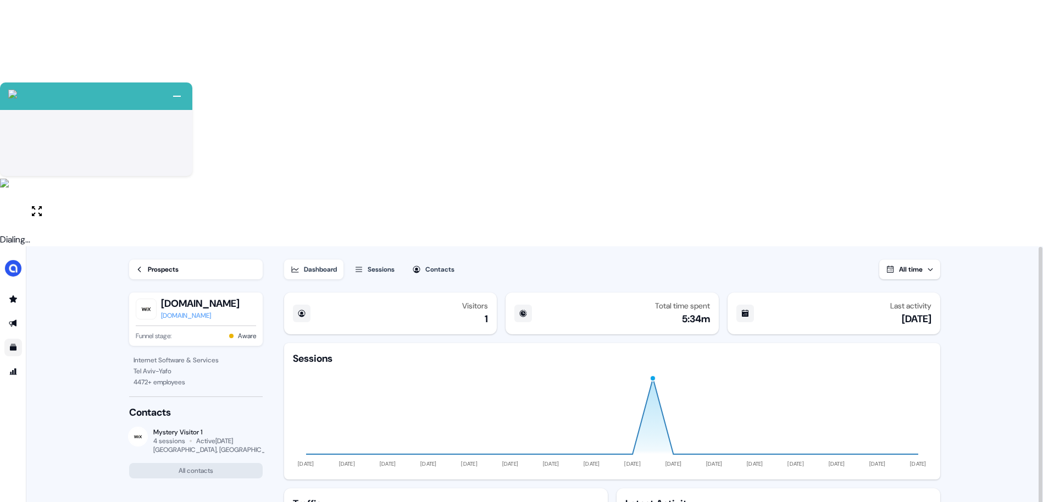
click at [13, 344] on icon "Go to templates" at bounding box center [13, 347] width 7 height 7
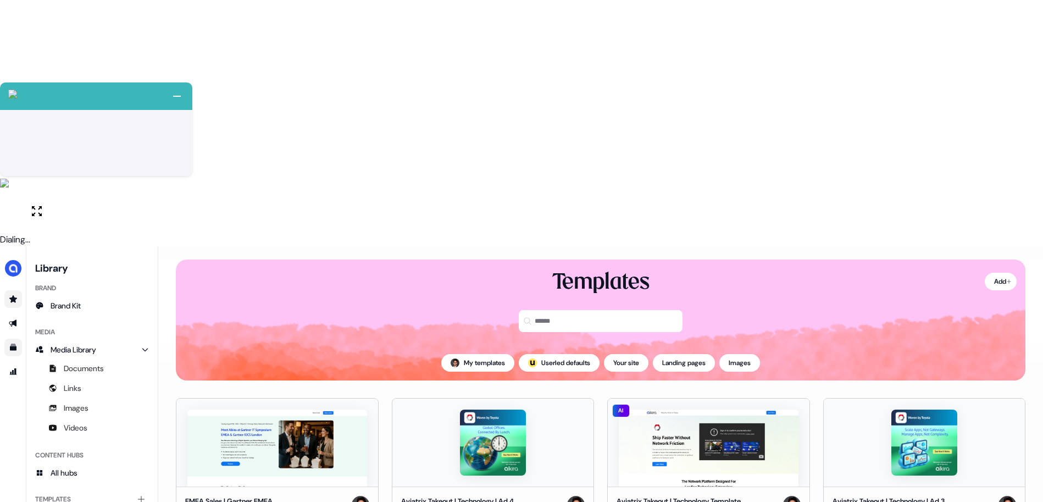
click at [18, 290] on link "Go to prospects" at bounding box center [13, 299] width 18 height 18
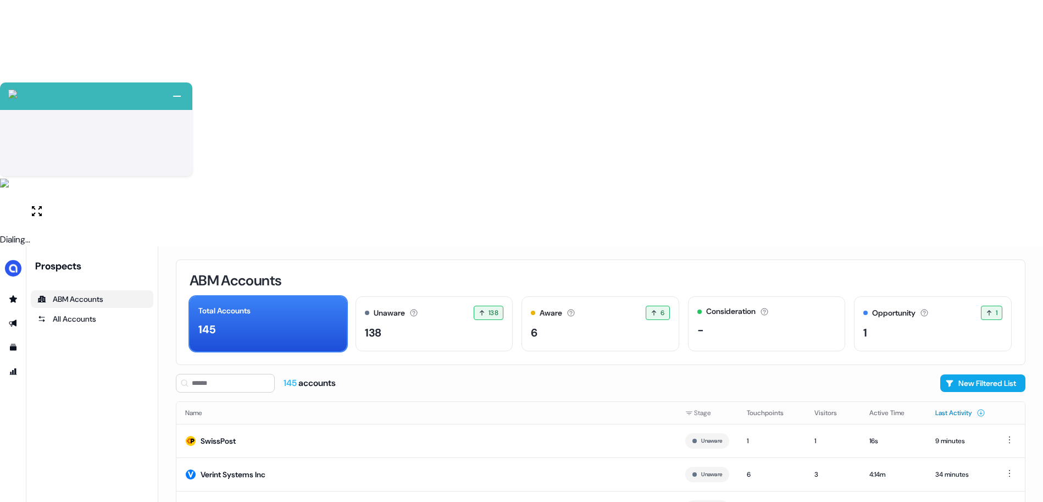
click at [958, 403] on button "Last Activity" at bounding box center [960, 413] width 50 height 20
click at [957, 403] on button "Last Activity" at bounding box center [960, 413] width 50 height 20
click at [540, 457] on td "Verint Systems Inc" at bounding box center [426, 474] width 500 height 34
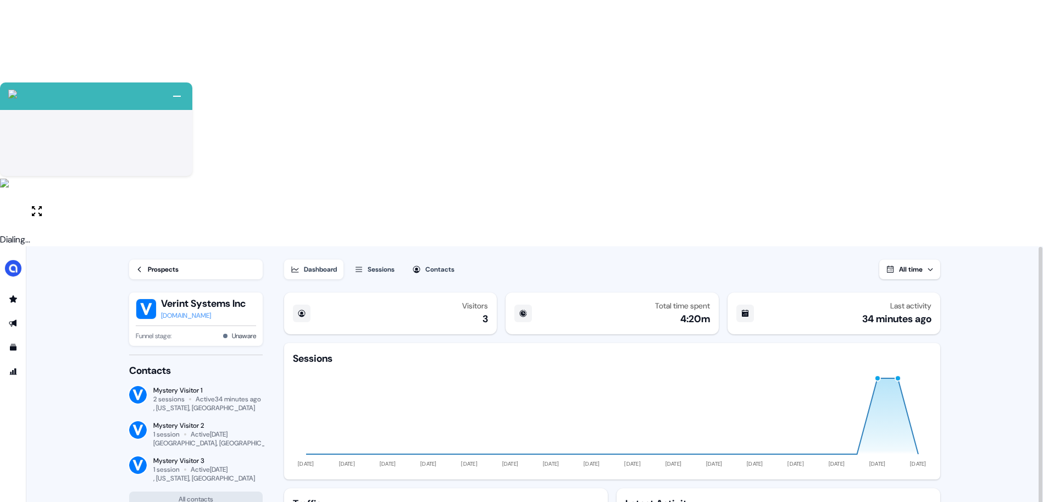
click at [134, 259] on link "Prospects" at bounding box center [196, 269] width 134 height 20
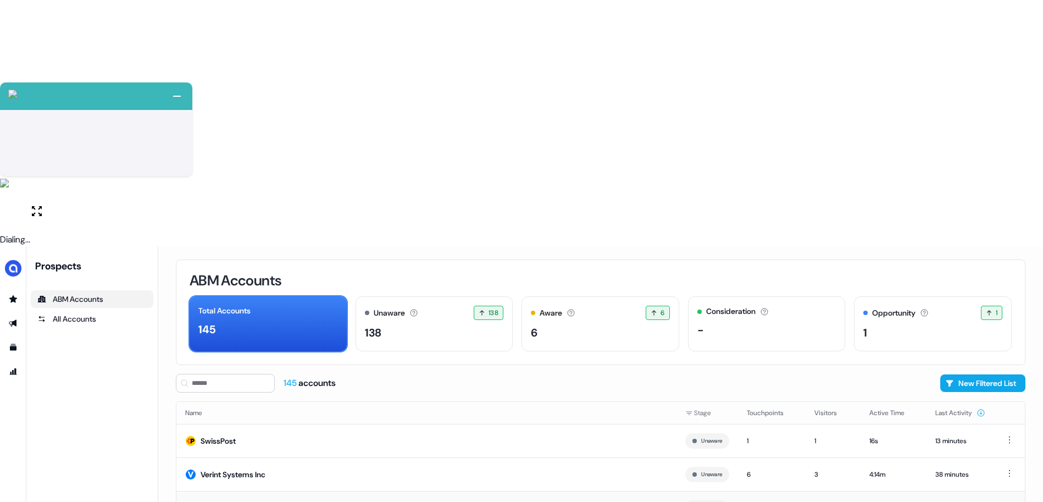
click at [396, 491] on td "NetApp, Inc." at bounding box center [426, 508] width 500 height 34
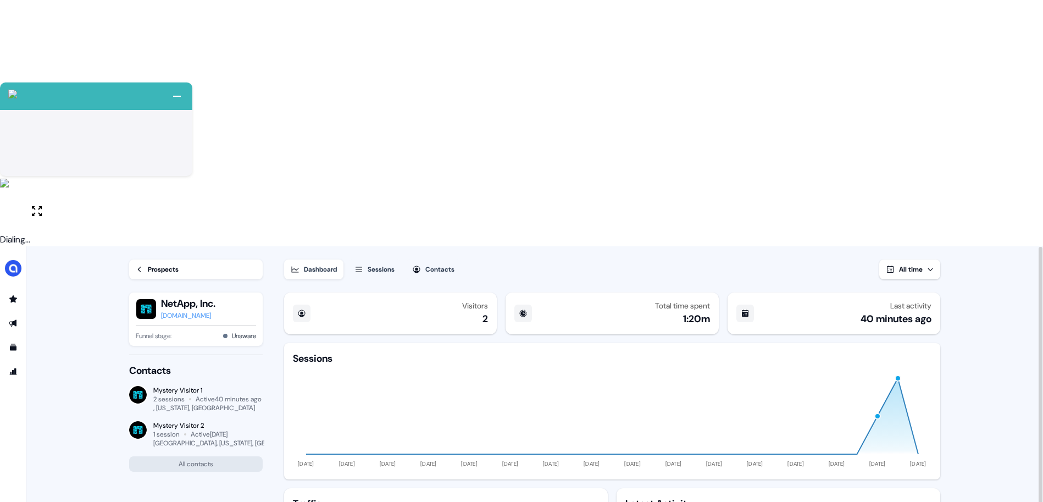
click at [154, 264] on div "Prospects" at bounding box center [163, 269] width 31 height 11
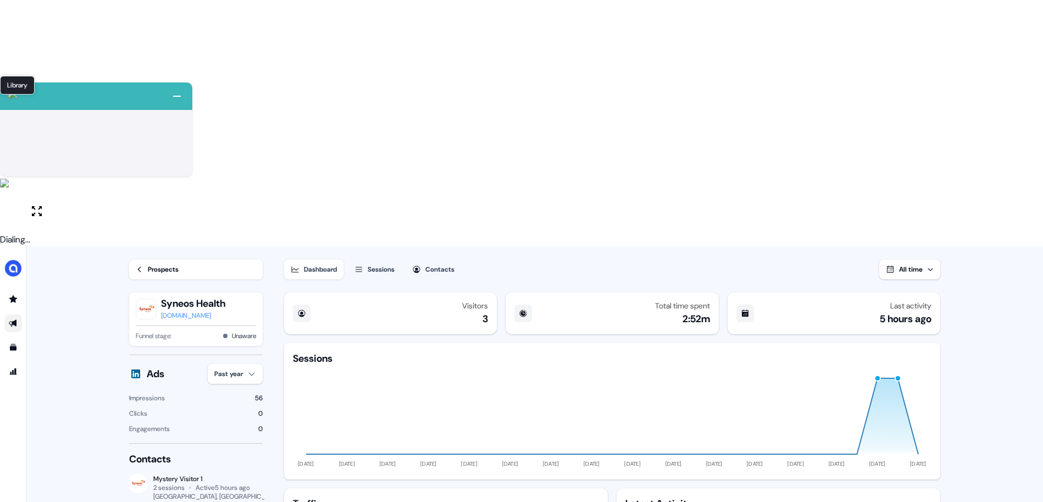
click at [18, 314] on link "Go to outbound experience" at bounding box center [13, 323] width 18 height 18
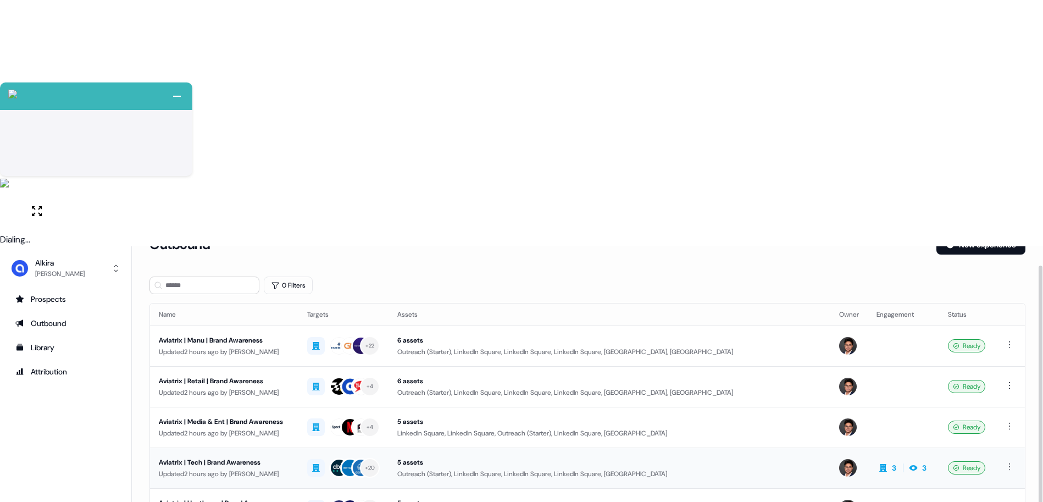
scroll to position [42, 0]
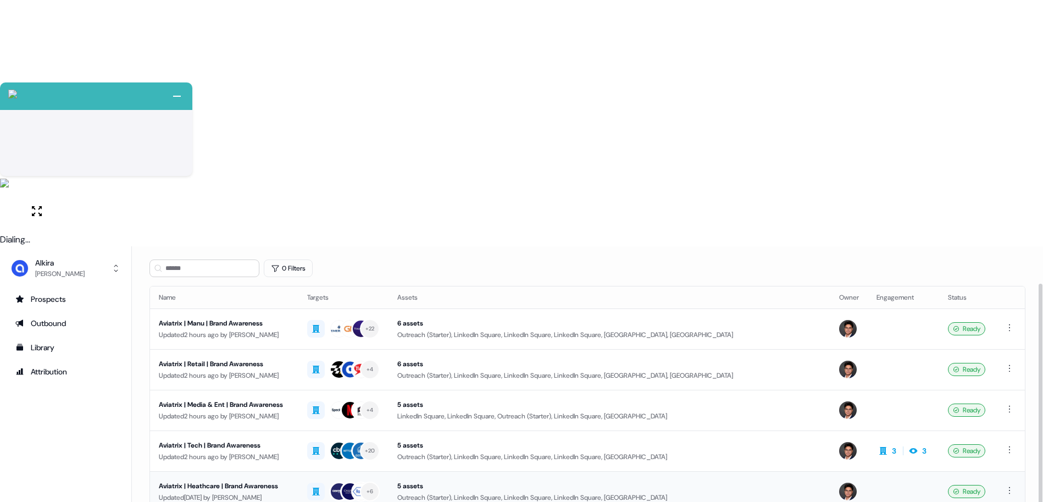
click at [255, 492] on div "Updated [DATE] by [PERSON_NAME]" at bounding box center [224, 497] width 131 height 11
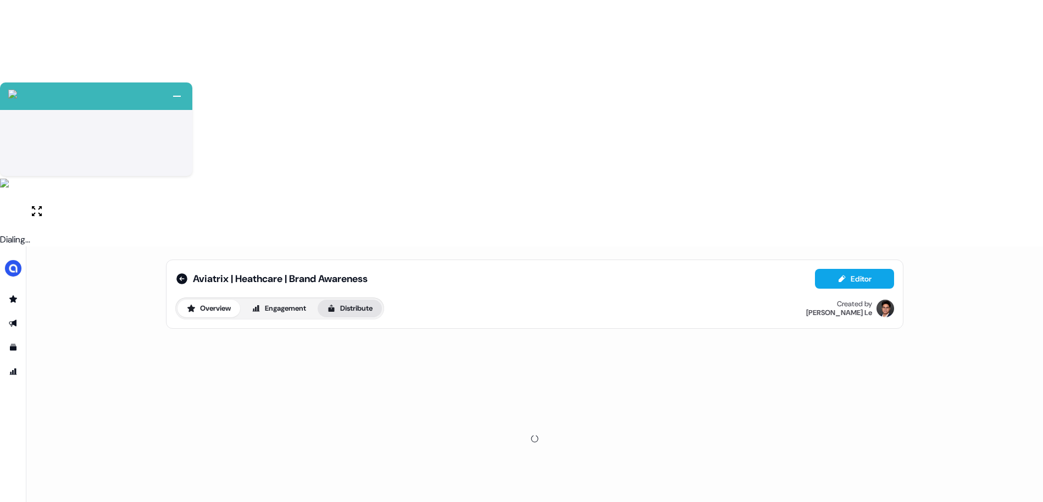
click at [350, 299] on button "Distribute" at bounding box center [350, 308] width 64 height 18
click at [297, 340] on span "LinkedIn Ads" at bounding box center [280, 345] width 36 height 11
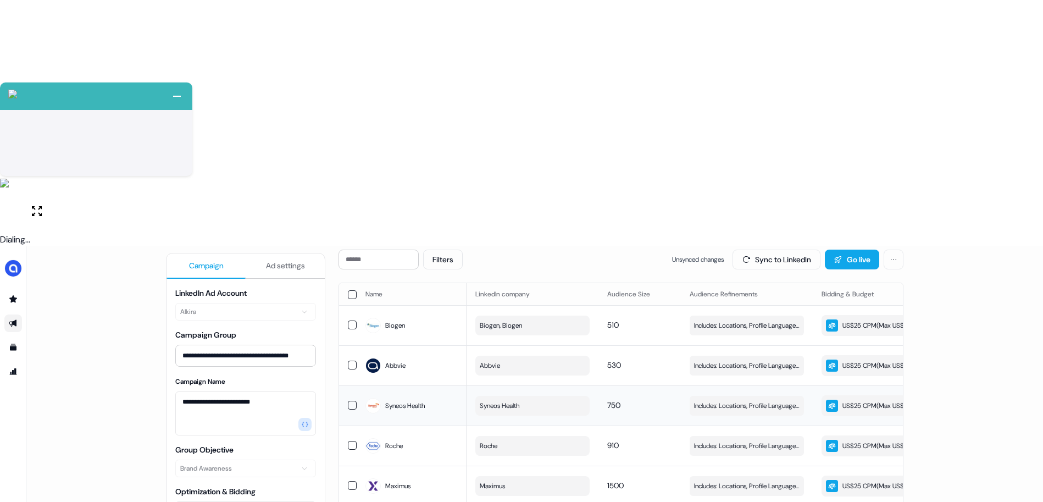
scroll to position [144, 0]
click at [728, 400] on span "Includes: Locations, Profile Language, Years of Experience, Job Functions, Memb…" at bounding box center [747, 405] width 106 height 11
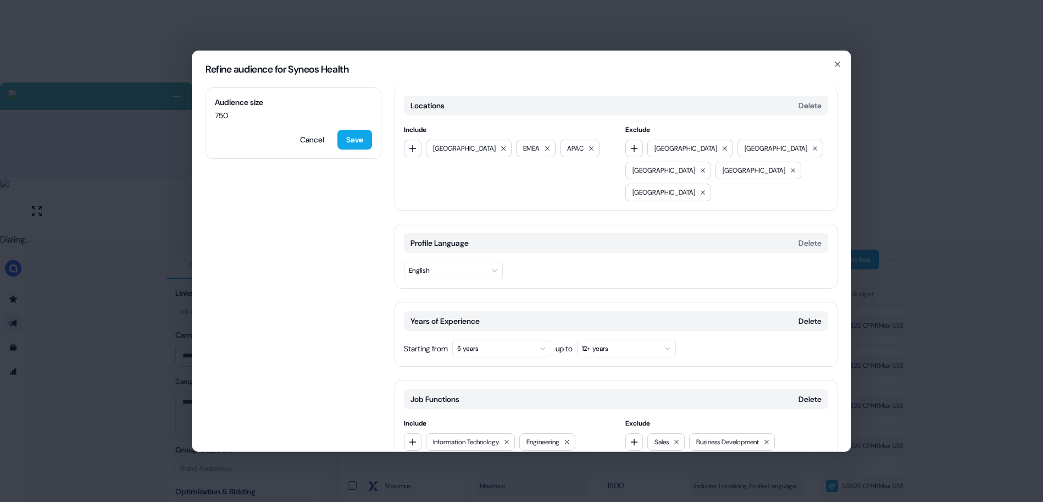
scroll to position [0, 0]
click at [836, 64] on icon "button" at bounding box center [837, 63] width 9 height 9
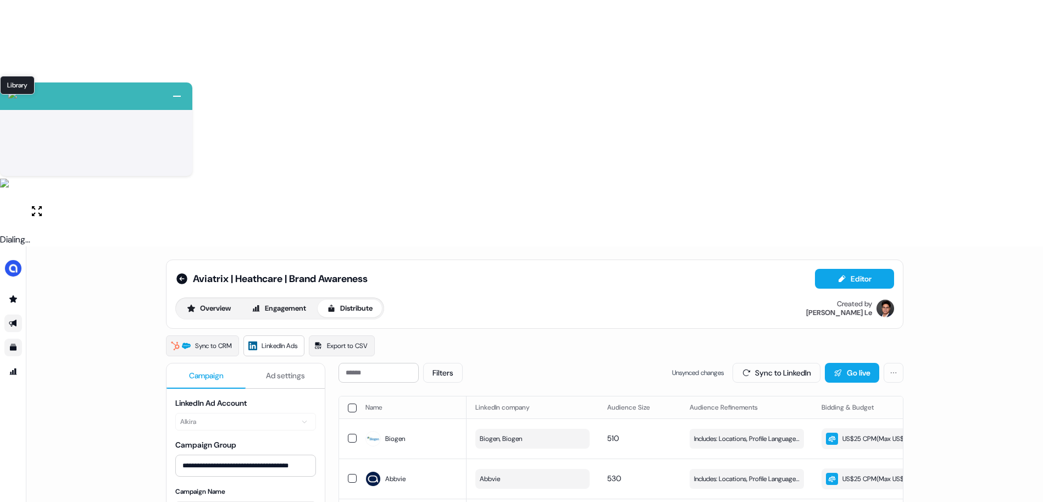
click at [11, 344] on icon "Go to templates" at bounding box center [13, 347] width 7 height 7
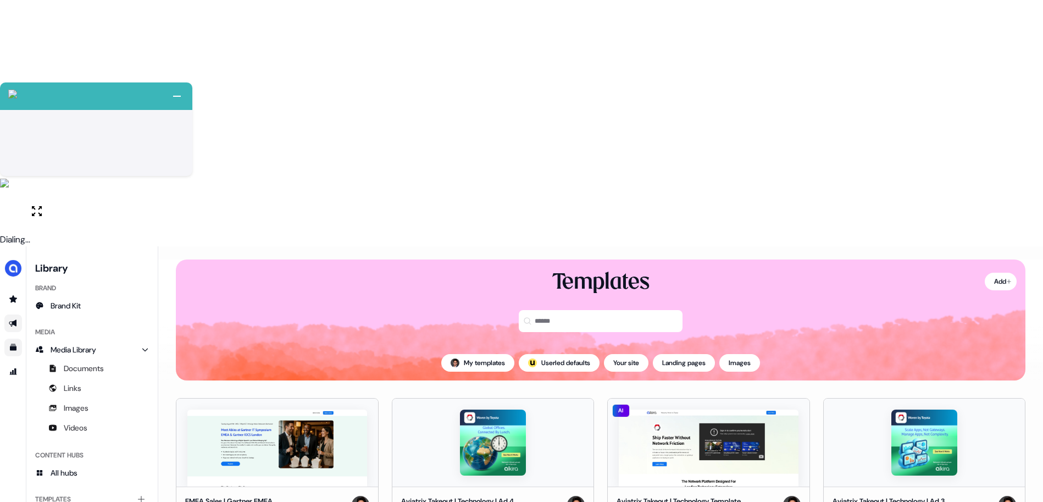
click at [14, 320] on icon "Go to outbound experience" at bounding box center [13, 323] width 8 height 7
